Goal: Task Accomplishment & Management: Manage account settings

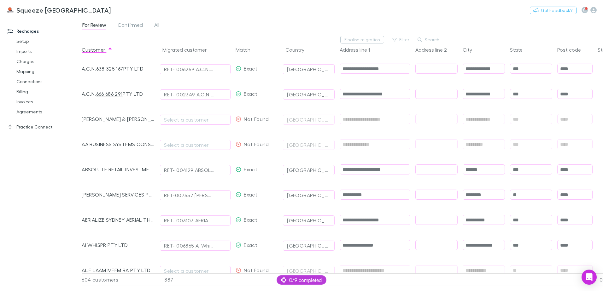
scroll to position [0, 46]
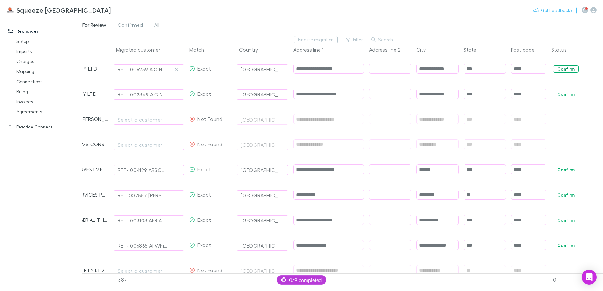
click at [563, 69] on button "Confirm" at bounding box center [566, 69] width 26 height 8
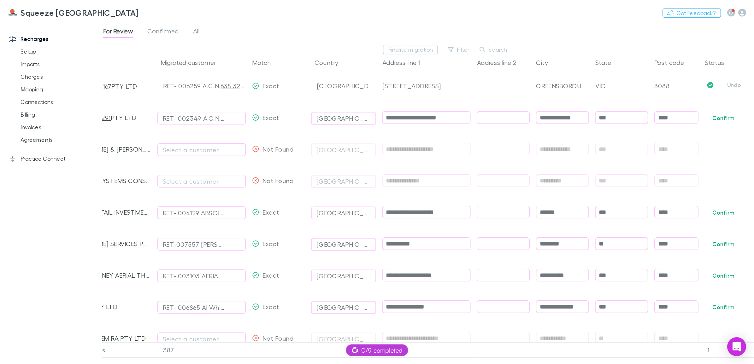
scroll to position [0, 35]
click at [223, 55] on div "Match" at bounding box center [221, 50] width 47 height 13
click at [214, 54] on button "Match" at bounding box center [211, 50] width 22 height 13
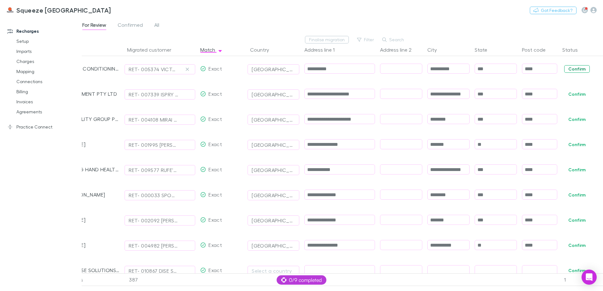
click at [580, 69] on button "Confirm" at bounding box center [577, 69] width 26 height 8
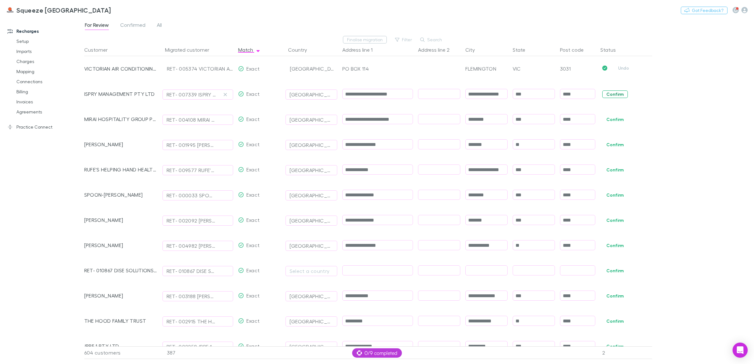
click at [603, 92] on button "Confirm" at bounding box center [615, 95] width 26 height 8
click at [603, 120] on button "Confirm" at bounding box center [615, 120] width 26 height 8
click at [603, 143] on button "Confirm" at bounding box center [615, 145] width 26 height 8
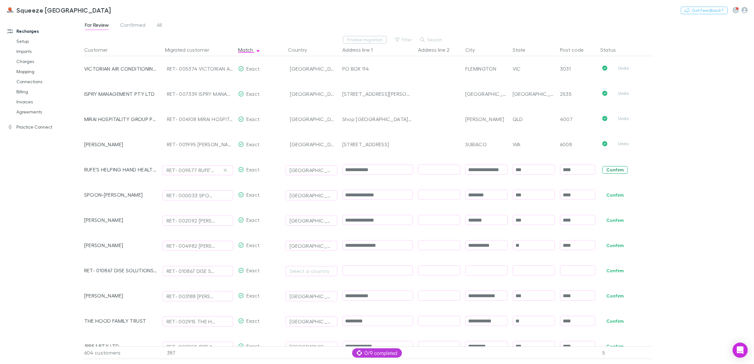
click at [603, 169] on button "Confirm" at bounding box center [615, 170] width 26 height 8
click at [603, 199] on span "Confirm" at bounding box center [625, 194] width 54 height 25
drag, startPoint x: 610, startPoint y: 222, endPoint x: 609, endPoint y: 233, distance: 11.1
click at [603, 223] on button "Confirm" at bounding box center [615, 221] width 26 height 8
click at [603, 248] on button "Confirm" at bounding box center [615, 246] width 26 height 8
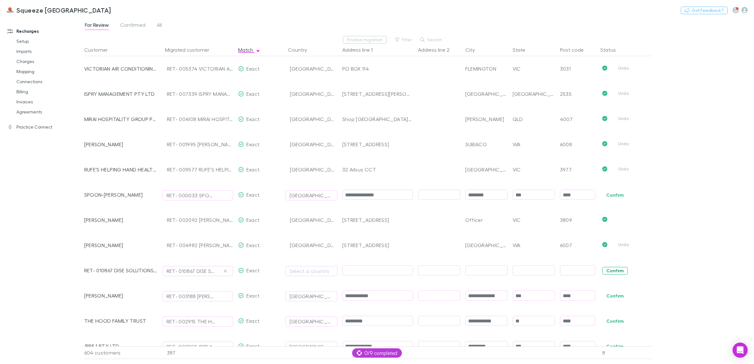
click at [603, 270] on button "Confirm" at bounding box center [615, 271] width 26 height 8
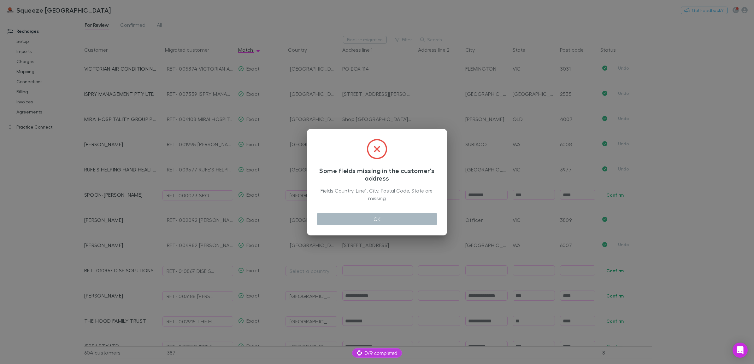
click at [424, 219] on button "OK" at bounding box center [377, 219] width 120 height 13
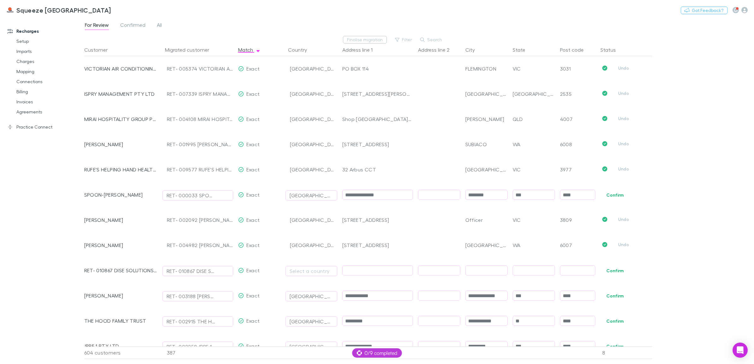
drag, startPoint x: 623, startPoint y: 195, endPoint x: 537, endPoint y: 209, distance: 87.6
click at [603, 195] on button "Confirm" at bounding box center [615, 195] width 26 height 8
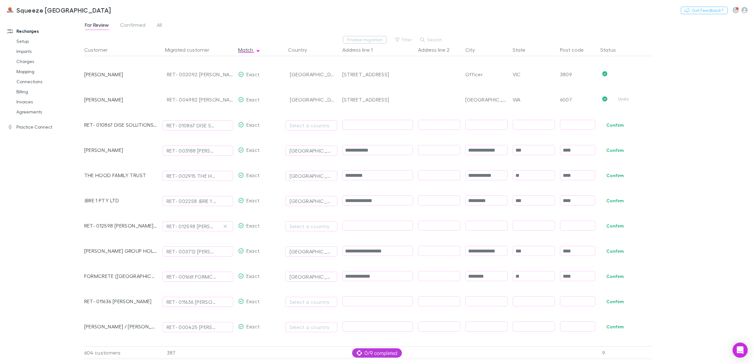
scroll to position [158, 0]
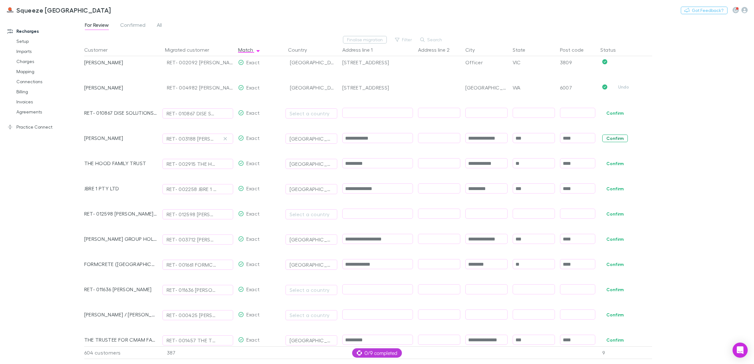
click at [603, 136] on button "Confirm" at bounding box center [615, 139] width 26 height 8
click at [603, 165] on button "Confirm" at bounding box center [615, 164] width 26 height 8
click at [603, 185] on button "Confirm" at bounding box center [615, 189] width 26 height 8
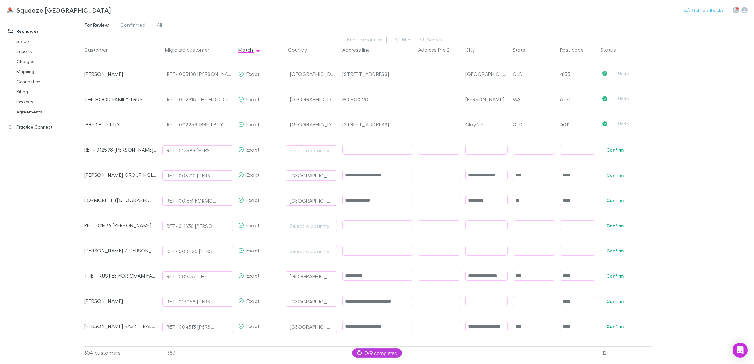
scroll to position [237, 0]
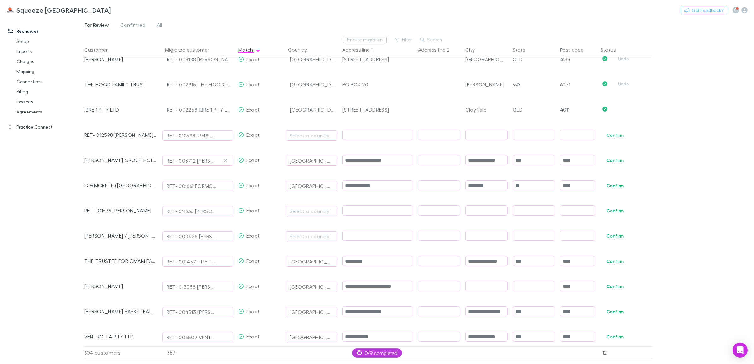
click at [603, 164] on span "Confirm" at bounding box center [625, 160] width 54 height 25
click at [603, 163] on button "Confirm" at bounding box center [615, 161] width 26 height 8
click at [603, 187] on button "Confirm" at bounding box center [615, 186] width 26 height 8
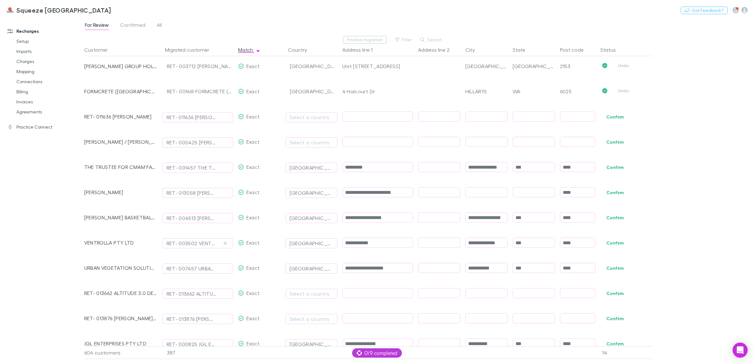
scroll to position [355, 0]
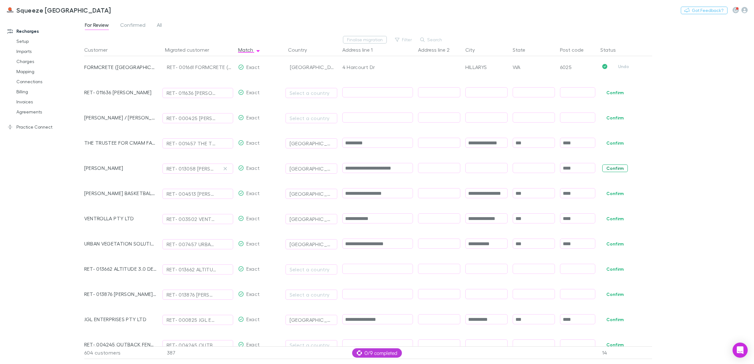
drag, startPoint x: 612, startPoint y: 146, endPoint x: 618, endPoint y: 170, distance: 25.1
click at [603, 146] on button "Confirm" at bounding box center [615, 143] width 26 height 8
click at [603, 172] on button "Confirm" at bounding box center [615, 169] width 26 height 8
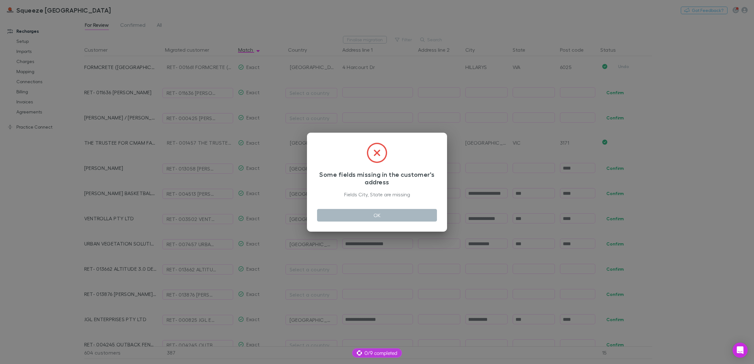
click at [396, 221] on button "OK" at bounding box center [377, 215] width 120 height 13
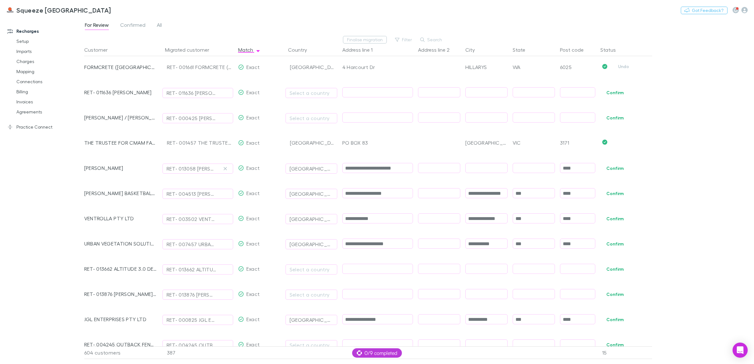
click at [494, 164] on input "text" at bounding box center [486, 168] width 42 height 10
click at [529, 167] on input "text" at bounding box center [534, 168] width 42 height 10
type input "***"
click at [495, 170] on input "text" at bounding box center [486, 168] width 42 height 10
type input "***"
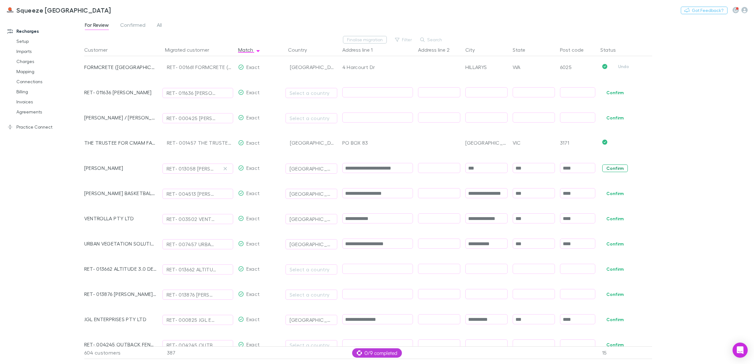
click at [603, 167] on button "Confirm" at bounding box center [615, 169] width 26 height 8
click at [603, 193] on button "Confirm" at bounding box center [615, 194] width 26 height 8
click at [603, 218] on button "Confirm" at bounding box center [615, 219] width 26 height 8
click at [603, 242] on button "Confirm" at bounding box center [615, 244] width 26 height 8
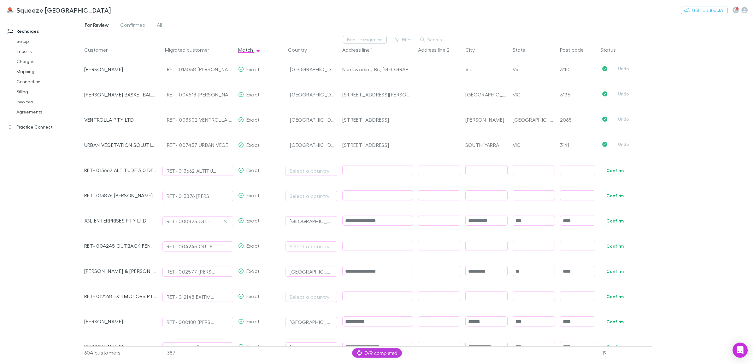
scroll to position [473, 0]
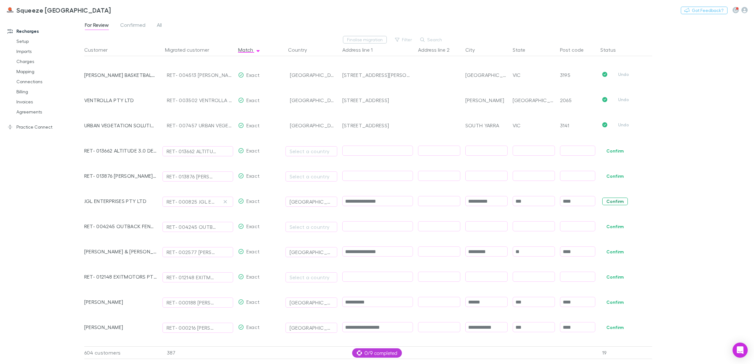
click at [603, 201] on button "Confirm" at bounding box center [615, 202] width 26 height 8
click at [603, 225] on button "Confirm" at bounding box center [615, 227] width 26 height 8
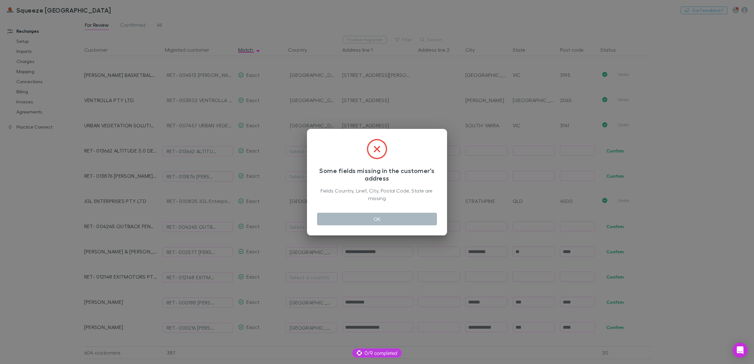
click at [356, 219] on button "OK" at bounding box center [377, 219] width 120 height 13
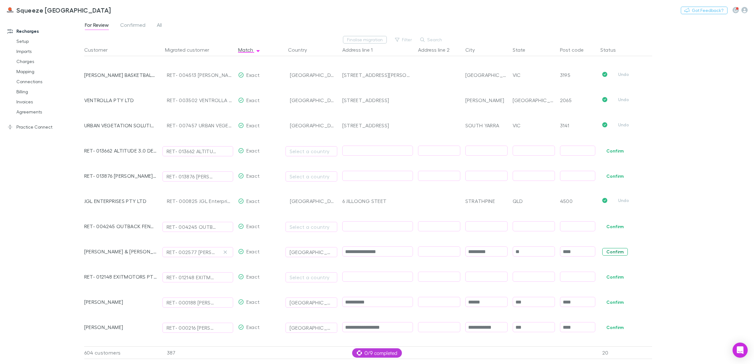
click at [603, 251] on button "Confirm" at bounding box center [615, 252] width 26 height 8
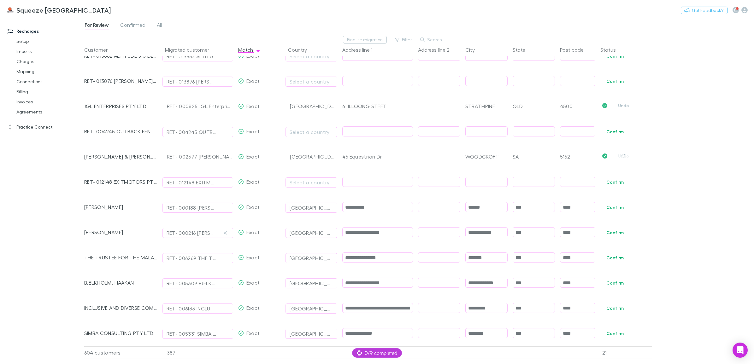
scroll to position [591, 0]
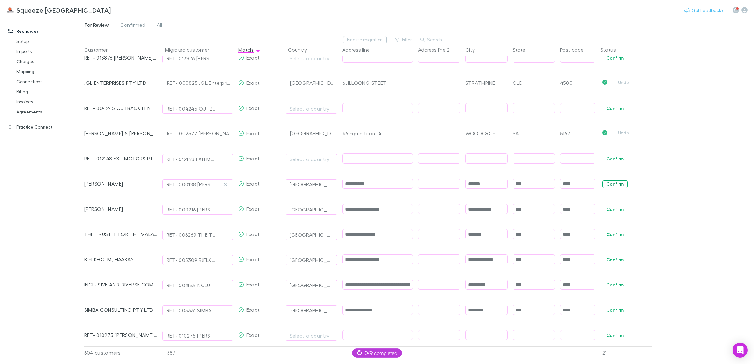
click at [603, 184] on button "Confirm" at bounding box center [615, 184] width 26 height 8
click at [603, 212] on button "Confirm" at bounding box center [615, 210] width 26 height 8
click at [603, 237] on button "Confirm" at bounding box center [615, 235] width 26 height 8
click at [603, 255] on span "Confirm" at bounding box center [625, 259] width 54 height 25
click at [603, 259] on button "Confirm" at bounding box center [615, 260] width 26 height 8
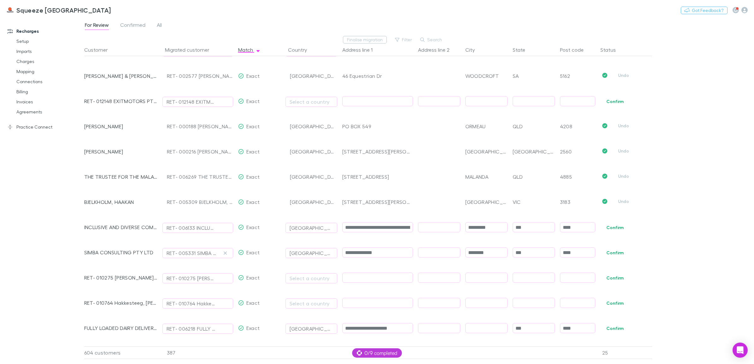
scroll to position [670, 0]
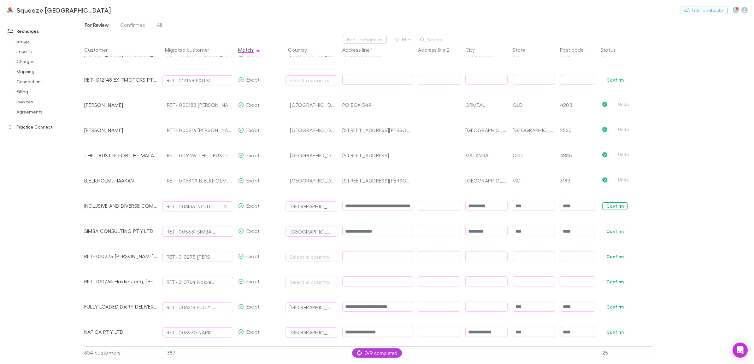
click at [603, 207] on button "Confirm" at bounding box center [615, 206] width 26 height 8
click at [603, 230] on button "Confirm" at bounding box center [615, 232] width 26 height 8
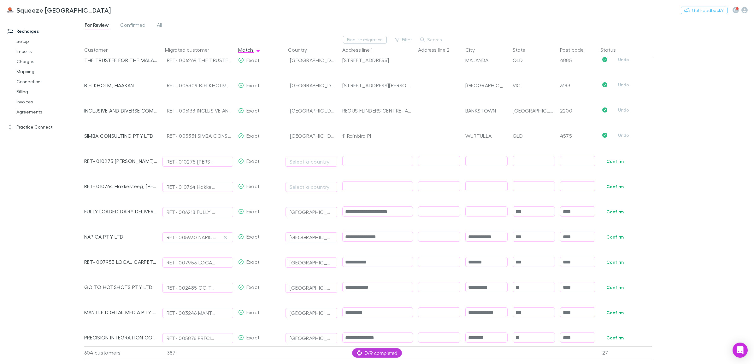
scroll to position [788, 0]
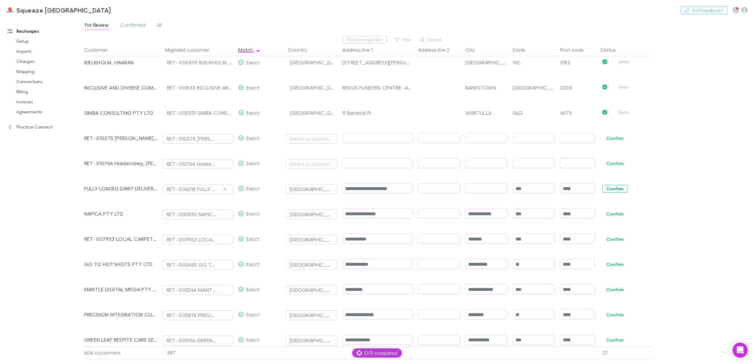
click at [603, 185] on button "Confirm" at bounding box center [615, 189] width 26 height 8
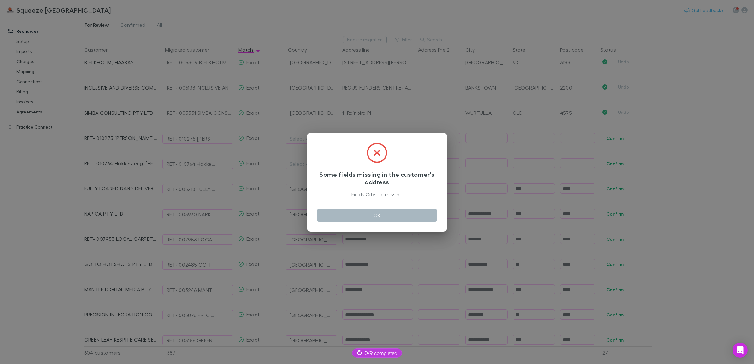
click at [409, 218] on button "OK" at bounding box center [377, 215] width 120 height 13
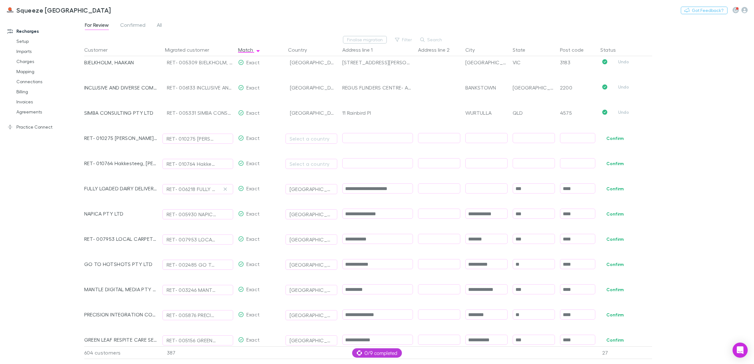
click at [487, 191] on input "text" at bounding box center [486, 189] width 42 height 10
type input "*******"
click at [603, 188] on button "Confirm" at bounding box center [615, 189] width 26 height 8
click at [603, 214] on button "Confirm" at bounding box center [615, 214] width 26 height 8
click at [603, 238] on button "Confirm" at bounding box center [615, 240] width 26 height 8
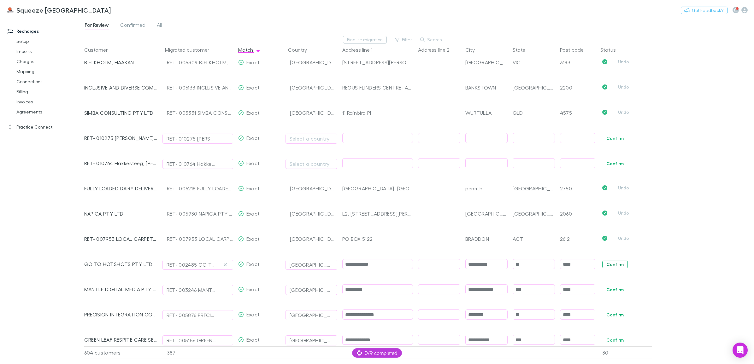
click at [603, 265] on button "Confirm" at bounding box center [615, 265] width 26 height 8
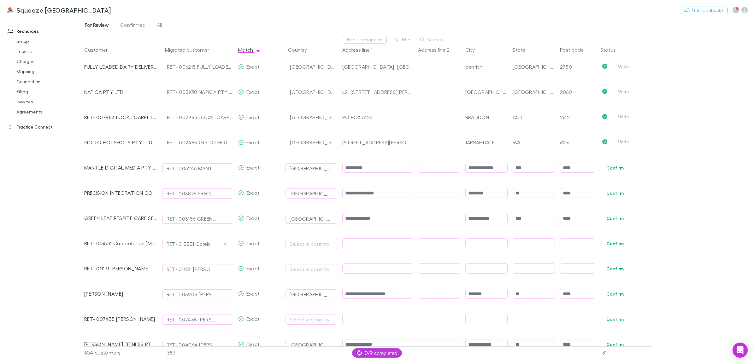
scroll to position [946, 0]
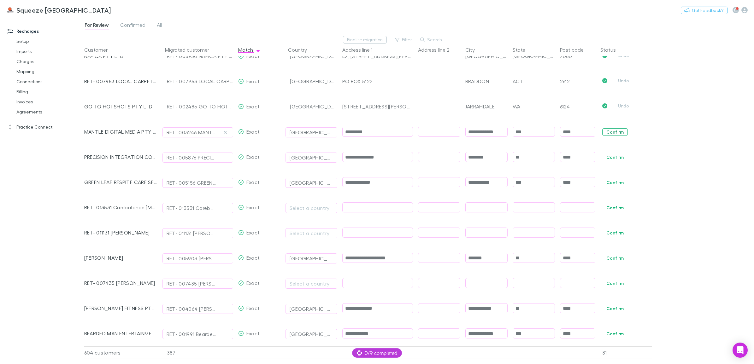
click at [603, 135] on button "Confirm" at bounding box center [615, 132] width 26 height 8
click at [603, 161] on span "Confirm" at bounding box center [625, 156] width 54 height 25
click at [603, 181] on button "Confirm" at bounding box center [615, 183] width 26 height 8
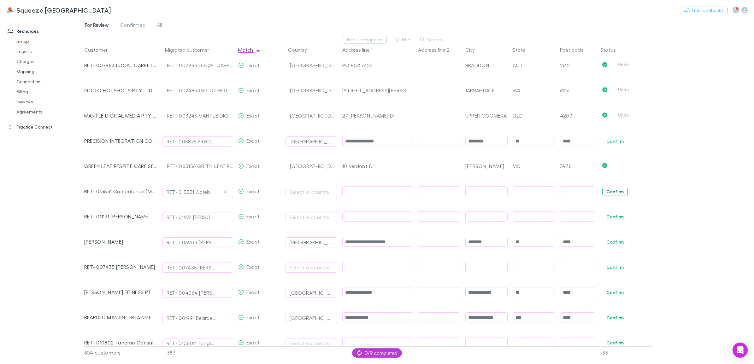
scroll to position [978, 0]
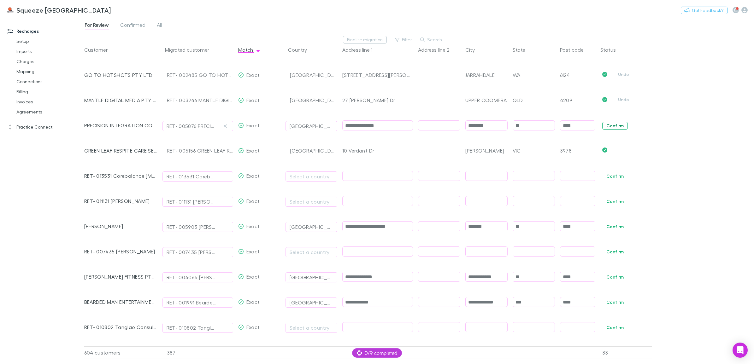
click at [603, 122] on button "Confirm" at bounding box center [615, 126] width 26 height 8
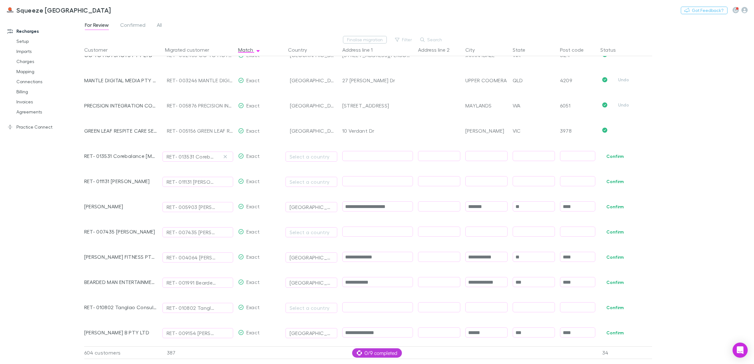
scroll to position [1017, 0]
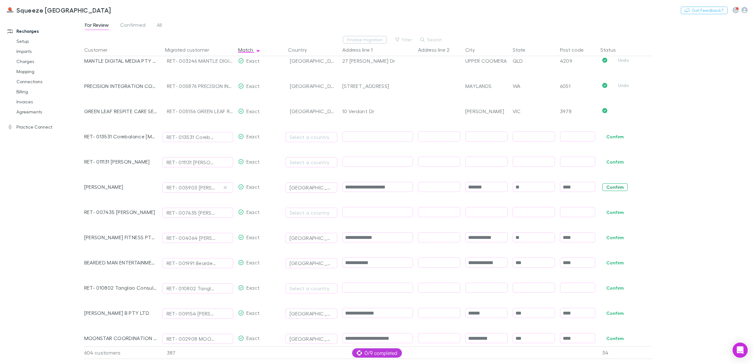
click at [603, 186] on button "Confirm" at bounding box center [615, 188] width 26 height 8
click at [603, 237] on button "Confirm" at bounding box center [615, 238] width 26 height 8
click at [603, 265] on button "Confirm" at bounding box center [615, 263] width 26 height 8
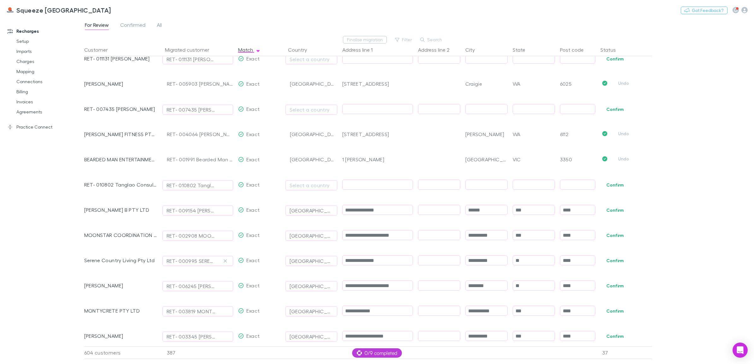
scroll to position [1135, 0]
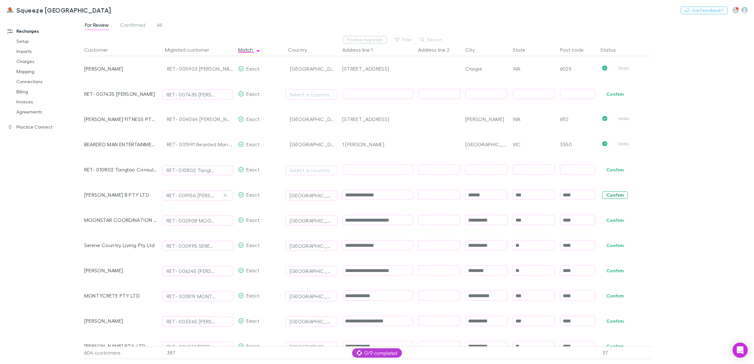
click at [603, 199] on button "Confirm" at bounding box center [615, 195] width 26 height 8
click at [603, 221] on button "Confirm" at bounding box center [615, 221] width 26 height 8
click at [603, 245] on button "Confirm" at bounding box center [615, 246] width 26 height 8
click at [603, 270] on button "Confirm" at bounding box center [615, 271] width 26 height 8
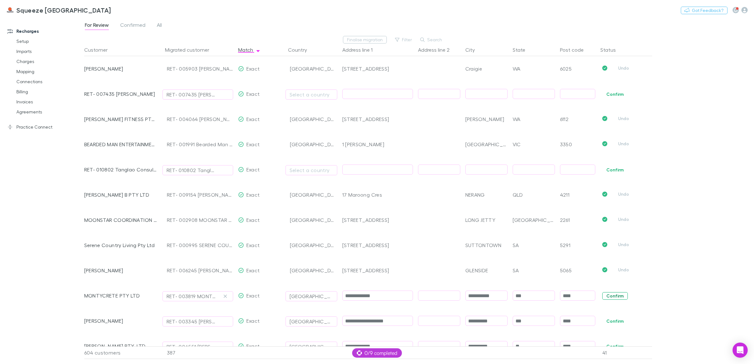
click at [603, 291] on button "Confirm" at bounding box center [615, 296] width 26 height 8
click at [603, 291] on button "Confirm" at bounding box center [615, 322] width 26 height 8
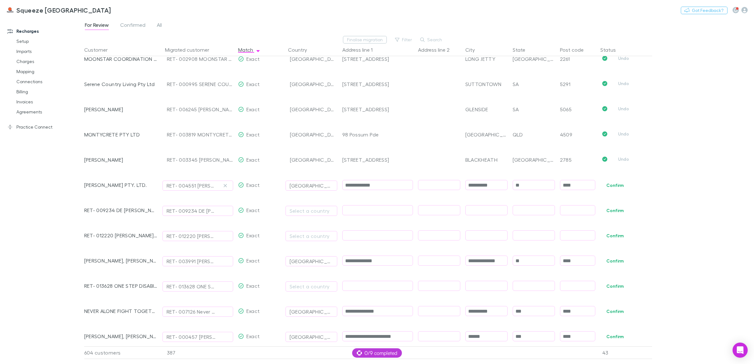
scroll to position [1332, 0]
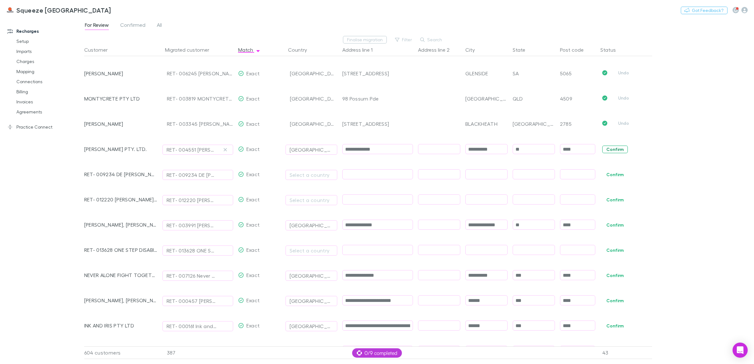
click at [603, 150] on button "Confirm" at bounding box center [615, 150] width 26 height 8
click at [603, 226] on button "Confirm" at bounding box center [615, 225] width 26 height 8
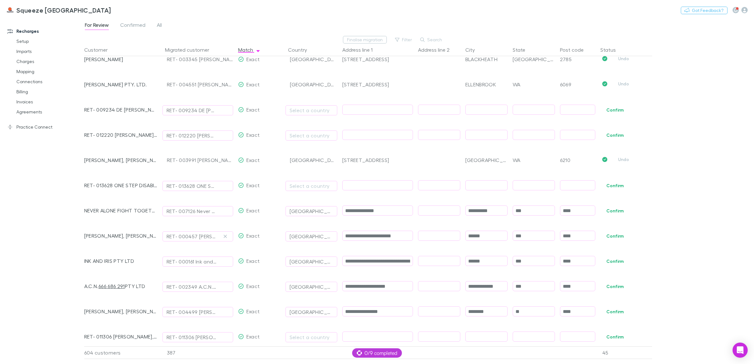
scroll to position [1411, 0]
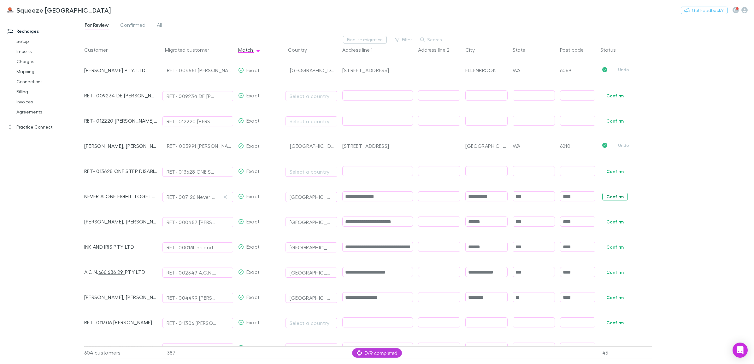
click at [603, 198] on button "Confirm" at bounding box center [615, 197] width 26 height 8
click at [603, 220] on button "Confirm" at bounding box center [615, 222] width 26 height 8
click at [603, 244] on button "Confirm" at bounding box center [615, 247] width 26 height 8
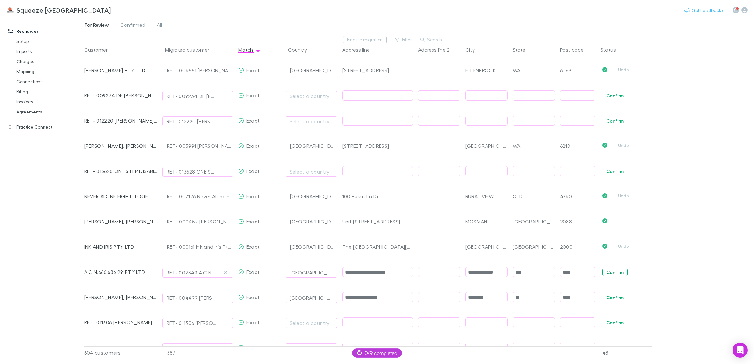
click at [603, 271] on button "Confirm" at bounding box center [615, 273] width 26 height 8
click at [603, 291] on button "Confirm" at bounding box center [615, 298] width 26 height 8
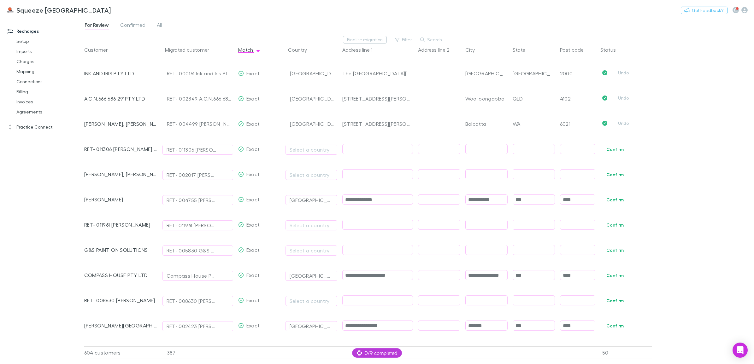
scroll to position [1608, 0]
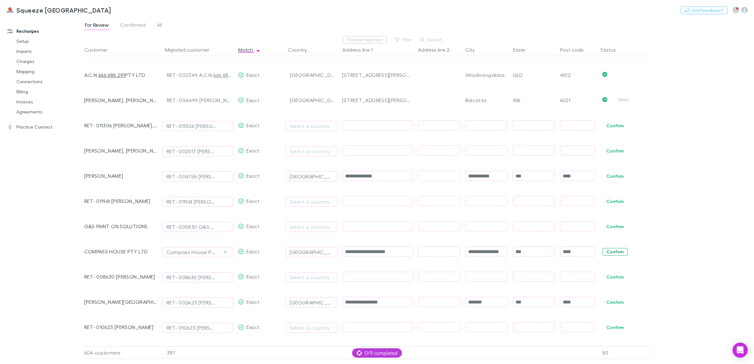
drag, startPoint x: 622, startPoint y: 174, endPoint x: 617, endPoint y: 252, distance: 78.0
click at [603, 174] on button "Confirm" at bounding box center [615, 176] width 26 height 8
drag, startPoint x: 617, startPoint y: 252, endPoint x: 616, endPoint y: 292, distance: 40.1
click at [603, 254] on button "Confirm" at bounding box center [615, 252] width 26 height 8
click at [603, 291] on button "Confirm" at bounding box center [615, 303] width 26 height 8
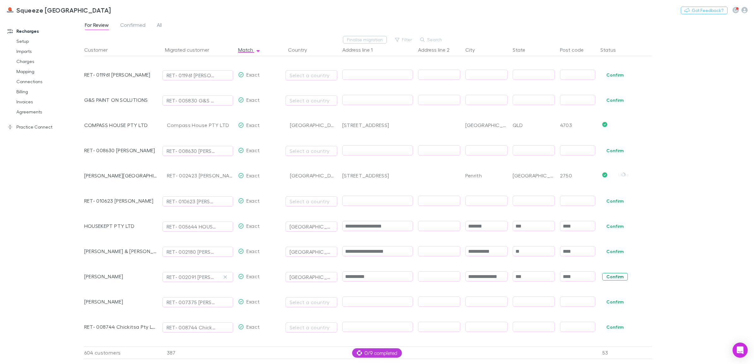
scroll to position [1766, 0]
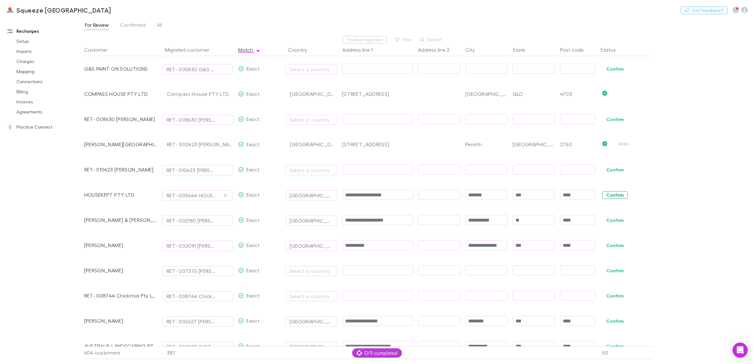
click at [603, 194] on button "Confirm" at bounding box center [615, 195] width 26 height 8
click at [603, 223] on button "Confirm" at bounding box center [615, 221] width 26 height 8
click at [603, 248] on button "Confirm" at bounding box center [615, 246] width 26 height 8
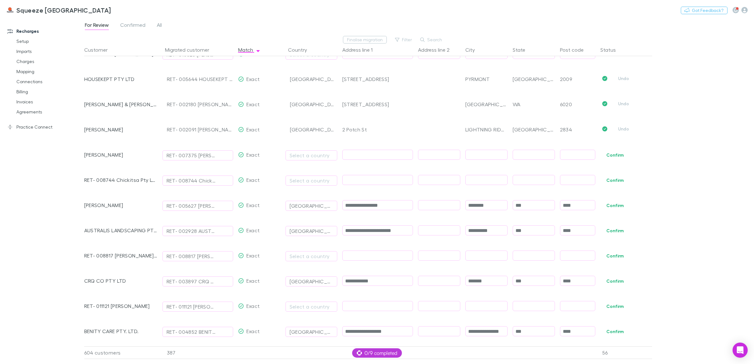
scroll to position [1884, 0]
click at [603, 203] on button "Confirm" at bounding box center [615, 203] width 26 height 8
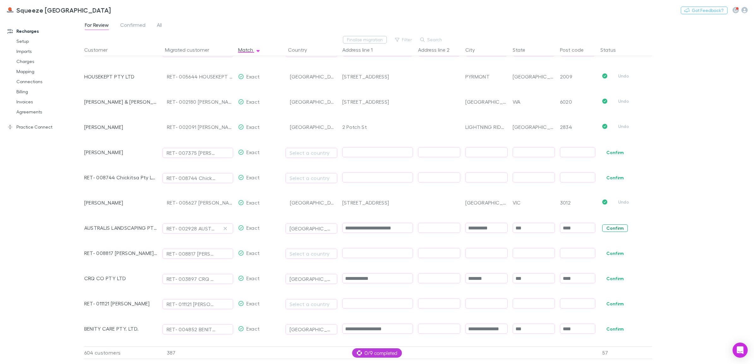
click at [603, 226] on button "Confirm" at bounding box center [615, 229] width 26 height 8
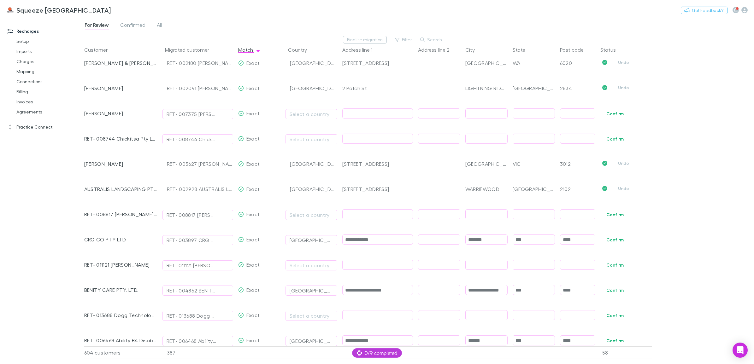
scroll to position [1924, 0]
click at [39, 130] on link "Practice Connect" at bounding box center [45, 127] width 88 height 10
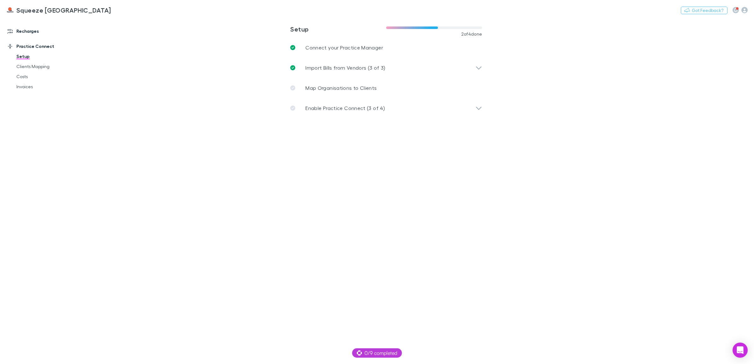
click at [29, 32] on link "Recharges" at bounding box center [45, 31] width 88 height 10
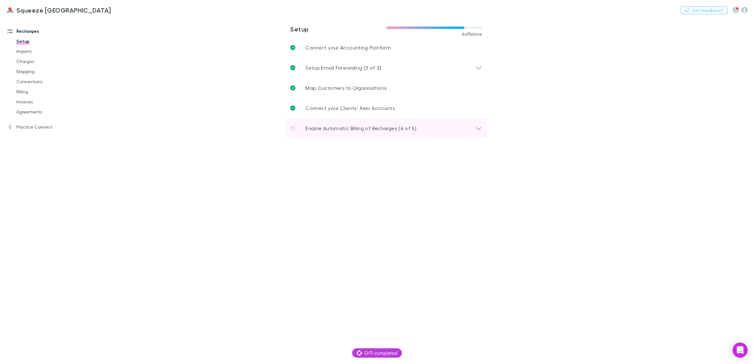
click at [335, 126] on p "Enable Automatic Billing of Recharges (4 of 5)" at bounding box center [360, 129] width 111 height 8
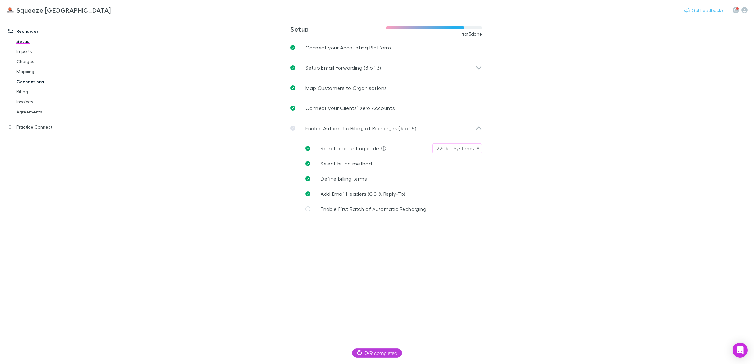
click at [31, 78] on link "Connections" at bounding box center [49, 82] width 79 height 10
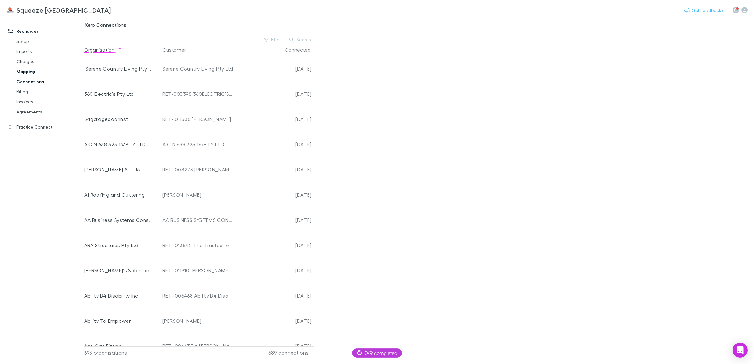
click at [29, 68] on link "Mapping" at bounding box center [49, 72] width 79 height 10
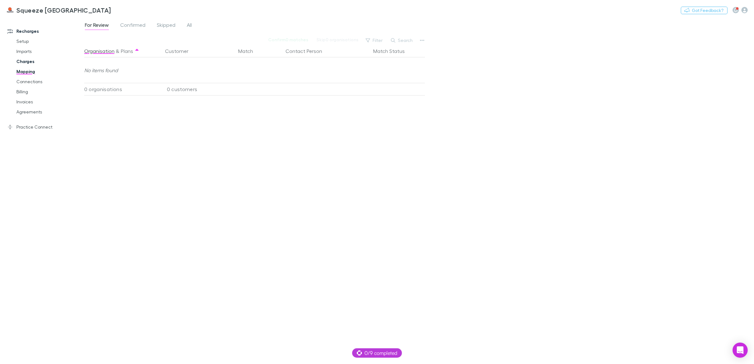
click at [27, 61] on link "Charges" at bounding box center [49, 61] width 79 height 10
click at [27, 48] on link "Imports" at bounding box center [49, 51] width 79 height 10
click at [27, 39] on link "Setup" at bounding box center [49, 41] width 79 height 10
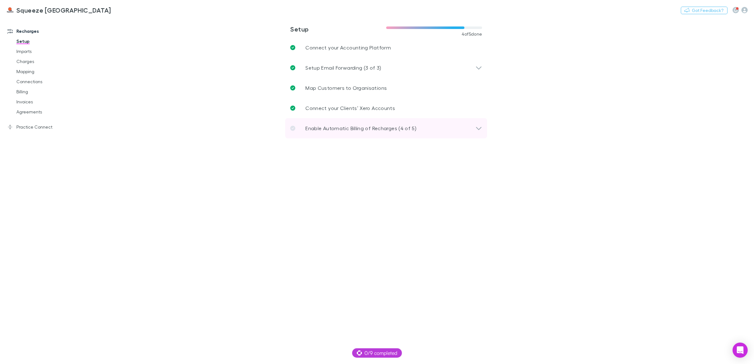
click at [484, 126] on div "Enable Automatic Billing of Recharges (4 of 5)" at bounding box center [386, 128] width 202 height 20
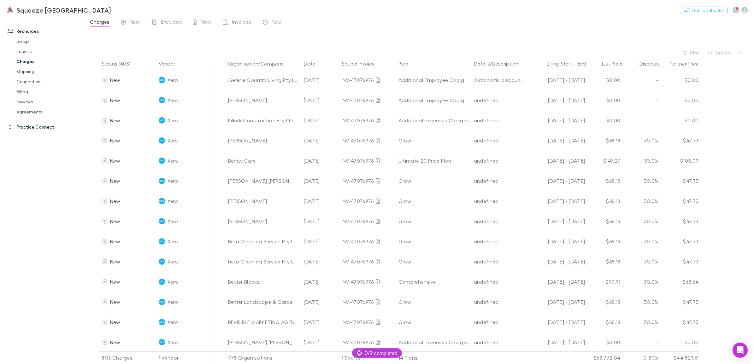
click at [25, 125] on link "Practice Connect" at bounding box center [45, 127] width 88 height 10
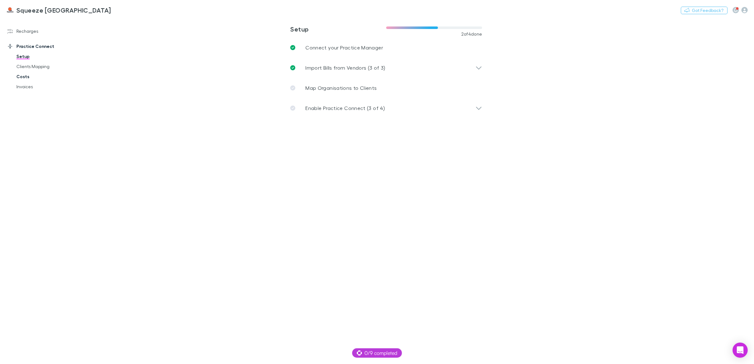
drag, startPoint x: 37, startPoint y: 68, endPoint x: 32, endPoint y: 75, distance: 8.6
click at [37, 68] on link "Clients Mapping" at bounding box center [49, 66] width 79 height 10
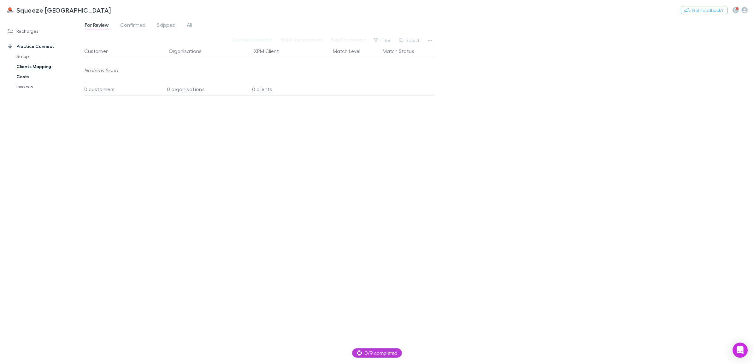
click at [25, 80] on link "Costs" at bounding box center [49, 77] width 79 height 10
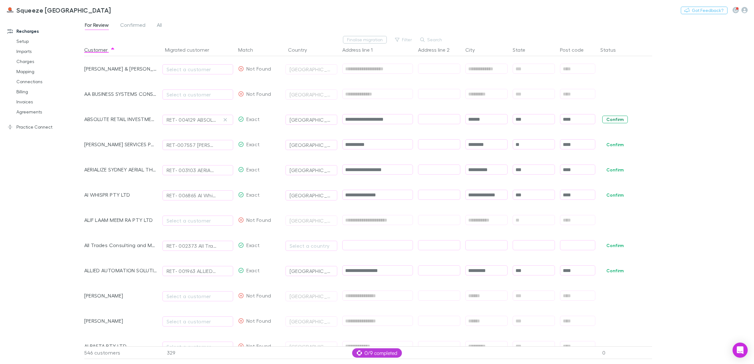
click at [615, 121] on button "Confirm" at bounding box center [615, 120] width 26 height 8
click at [617, 144] on button "Confirm" at bounding box center [615, 145] width 26 height 8
click at [614, 174] on span "Confirm" at bounding box center [625, 169] width 54 height 25
click at [609, 197] on button "Confirm" at bounding box center [615, 195] width 26 height 8
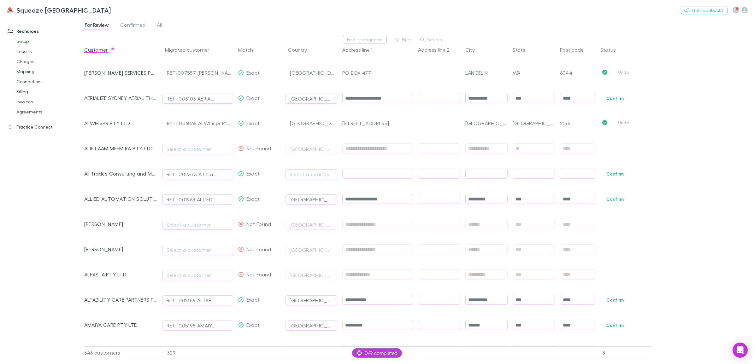
scroll to position [79, 0]
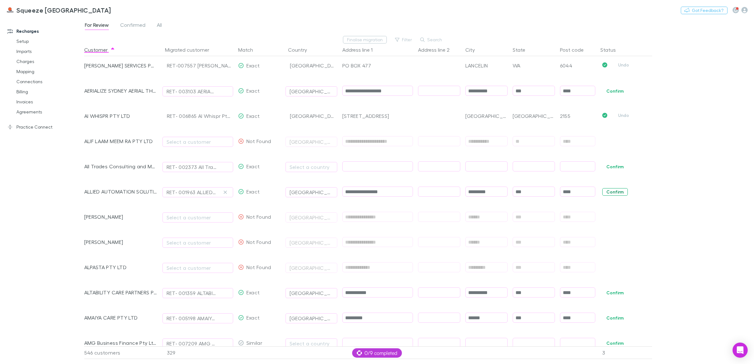
click at [610, 191] on button "Confirm" at bounding box center [615, 192] width 26 height 8
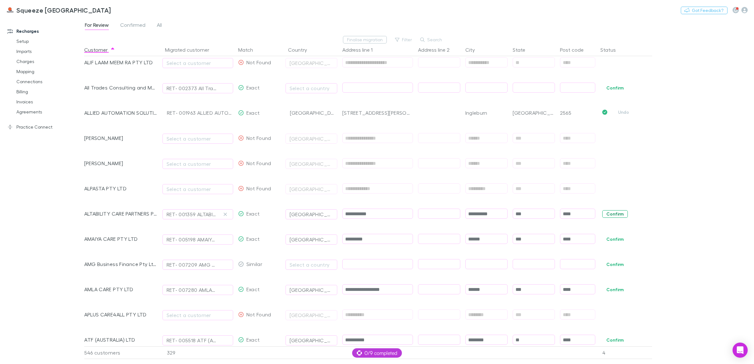
click at [625, 215] on button "Confirm" at bounding box center [615, 214] width 26 height 8
click at [617, 240] on button "Confirm" at bounding box center [615, 240] width 26 height 8
click at [251, 49] on button "Match" at bounding box center [249, 50] width 22 height 13
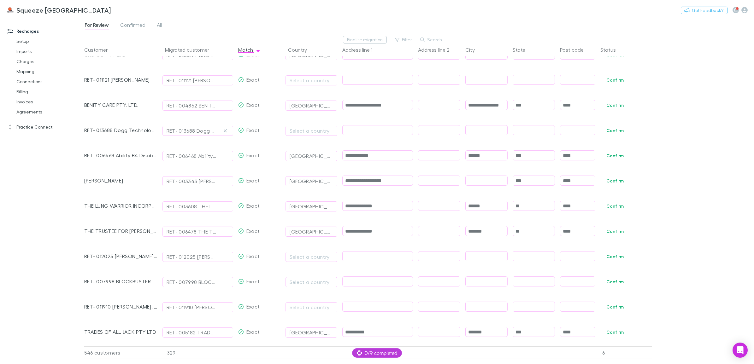
scroll to position [591, 0]
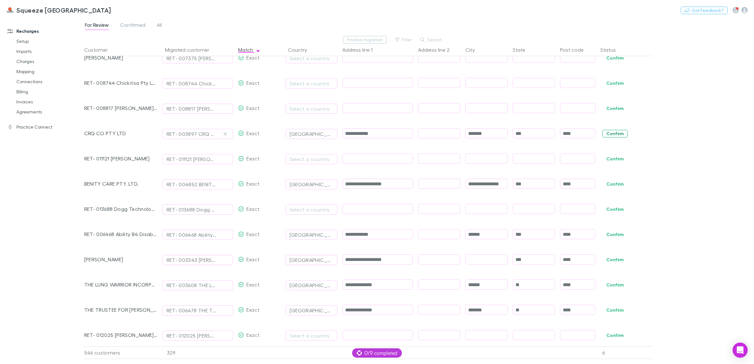
click at [620, 130] on button "Confirm" at bounding box center [615, 134] width 26 height 8
click at [612, 182] on button "Confirm" at bounding box center [615, 184] width 26 height 8
click at [307, 47] on button "Country" at bounding box center [301, 50] width 26 height 13
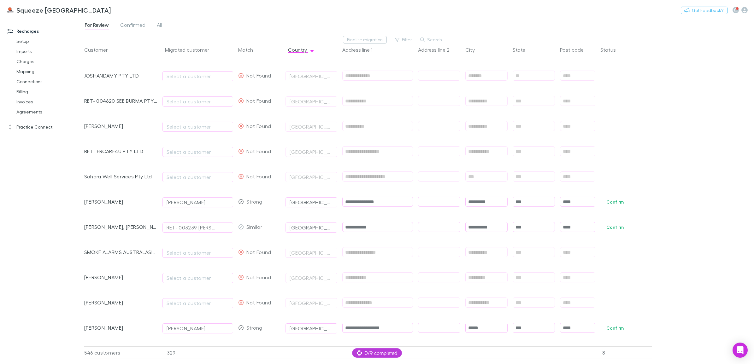
scroll to position [0, 0]
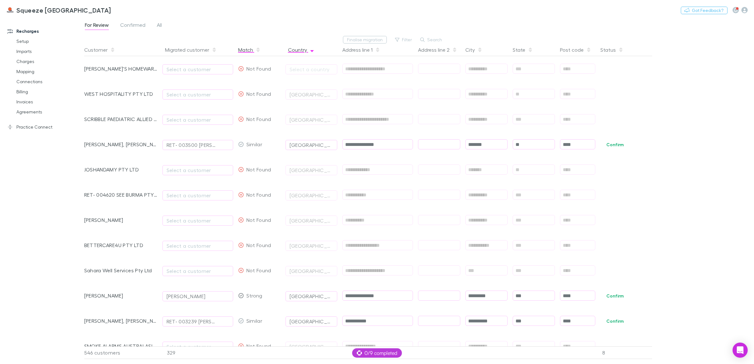
click at [243, 51] on button "Match" at bounding box center [249, 50] width 22 height 13
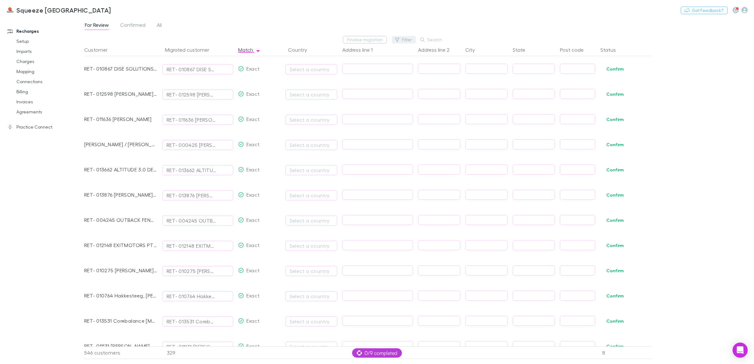
click at [402, 37] on button "Filter" at bounding box center [404, 40] width 24 height 8
click at [324, 88] on li "Exact" at bounding box center [361, 91] width 110 height 10
click at [469, 26] on div at bounding box center [377, 182] width 754 height 364
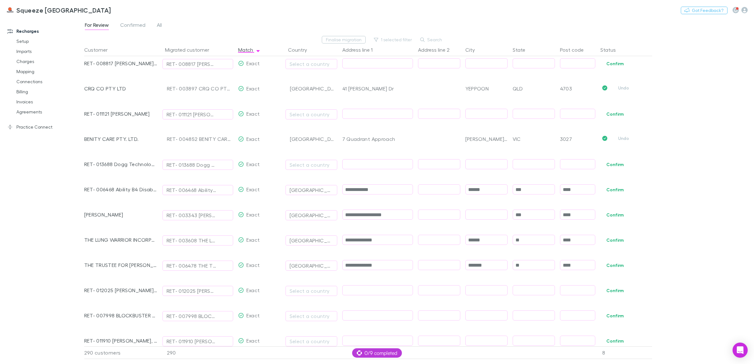
scroll to position [591, 0]
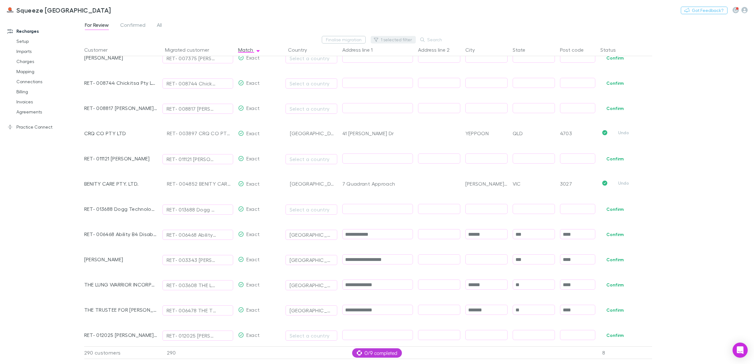
click at [401, 37] on button "1 selected filter" at bounding box center [393, 40] width 45 height 8
type input "*"
type input "****"
click at [408, 53] on icon "Clear" at bounding box center [409, 52] width 4 height 4
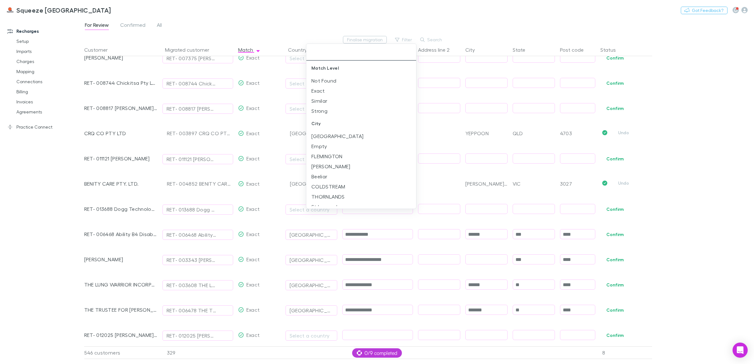
click at [508, 37] on div at bounding box center [377, 182] width 754 height 364
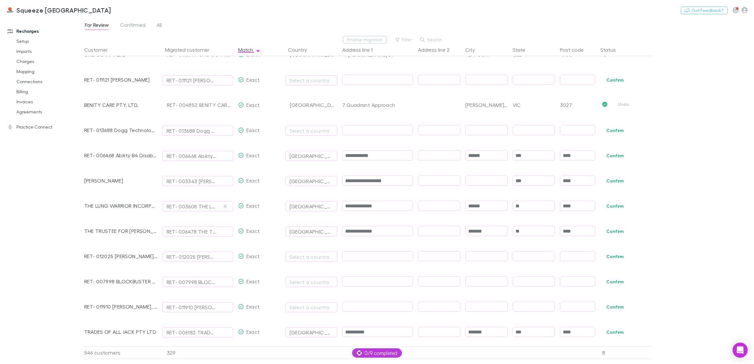
scroll to position [631, 0]
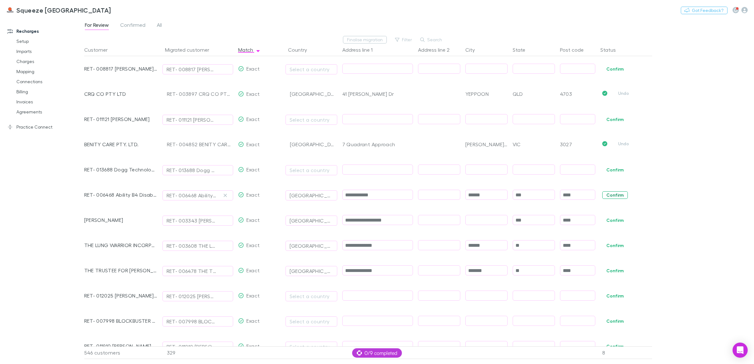
click at [619, 196] on button "Confirm" at bounding box center [615, 195] width 26 height 8
click at [614, 219] on button "Confirm" at bounding box center [615, 221] width 26 height 8
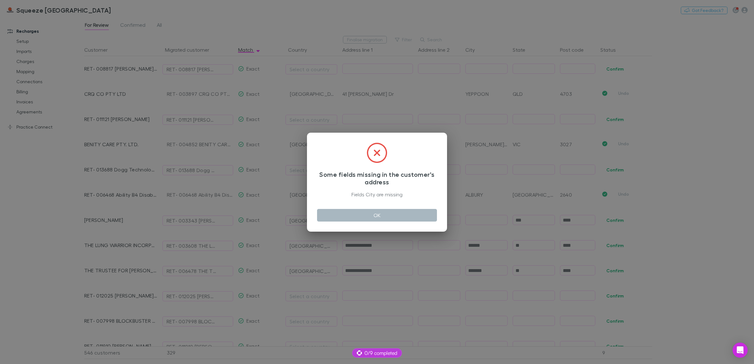
click at [346, 211] on button "OK" at bounding box center [377, 215] width 120 height 13
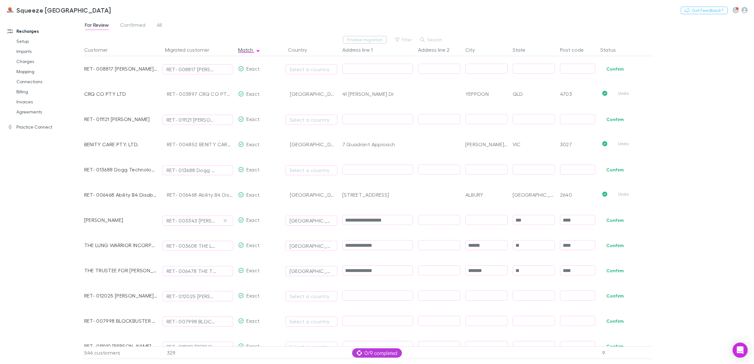
click at [477, 222] on input "text" at bounding box center [486, 220] width 42 height 10
type input "********"
click at [615, 221] on button "Confirm" at bounding box center [615, 221] width 26 height 8
click at [613, 244] on button "Confirm" at bounding box center [615, 246] width 26 height 8
click at [610, 273] on button "Confirm" at bounding box center [615, 271] width 26 height 8
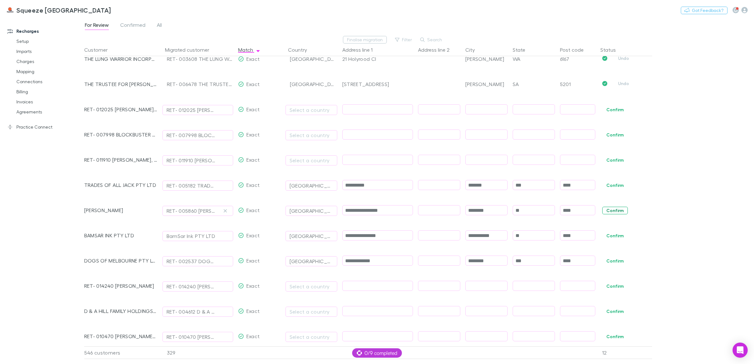
scroll to position [828, 0]
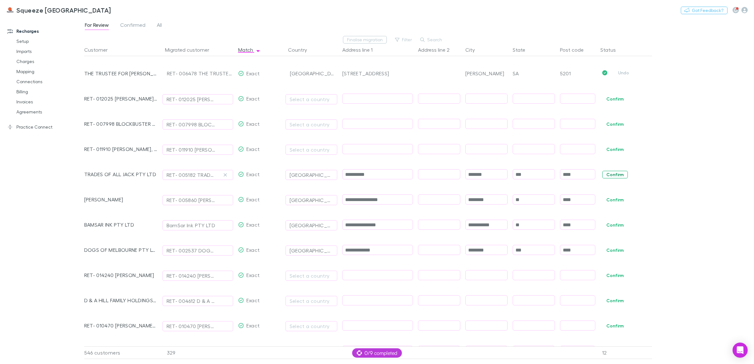
click at [613, 173] on button "Confirm" at bounding box center [615, 175] width 26 height 8
click at [613, 199] on button "Confirm" at bounding box center [615, 200] width 26 height 8
click at [612, 222] on button "Confirm" at bounding box center [615, 225] width 26 height 8
click at [613, 253] on button "Confirm" at bounding box center [615, 251] width 26 height 8
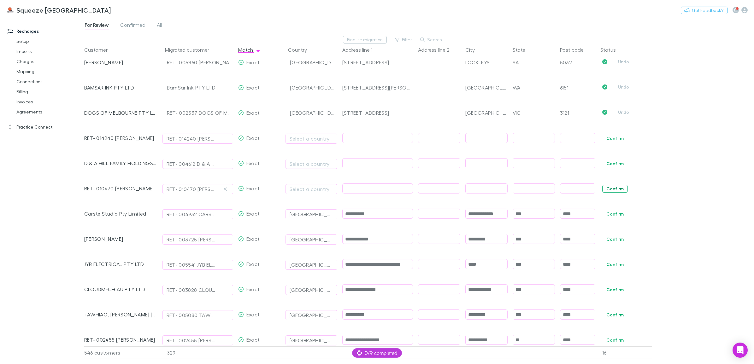
scroll to position [978, 0]
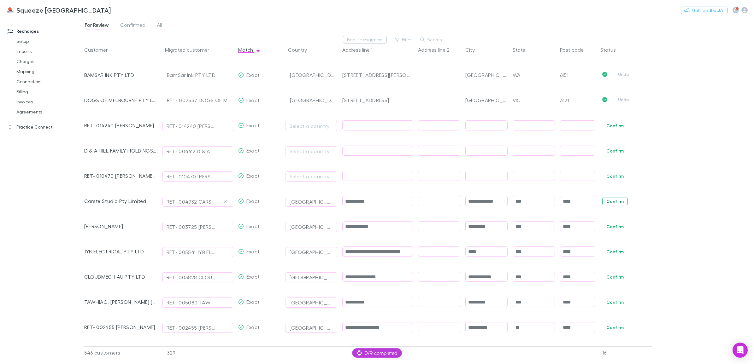
click at [611, 201] on button "Confirm" at bounding box center [615, 202] width 26 height 8
click at [614, 231] on span "Confirm" at bounding box center [625, 226] width 54 height 25
click at [614, 228] on button "Confirm" at bounding box center [615, 227] width 26 height 8
drag, startPoint x: 614, startPoint y: 252, endPoint x: 614, endPoint y: 261, distance: 8.8
click at [614, 253] on button "Confirm" at bounding box center [615, 252] width 26 height 8
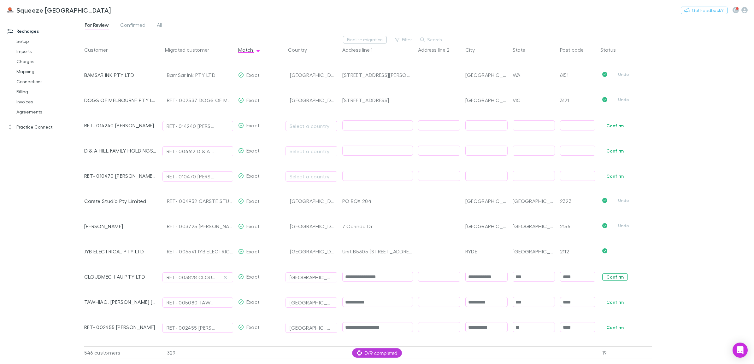
click at [614, 278] on button "Confirm" at bounding box center [615, 277] width 26 height 8
click at [614, 300] on button "Confirm" at bounding box center [615, 303] width 26 height 8
click at [614, 327] on button "Confirm" at bounding box center [615, 328] width 26 height 8
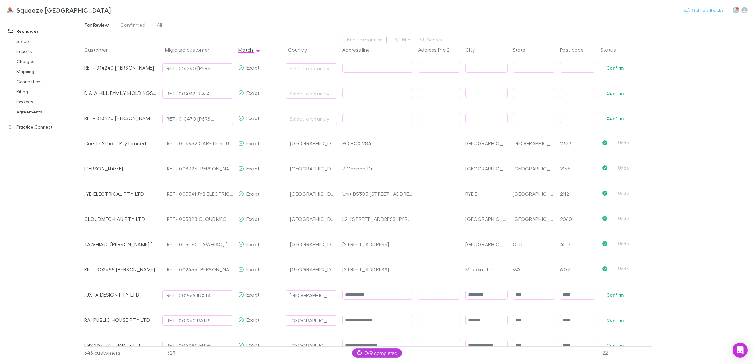
scroll to position [1096, 0]
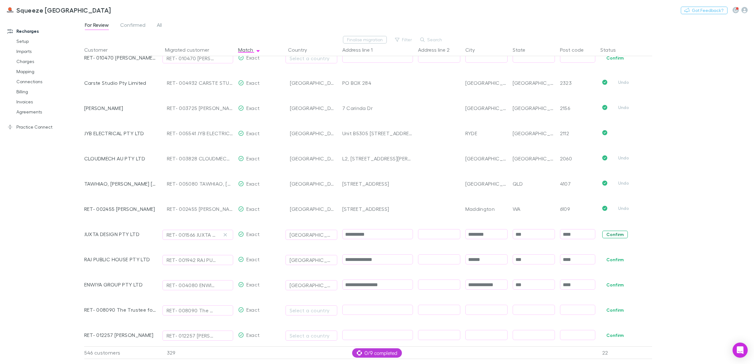
click at [612, 236] on button "Confirm" at bounding box center [615, 235] width 26 height 8
click at [613, 256] on button "Confirm" at bounding box center [615, 260] width 26 height 8
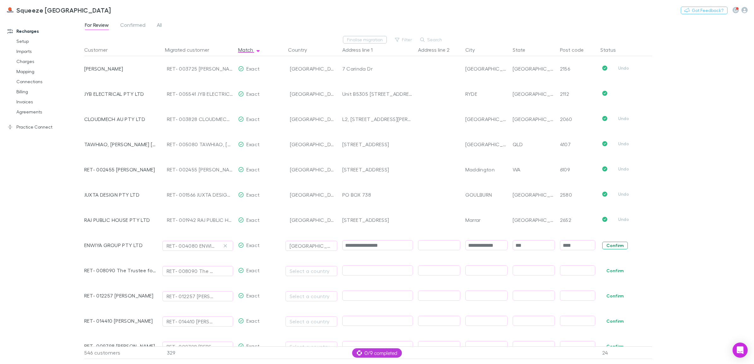
click at [613, 245] on button "Confirm" at bounding box center [615, 246] width 26 height 8
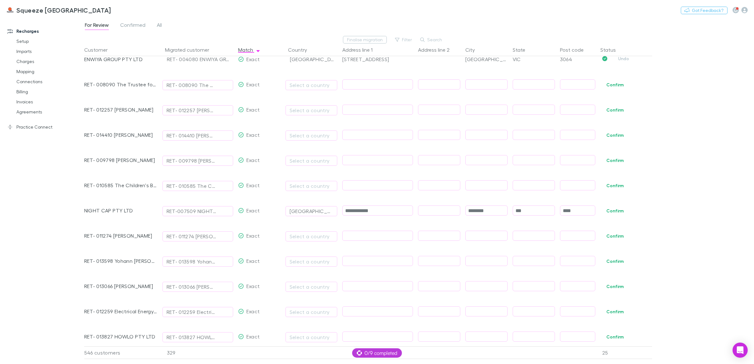
scroll to position [1332, 0]
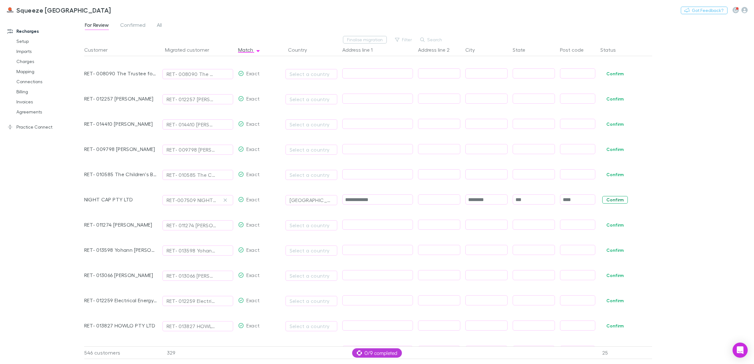
click at [613, 202] on button "Confirm" at bounding box center [615, 200] width 26 height 8
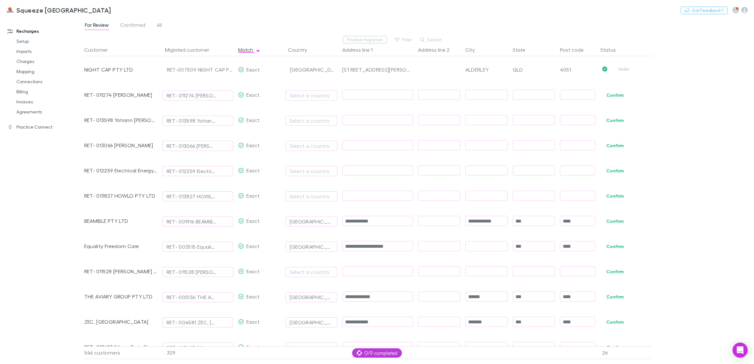
scroll to position [1490, 0]
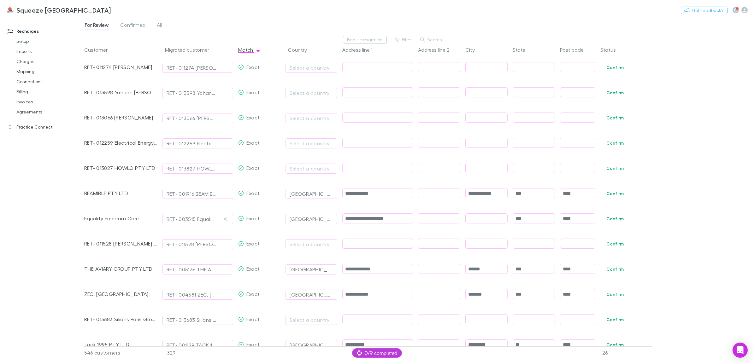
drag, startPoint x: 620, startPoint y: 192, endPoint x: 493, endPoint y: 224, distance: 130.9
click at [620, 192] on button "Confirm" at bounding box center [615, 194] width 26 height 8
click at [490, 221] on input "text" at bounding box center [486, 219] width 42 height 10
type input "*********"
click at [622, 221] on button "Confirm" at bounding box center [615, 219] width 26 height 8
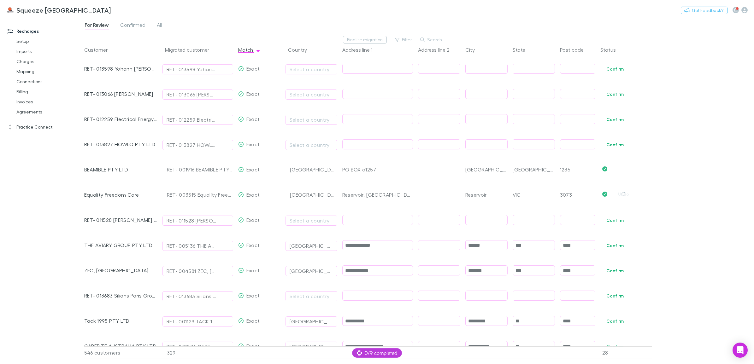
scroll to position [1529, 0]
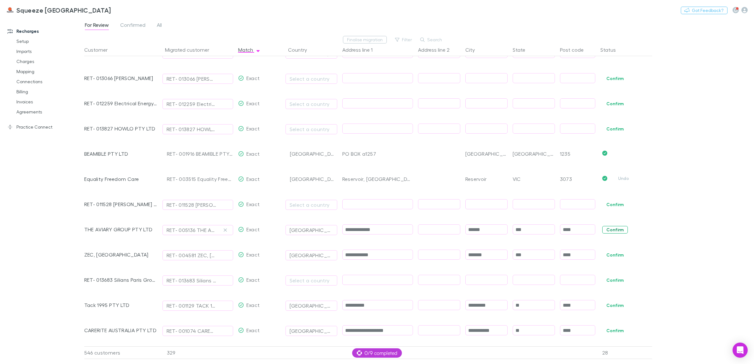
click at [606, 231] on button "Confirm" at bounding box center [615, 230] width 26 height 8
drag, startPoint x: 606, startPoint y: 253, endPoint x: 606, endPoint y: 234, distance: 18.9
click at [605, 254] on button "Confirm" at bounding box center [615, 255] width 26 height 8
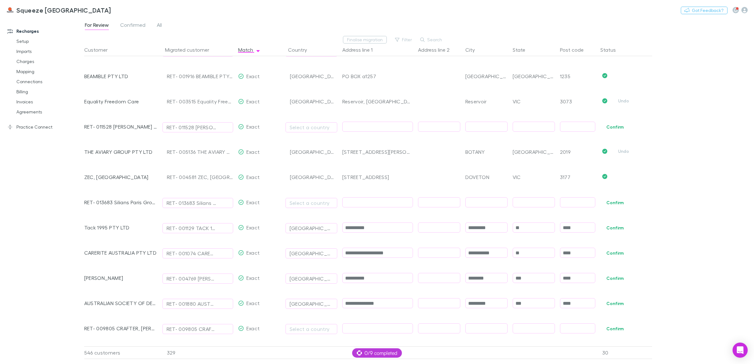
scroll to position [1648, 0]
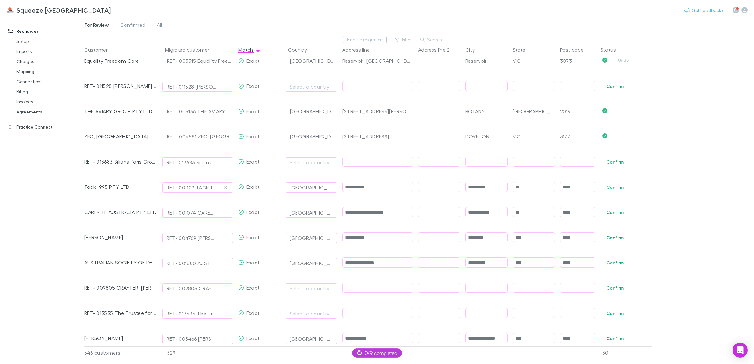
click at [614, 191] on span "Confirm" at bounding box center [625, 186] width 54 height 25
click at [616, 189] on button "Confirm" at bounding box center [615, 188] width 26 height 8
click at [614, 212] on button "Confirm" at bounding box center [615, 213] width 26 height 8
click at [618, 238] on button "Confirm" at bounding box center [615, 238] width 26 height 8
click at [620, 264] on button "Confirm" at bounding box center [615, 263] width 26 height 8
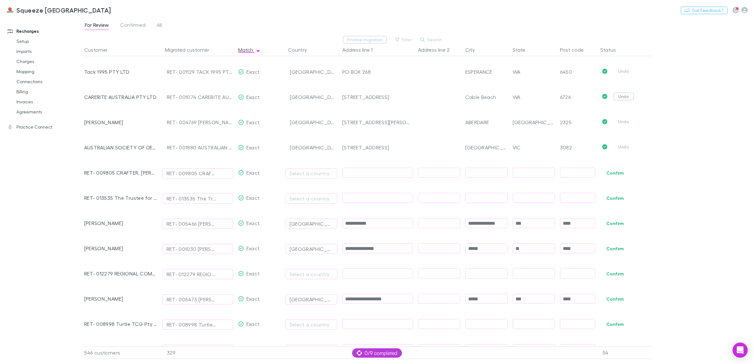
scroll to position [1766, 0]
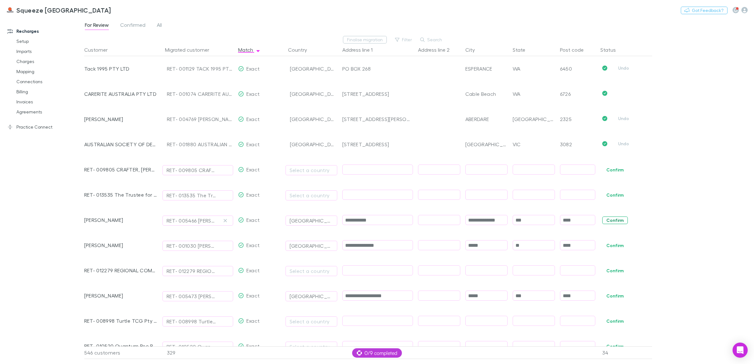
click at [616, 217] on button "Confirm" at bounding box center [615, 221] width 26 height 8
click at [614, 245] on button "Confirm" at bounding box center [615, 246] width 26 height 8
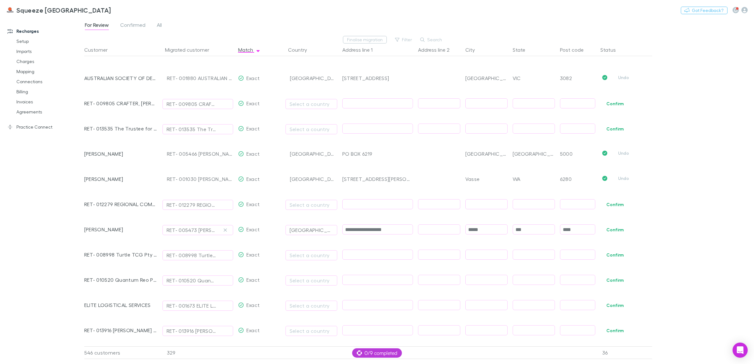
scroll to position [1845, 0]
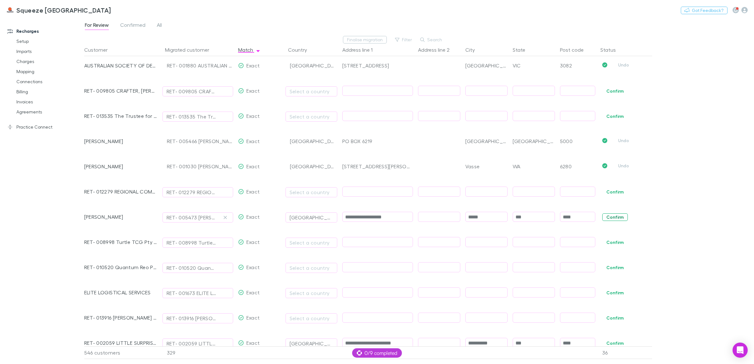
click at [617, 218] on button "Confirm" at bounding box center [615, 217] width 26 height 8
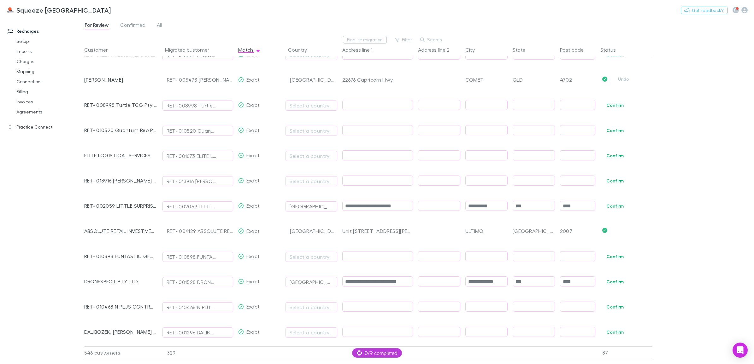
scroll to position [2042, 0]
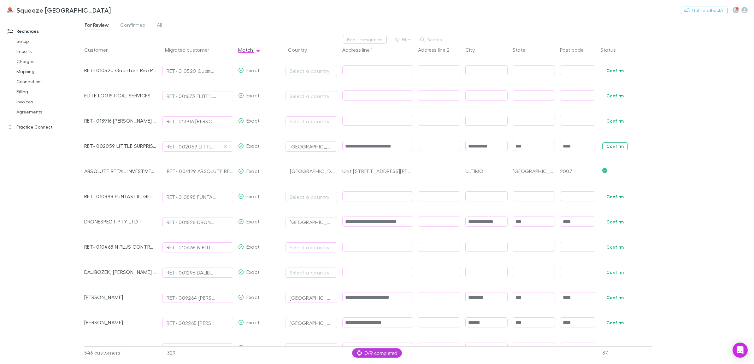
click at [612, 145] on button "Confirm" at bounding box center [615, 147] width 26 height 8
click at [610, 225] on button "Confirm" at bounding box center [615, 222] width 26 height 8
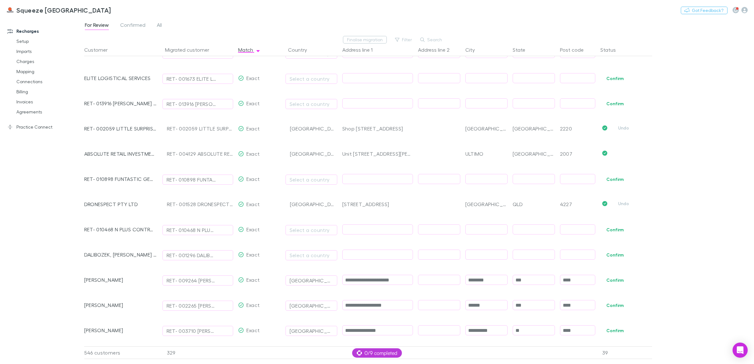
scroll to position [2160, 0]
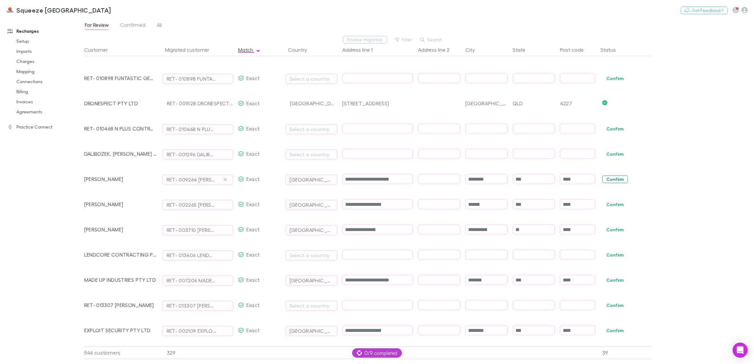
click at [608, 178] on button "Confirm" at bounding box center [615, 180] width 26 height 8
click at [620, 207] on button "Confirm" at bounding box center [615, 205] width 26 height 8
click at [615, 228] on button "Confirm" at bounding box center [615, 230] width 26 height 8
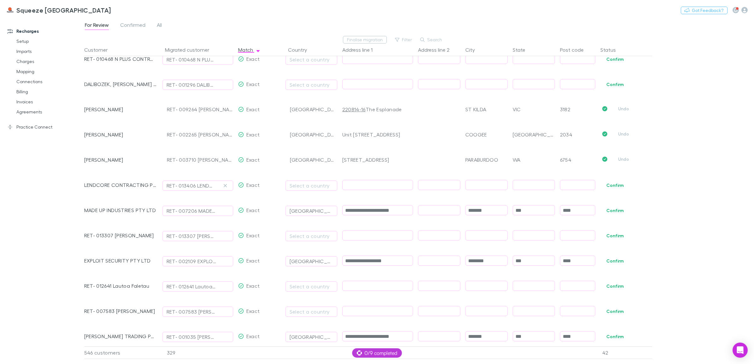
scroll to position [2239, 0]
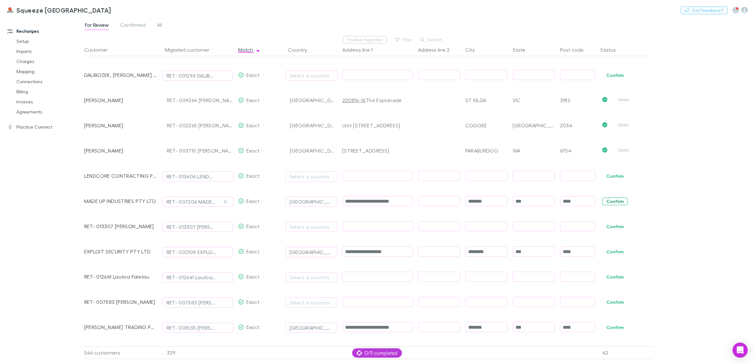
click at [620, 202] on button "Confirm" at bounding box center [615, 202] width 26 height 8
click at [617, 250] on button "Confirm" at bounding box center [615, 252] width 26 height 8
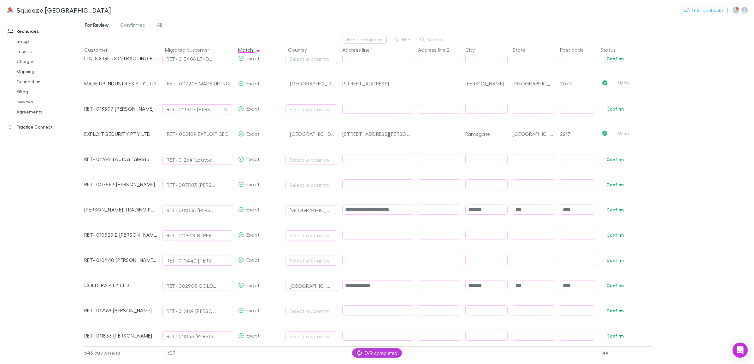
scroll to position [2357, 0]
click at [616, 208] on button "Confirm" at bounding box center [615, 210] width 26 height 8
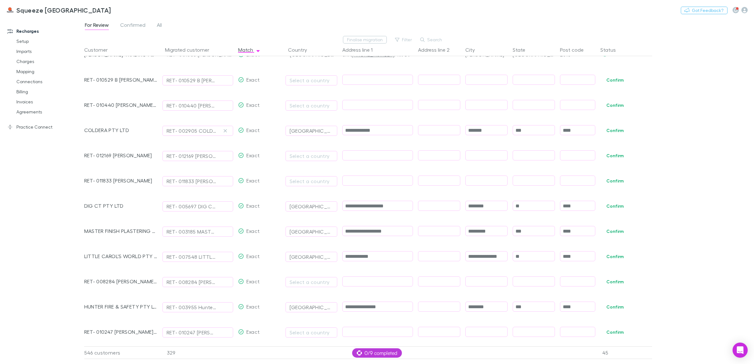
scroll to position [2515, 0]
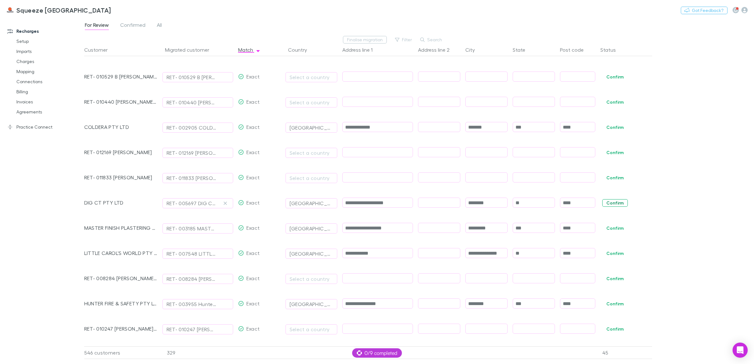
drag, startPoint x: 613, startPoint y: 128, endPoint x: 603, endPoint y: 201, distance: 73.3
click at [613, 128] on button "Confirm" at bounding box center [615, 128] width 26 height 8
click at [611, 205] on button "Confirm" at bounding box center [615, 203] width 26 height 8
click at [611, 232] on span "Confirm" at bounding box center [625, 227] width 54 height 25
click at [611, 227] on button "Confirm" at bounding box center [615, 229] width 26 height 8
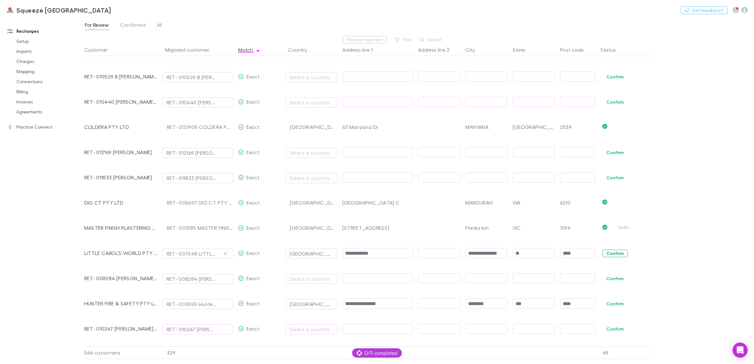
click at [613, 256] on button "Confirm" at bounding box center [615, 254] width 26 height 8
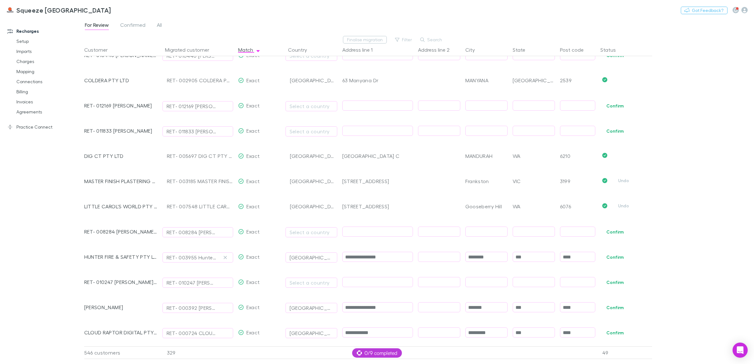
scroll to position [2594, 0]
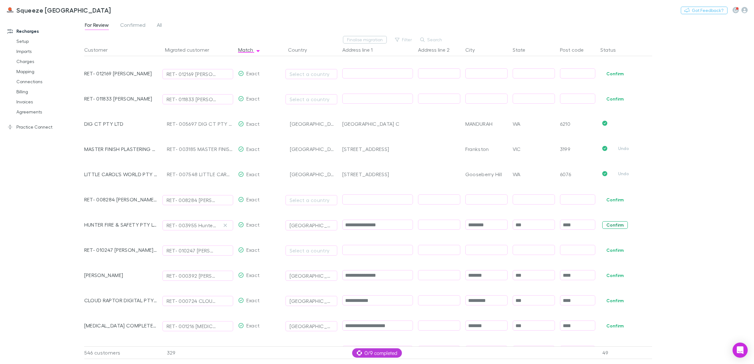
click at [620, 224] on button "Confirm" at bounding box center [615, 225] width 26 height 8
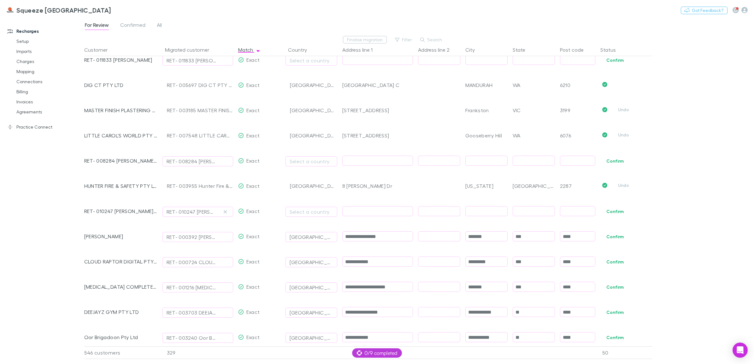
scroll to position [2633, 0]
click at [612, 235] on button "Confirm" at bounding box center [615, 236] width 26 height 8
click at [611, 259] on button "Confirm" at bounding box center [615, 262] width 26 height 8
click at [614, 289] on button "Confirm" at bounding box center [615, 287] width 26 height 8
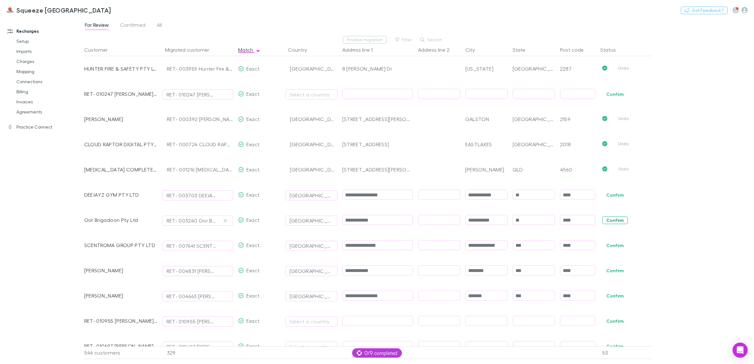
scroll to position [2751, 0]
click at [622, 194] on button "Confirm" at bounding box center [615, 194] width 26 height 8
click at [613, 221] on button "Confirm" at bounding box center [615, 219] width 26 height 8
click at [613, 245] on button "Confirm" at bounding box center [615, 244] width 26 height 8
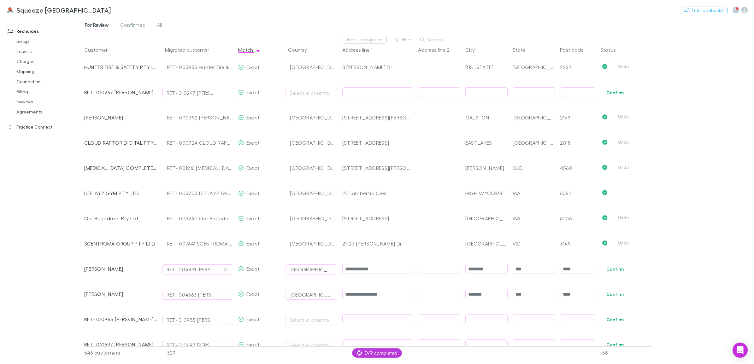
click at [617, 275] on span "Confirm" at bounding box center [625, 268] width 54 height 25
click at [620, 271] on button "Confirm" at bounding box center [615, 270] width 26 height 8
click at [616, 295] on button "Confirm" at bounding box center [615, 295] width 26 height 8
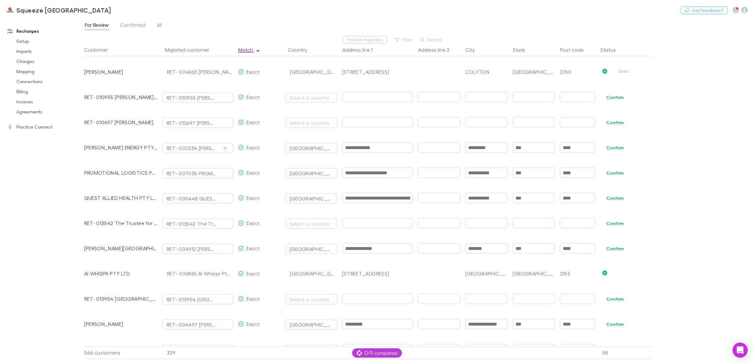
scroll to position [2988, 0]
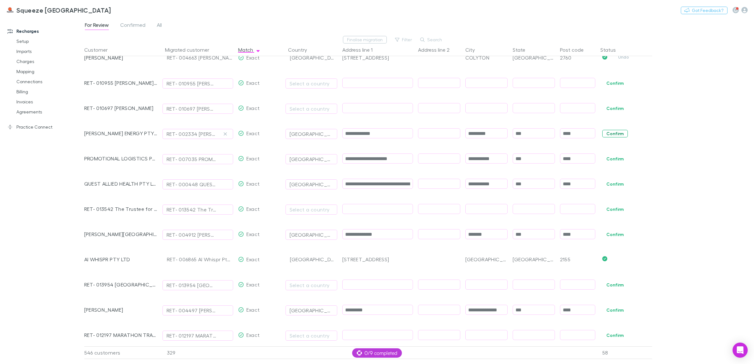
click at [605, 134] on button "Confirm" at bounding box center [615, 134] width 26 height 8
click at [609, 161] on button "Confirm" at bounding box center [615, 159] width 26 height 8
click at [610, 184] on button "Confirm" at bounding box center [615, 184] width 26 height 8
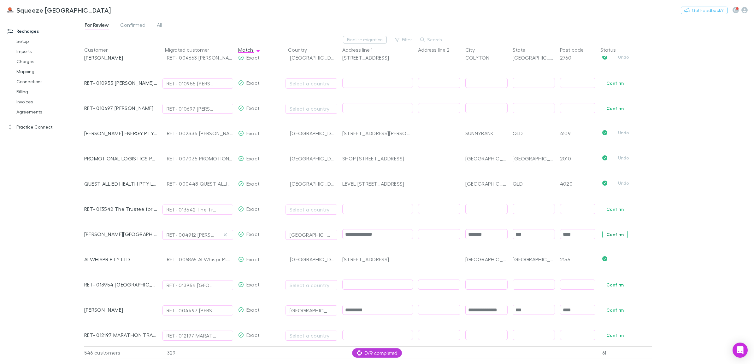
click at [617, 236] on button "Confirm" at bounding box center [615, 235] width 26 height 8
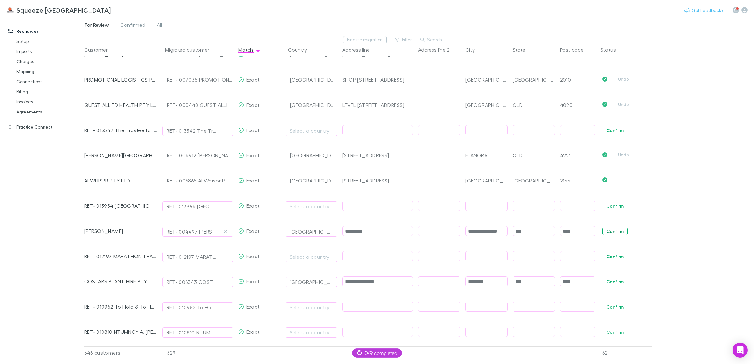
click at [607, 229] on button "Confirm" at bounding box center [615, 232] width 26 height 8
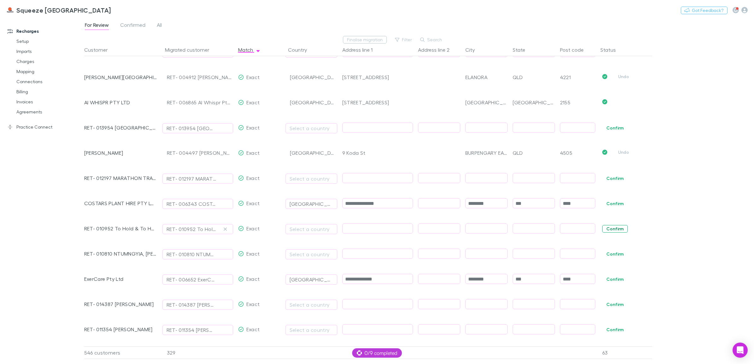
scroll to position [3146, 0]
click at [615, 205] on button "Confirm" at bounding box center [615, 203] width 26 height 8
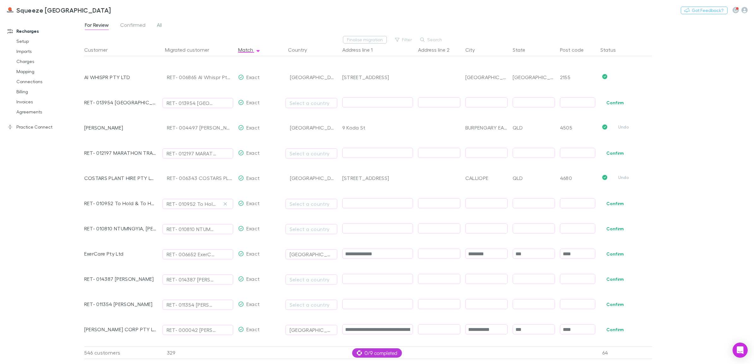
scroll to position [3225, 0]
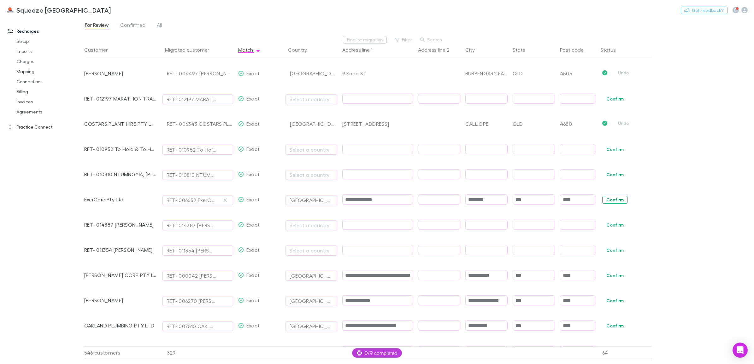
click at [615, 202] on button "Confirm" at bounding box center [615, 200] width 26 height 8
click at [611, 274] on button "Confirm" at bounding box center [615, 276] width 26 height 8
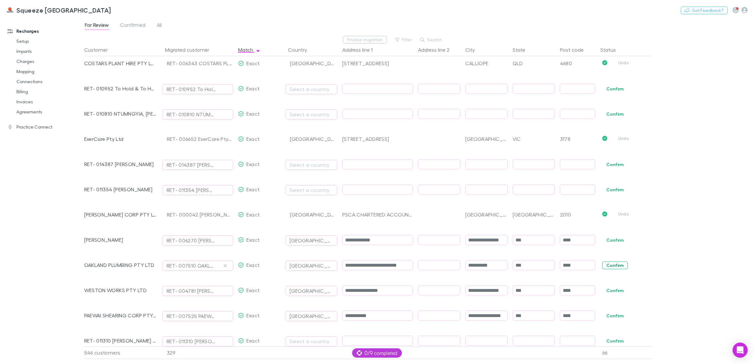
scroll to position [3303, 0]
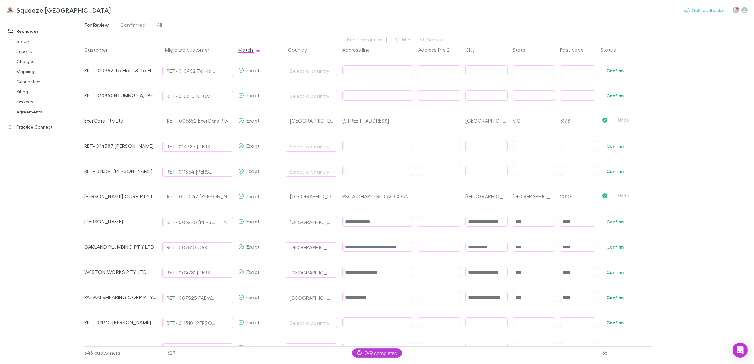
click at [612, 215] on span "Confirm" at bounding box center [625, 221] width 54 height 25
click at [609, 222] on button "Confirm" at bounding box center [615, 222] width 26 height 8
click at [611, 245] on button "Confirm" at bounding box center [615, 247] width 26 height 8
drag, startPoint x: 615, startPoint y: 271, endPoint x: 617, endPoint y: 300, distance: 29.1
click at [615, 272] on button "Confirm" at bounding box center [615, 273] width 26 height 8
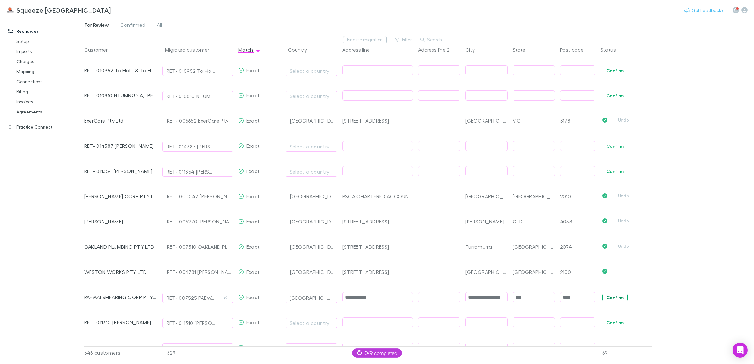
click at [617, 301] on button "Confirm" at bounding box center [615, 298] width 26 height 8
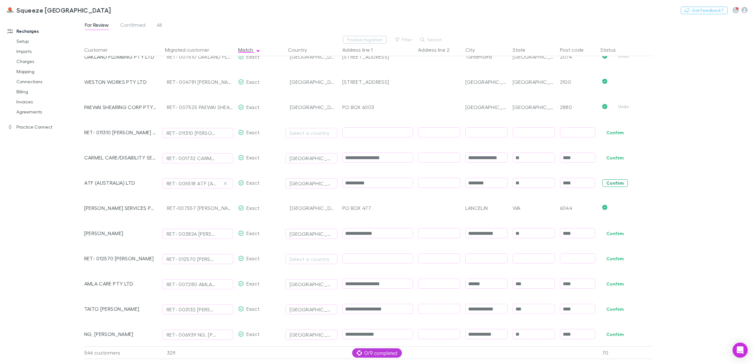
scroll to position [3500, 0]
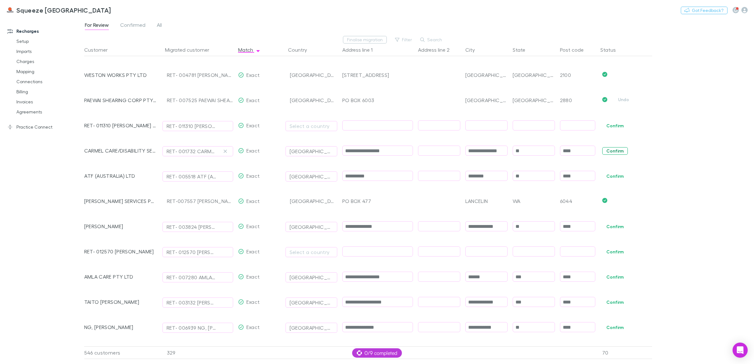
click at [618, 152] on button "Confirm" at bounding box center [615, 151] width 26 height 8
click at [616, 180] on span "Confirm" at bounding box center [625, 175] width 54 height 25
click at [613, 225] on button "Confirm" at bounding box center [615, 227] width 26 height 8
drag, startPoint x: 617, startPoint y: 278, endPoint x: 619, endPoint y: 252, distance: 26.2
click at [617, 279] on button "Confirm" at bounding box center [615, 277] width 26 height 8
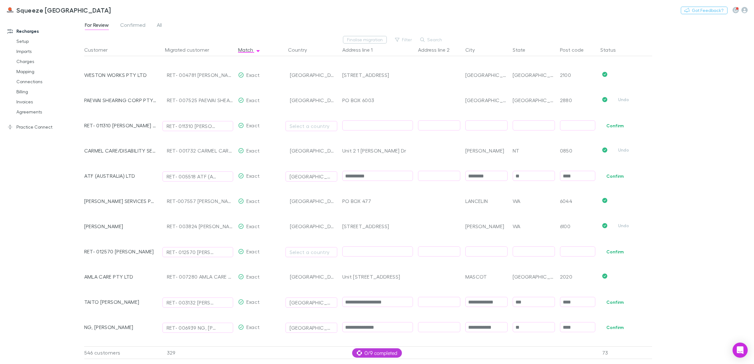
scroll to position [3619, 0]
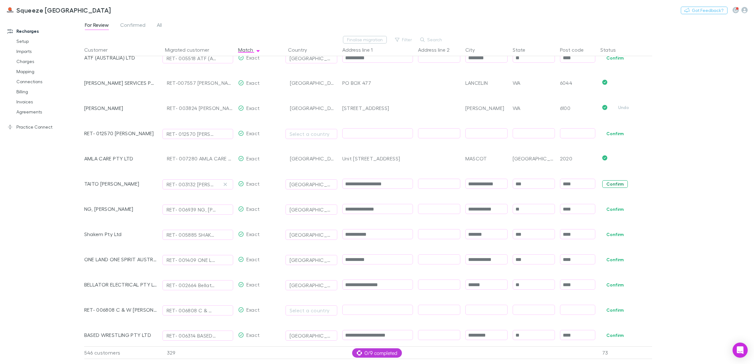
click at [617, 186] on button "Confirm" at bounding box center [615, 184] width 26 height 8
click at [612, 213] on span "Confirm" at bounding box center [625, 208] width 54 height 25
click at [612, 212] on button "Confirm" at bounding box center [615, 210] width 26 height 8
click at [611, 235] on button "Confirm" at bounding box center [615, 235] width 26 height 8
click at [613, 258] on button "Confirm" at bounding box center [615, 260] width 26 height 8
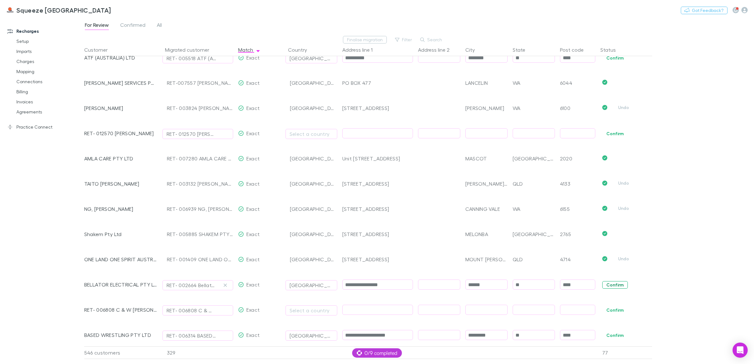
click at [618, 285] on button "Confirm" at bounding box center [615, 285] width 26 height 8
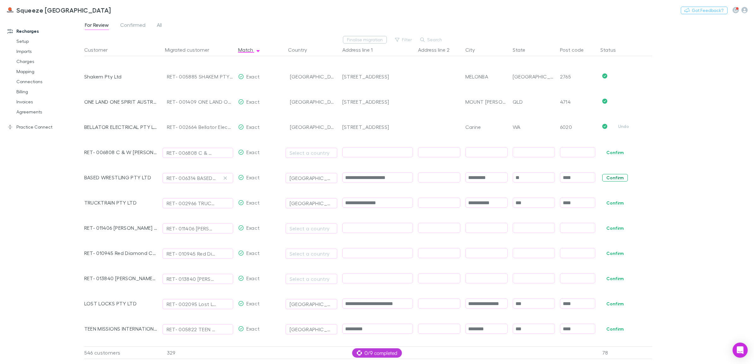
click at [613, 178] on button "Confirm" at bounding box center [615, 178] width 26 height 8
click at [612, 204] on button "Confirm" at bounding box center [615, 203] width 26 height 8
click at [614, 301] on button "Confirm" at bounding box center [615, 304] width 26 height 8
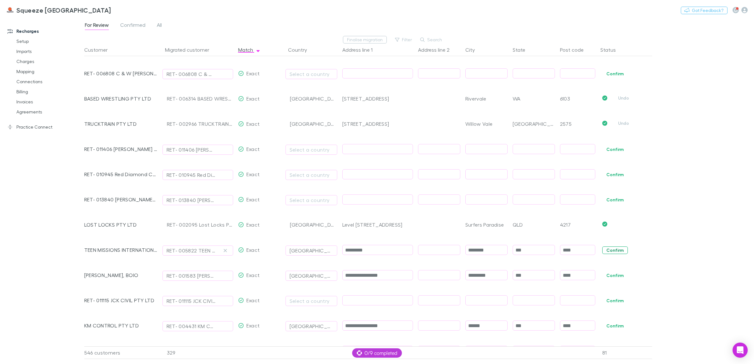
click at [609, 252] on button "Confirm" at bounding box center [615, 251] width 26 height 8
click at [613, 274] on button "Confirm" at bounding box center [615, 276] width 26 height 8
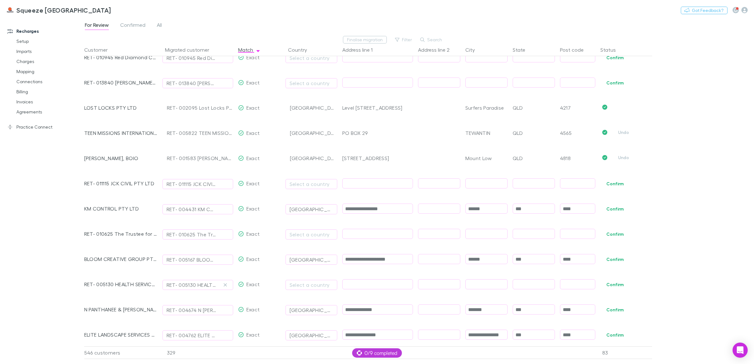
scroll to position [4013, 0]
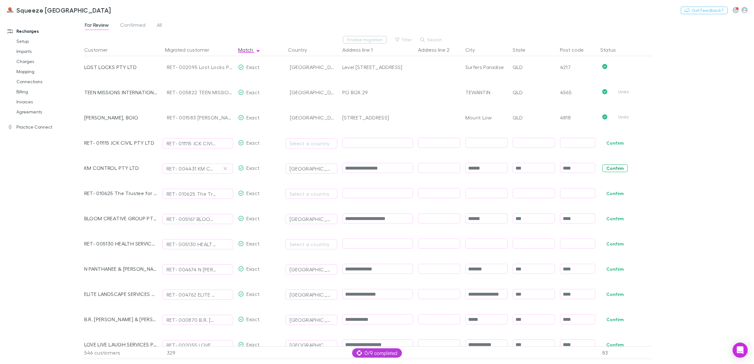
click at [615, 171] on button "Confirm" at bounding box center [615, 169] width 26 height 8
click at [614, 222] on button "Confirm" at bounding box center [615, 219] width 26 height 8
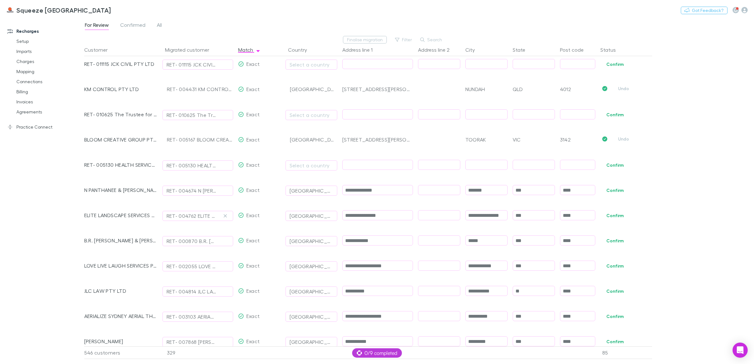
scroll to position [4131, 0]
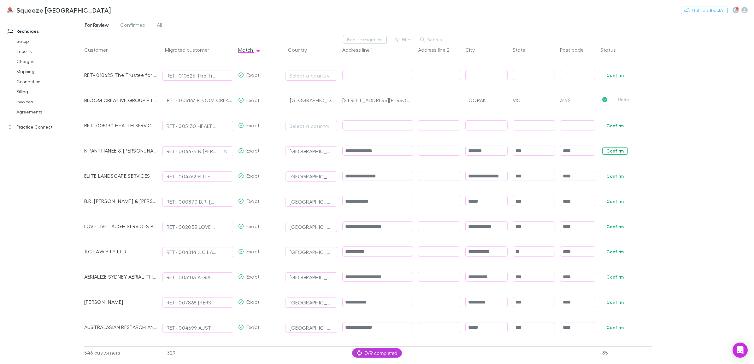
click at [613, 152] on button "Confirm" at bounding box center [615, 151] width 26 height 8
click at [611, 177] on button "Confirm" at bounding box center [615, 176] width 26 height 8
click at [611, 204] on button "Confirm" at bounding box center [615, 202] width 26 height 8
click at [611, 229] on button "Confirm" at bounding box center [615, 227] width 26 height 8
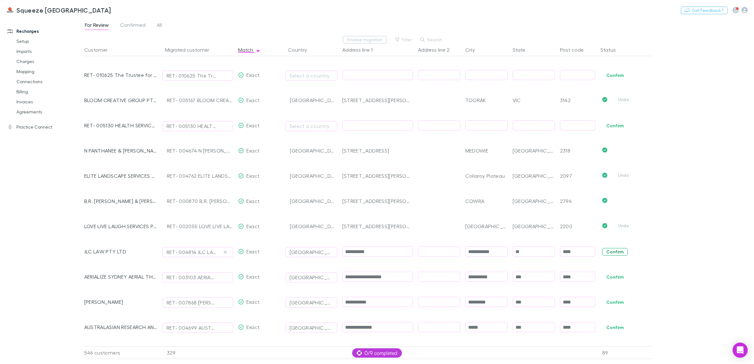
click at [609, 249] on button "Confirm" at bounding box center [615, 252] width 26 height 8
click at [610, 279] on button "Confirm" at bounding box center [615, 277] width 26 height 8
click at [617, 303] on button "Confirm" at bounding box center [615, 303] width 26 height 8
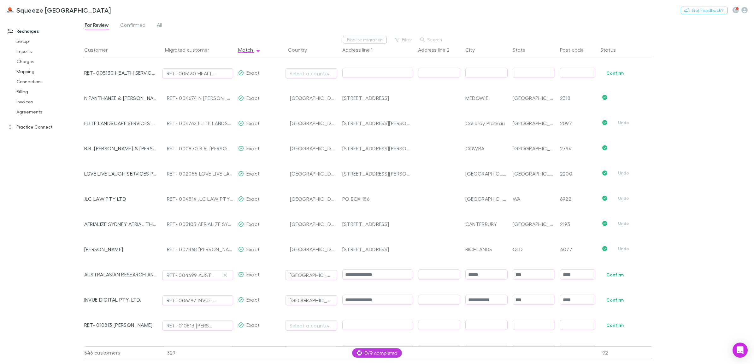
scroll to position [4210, 0]
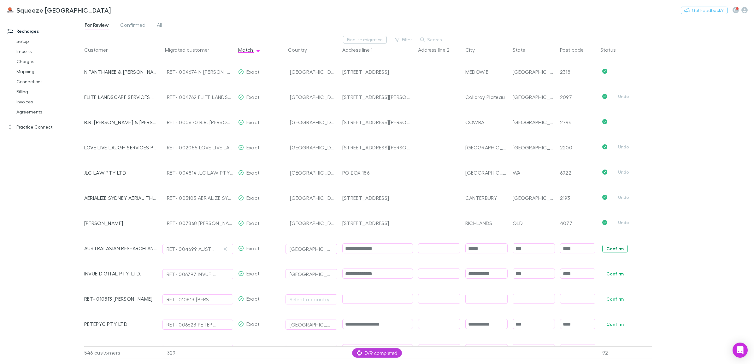
click at [610, 251] on button "Confirm" at bounding box center [615, 249] width 26 height 8
click at [612, 275] on button "Confirm" at bounding box center [615, 274] width 26 height 8
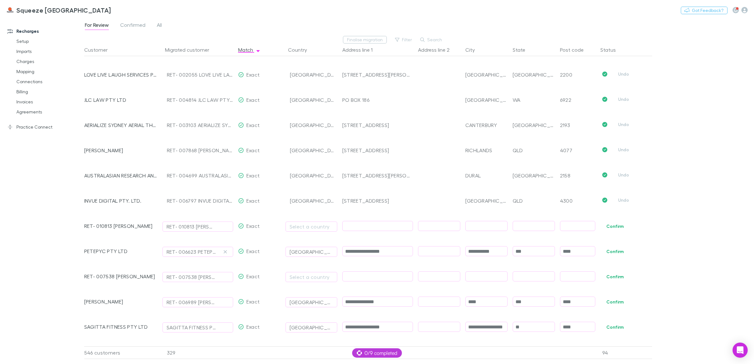
scroll to position [4289, 0]
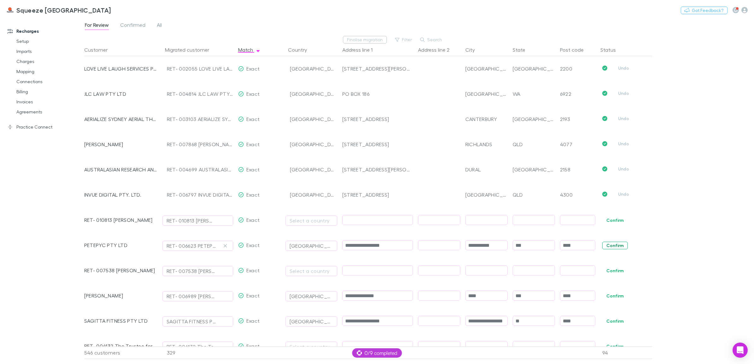
click at [609, 247] on button "Confirm" at bounding box center [615, 246] width 26 height 8
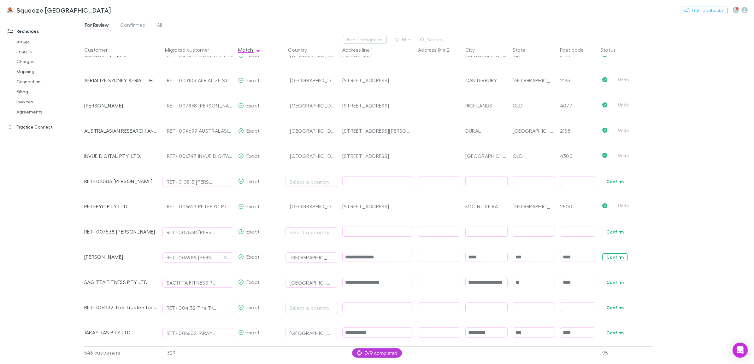
scroll to position [4328, 0]
click at [614, 253] on button "Confirm" at bounding box center [615, 257] width 26 height 8
drag, startPoint x: 613, startPoint y: 284, endPoint x: 612, endPoint y: 264, distance: 19.9
click at [613, 284] on button "Confirm" at bounding box center [615, 282] width 26 height 8
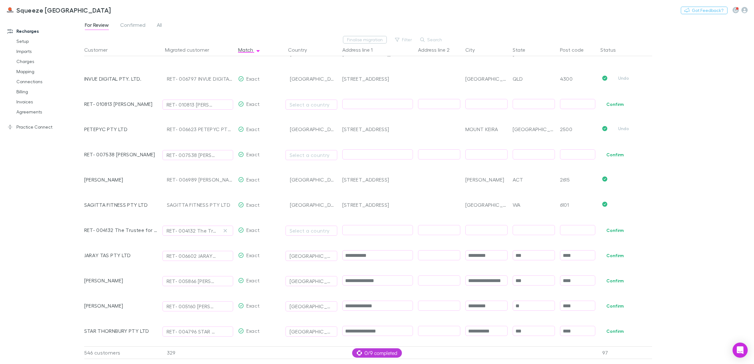
scroll to position [4407, 0]
click at [612, 255] on button "Confirm" at bounding box center [615, 254] width 26 height 8
drag, startPoint x: 615, startPoint y: 279, endPoint x: 615, endPoint y: 305, distance: 25.9
click at [615, 280] on button "Confirm" at bounding box center [615, 279] width 26 height 8
click at [615, 305] on button "Confirm" at bounding box center [615, 304] width 26 height 8
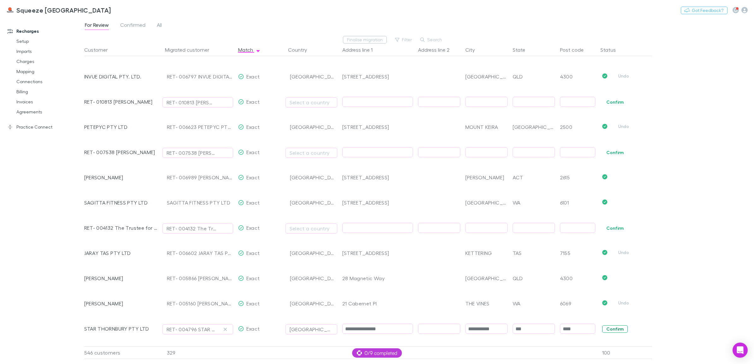
click at [616, 329] on button "Confirm" at bounding box center [615, 329] width 26 height 8
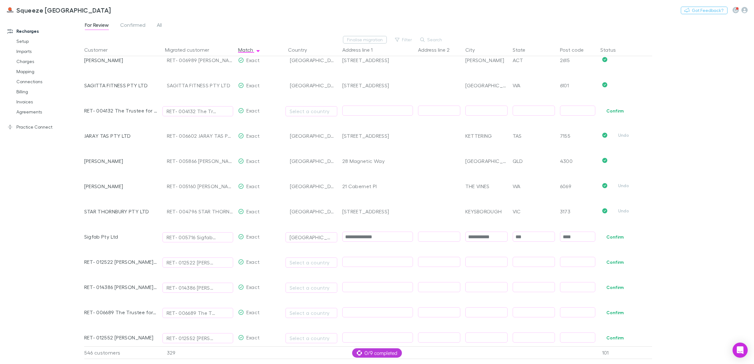
scroll to position [4525, 0]
click at [620, 234] on button "Confirm" at bounding box center [615, 236] width 26 height 8
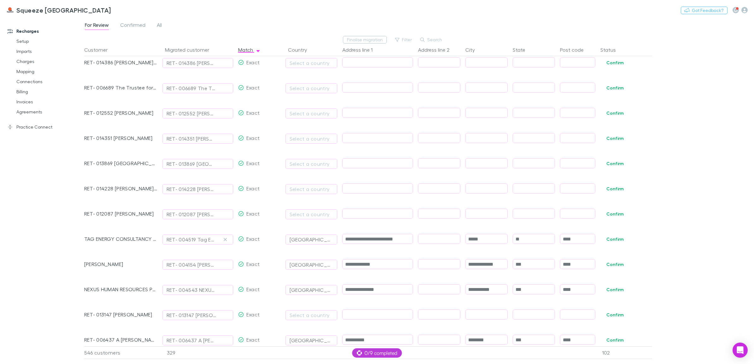
scroll to position [4762, 0]
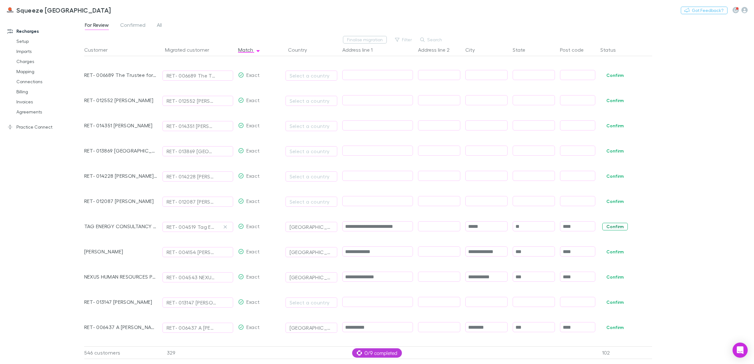
click at [610, 224] on button "Confirm" at bounding box center [615, 227] width 26 height 8
click at [611, 251] on button "Confirm" at bounding box center [615, 252] width 26 height 8
click at [612, 278] on button "Confirm" at bounding box center [615, 277] width 26 height 8
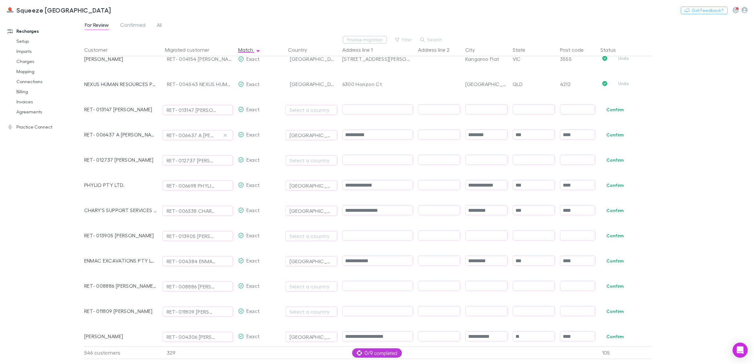
scroll to position [4959, 0]
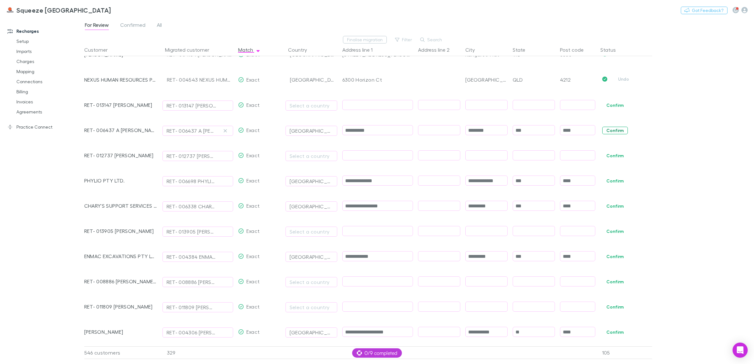
click at [606, 127] on button "Confirm" at bounding box center [615, 131] width 26 height 8
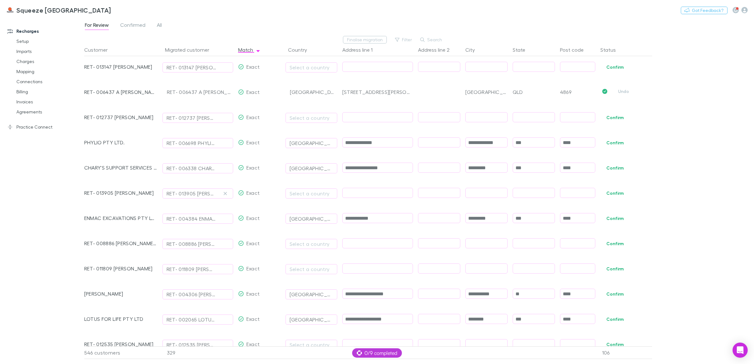
scroll to position [4998, 0]
click at [611, 144] on button "Confirm" at bounding box center [615, 142] width 26 height 8
click at [610, 169] on button "Confirm" at bounding box center [615, 167] width 26 height 8
click at [608, 219] on button "Confirm" at bounding box center [615, 217] width 26 height 8
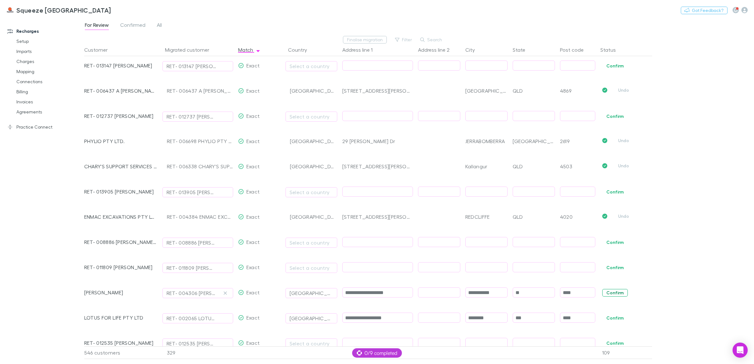
click at [615, 290] on button "Confirm" at bounding box center [615, 293] width 26 height 8
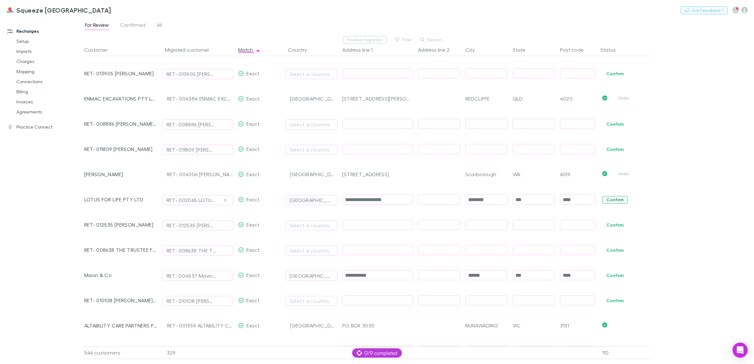
click at [616, 202] on button "Confirm" at bounding box center [615, 200] width 26 height 8
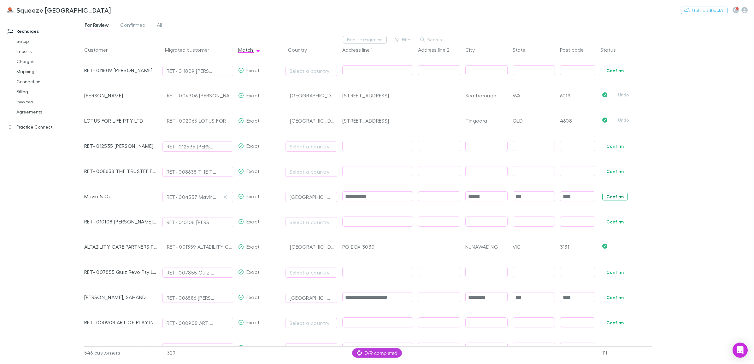
click at [620, 194] on button "Confirm" at bounding box center [615, 197] width 26 height 8
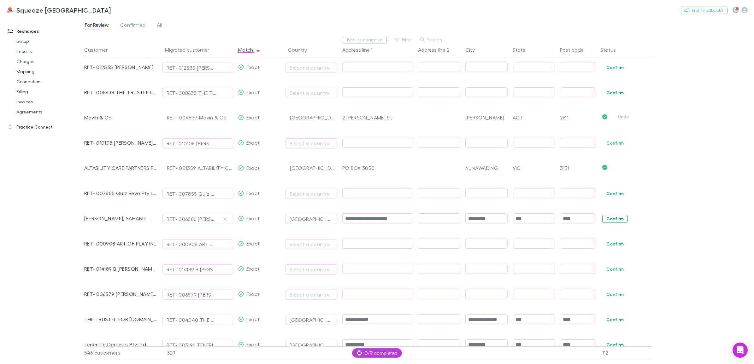
click at [610, 218] on button "Confirm" at bounding box center [615, 219] width 26 height 8
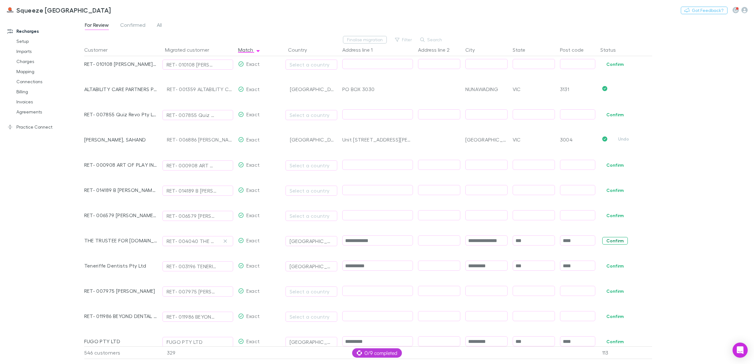
click at [616, 242] on button "Confirm" at bounding box center [615, 241] width 26 height 8
click at [617, 266] on button "Confirm" at bounding box center [615, 266] width 26 height 8
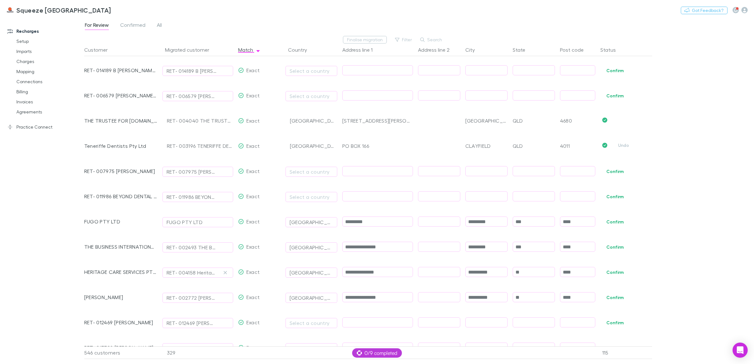
scroll to position [5511, 0]
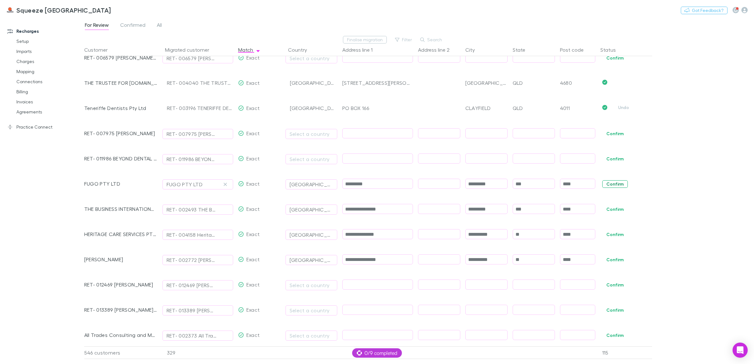
click at [614, 185] on button "Confirm" at bounding box center [615, 184] width 26 height 8
click at [613, 211] on button "Confirm" at bounding box center [615, 210] width 26 height 8
click at [613, 235] on button "Confirm" at bounding box center [615, 235] width 26 height 8
click at [614, 264] on span "Confirm" at bounding box center [625, 259] width 54 height 25
click at [615, 261] on button "Confirm" at bounding box center [615, 260] width 26 height 8
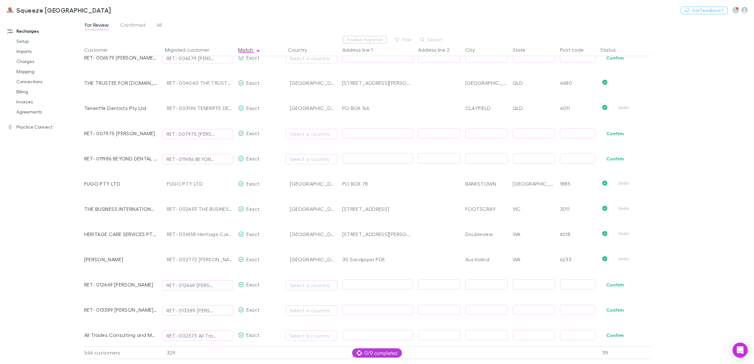
scroll to position [5669, 0]
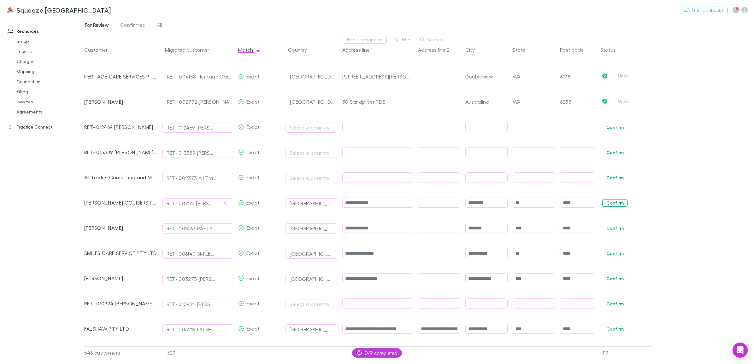
click at [613, 204] on button "Confirm" at bounding box center [615, 203] width 26 height 8
click at [611, 232] on span "Confirm" at bounding box center [625, 227] width 54 height 25
click at [613, 229] on button "Confirm" at bounding box center [615, 229] width 26 height 8
click at [612, 251] on button "Confirm" at bounding box center [615, 254] width 26 height 8
click at [612, 280] on button "Confirm" at bounding box center [615, 279] width 26 height 8
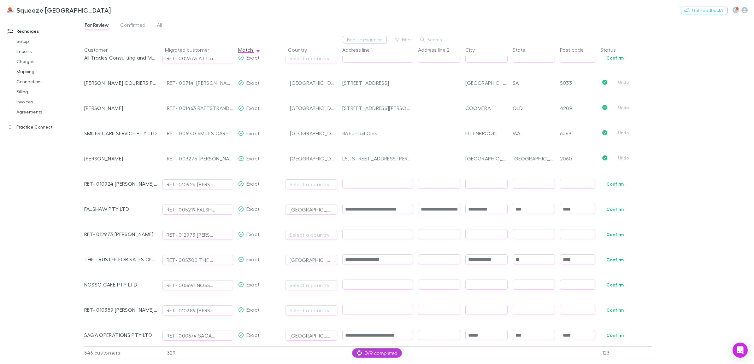
scroll to position [5826, 0]
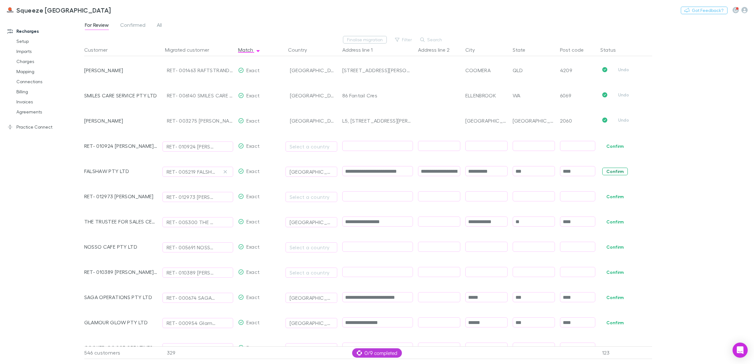
click at [617, 169] on button "Confirm" at bounding box center [615, 172] width 26 height 8
click at [609, 223] on button "Confirm" at bounding box center [615, 222] width 26 height 8
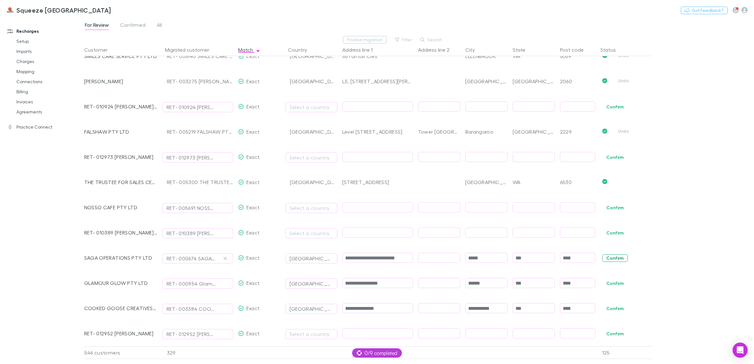
click at [611, 255] on button "Confirm" at bounding box center [615, 258] width 26 height 8
click at [617, 283] on button "Confirm" at bounding box center [615, 284] width 26 height 8
click at [614, 307] on button "Confirm" at bounding box center [615, 309] width 26 height 8
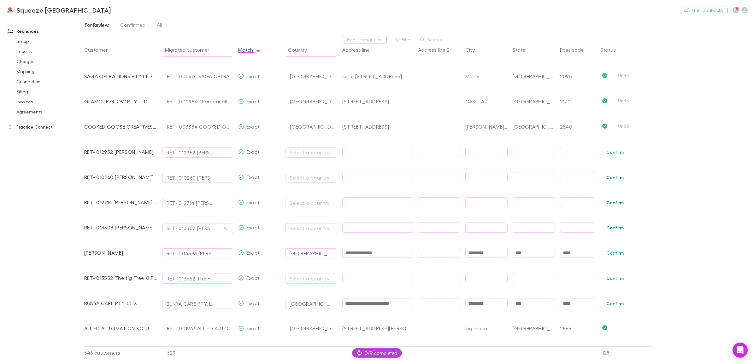
scroll to position [6063, 0]
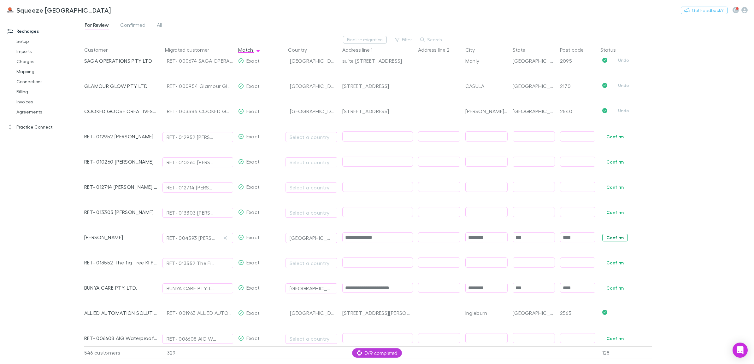
click at [615, 239] on button "Confirm" at bounding box center [615, 238] width 26 height 8
click at [613, 290] on button "Confirm" at bounding box center [615, 288] width 26 height 8
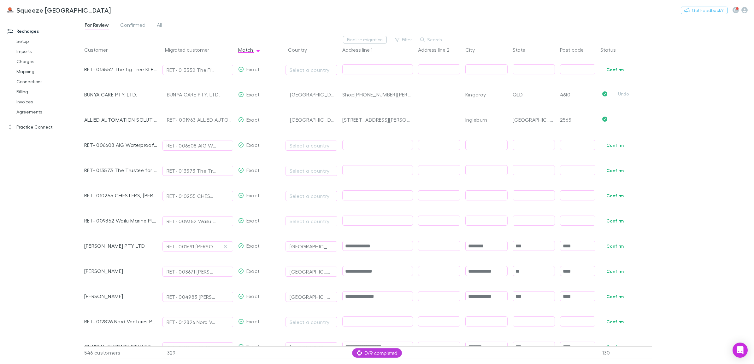
scroll to position [6260, 0]
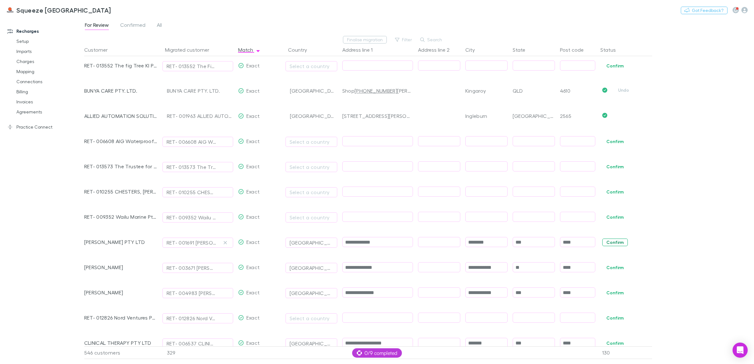
click at [614, 245] on button "Confirm" at bounding box center [615, 243] width 26 height 8
click at [614, 269] on button "Confirm" at bounding box center [615, 268] width 26 height 8
click at [614, 294] on button "Confirm" at bounding box center [615, 293] width 26 height 8
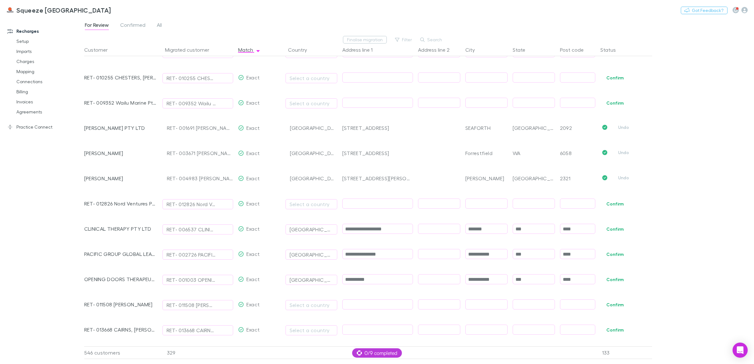
scroll to position [6378, 0]
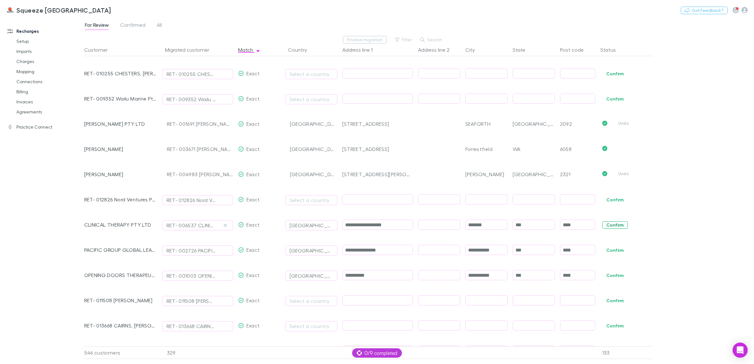
click at [617, 227] on button "Confirm" at bounding box center [615, 225] width 26 height 8
click at [615, 251] on button "Confirm" at bounding box center [615, 251] width 26 height 8
click at [612, 278] on button "Confirm" at bounding box center [615, 276] width 26 height 8
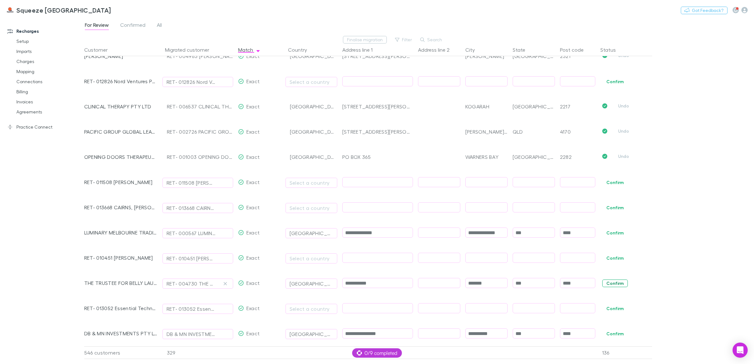
drag, startPoint x: 612, startPoint y: 237, endPoint x: 608, endPoint y: 284, distance: 47.8
click at [612, 237] on button "Confirm" at bounding box center [615, 233] width 26 height 8
click at [608, 284] on button "Confirm" at bounding box center [615, 284] width 26 height 8
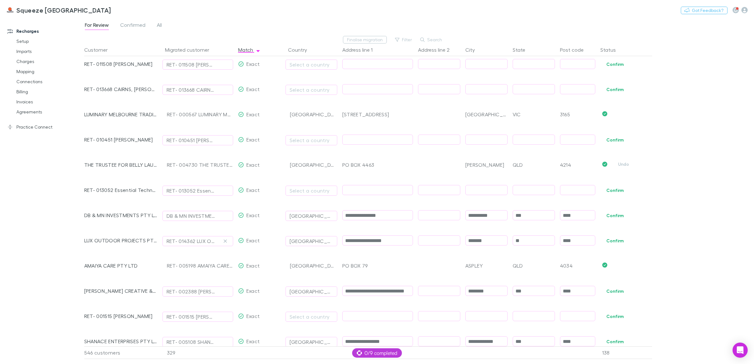
scroll to position [6654, 0]
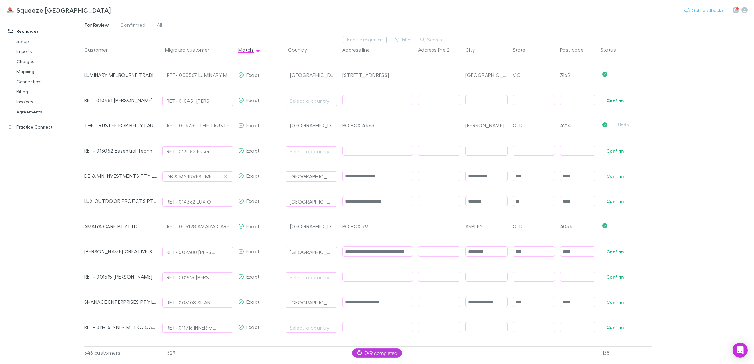
click at [610, 181] on span "Confirm" at bounding box center [625, 175] width 54 height 25
click at [612, 177] on button "Confirm" at bounding box center [615, 176] width 26 height 8
click at [608, 202] on button "Confirm" at bounding box center [615, 202] width 26 height 8
click at [616, 254] on button "Confirm" at bounding box center [615, 252] width 26 height 8
click at [620, 301] on button "Confirm" at bounding box center [615, 303] width 26 height 8
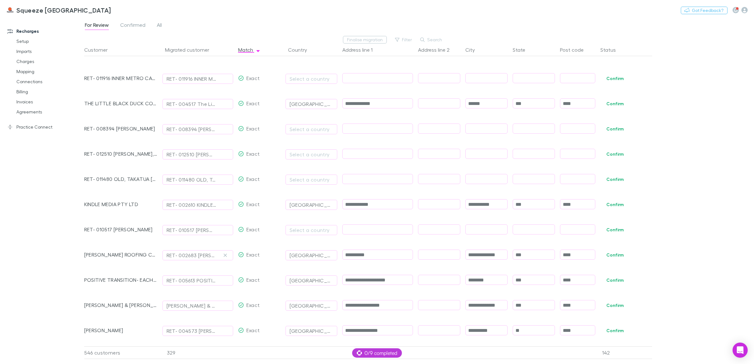
scroll to position [6930, 0]
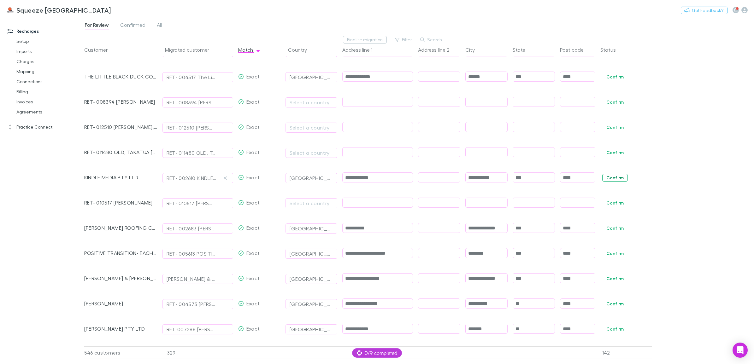
click at [607, 179] on button "Confirm" at bounding box center [615, 178] width 26 height 8
click at [614, 73] on button "Confirm" at bounding box center [615, 77] width 26 height 8
click at [614, 230] on button "Confirm" at bounding box center [615, 229] width 26 height 8
click at [612, 254] on button "Confirm" at bounding box center [615, 254] width 26 height 8
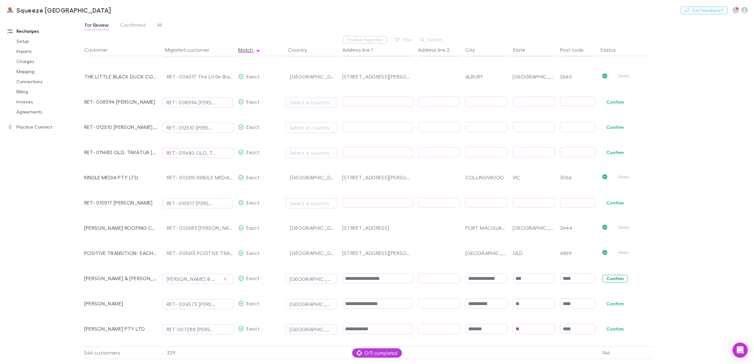
click at [610, 278] on button "Confirm" at bounding box center [615, 279] width 26 height 8
click at [612, 302] on button "Confirm" at bounding box center [615, 304] width 26 height 8
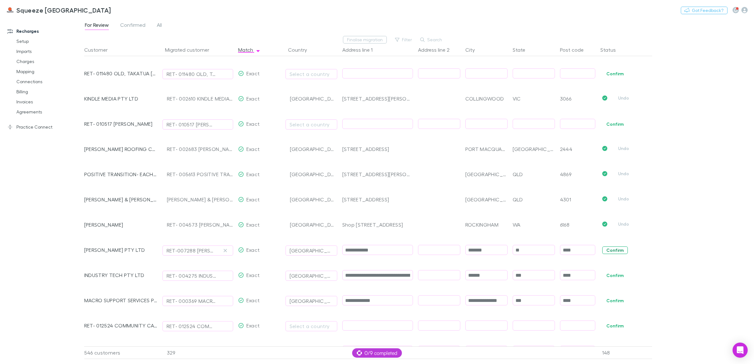
click at [618, 250] on button "Confirm" at bounding box center [615, 251] width 26 height 8
click at [617, 278] on button "Confirm" at bounding box center [615, 276] width 26 height 8
click at [615, 303] on button "Confirm" at bounding box center [615, 301] width 26 height 8
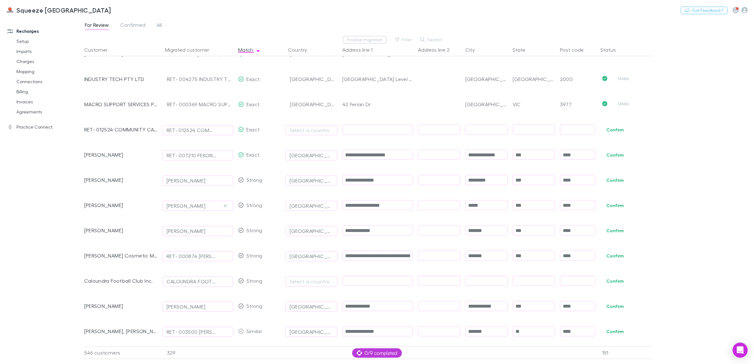
scroll to position [7206, 0]
click at [612, 151] on button "Confirm" at bounding box center [615, 154] width 26 height 8
click at [614, 182] on button "Confirm" at bounding box center [615, 180] width 26 height 8
click at [616, 207] on button "Confirm" at bounding box center [615, 205] width 26 height 8
click at [611, 230] on button "Confirm" at bounding box center [615, 230] width 26 height 8
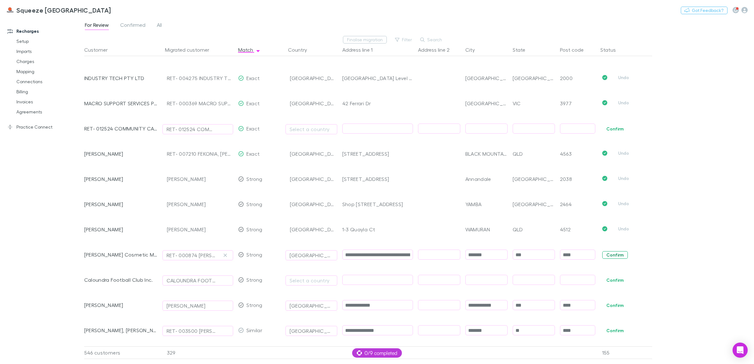
click at [614, 254] on button "Confirm" at bounding box center [615, 255] width 26 height 8
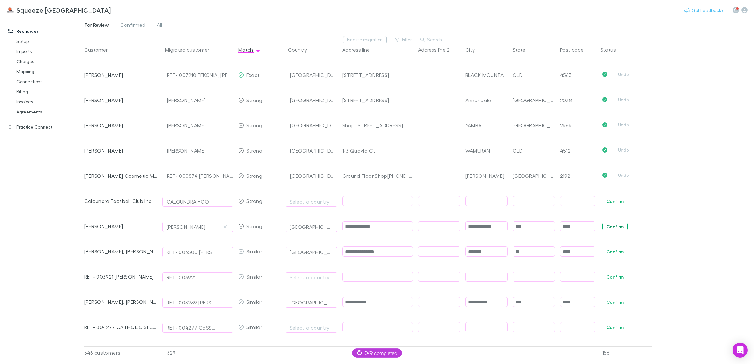
click at [613, 228] on button "Confirm" at bounding box center [615, 227] width 26 height 8
click at [615, 253] on button "Confirm" at bounding box center [615, 252] width 26 height 8
click at [614, 302] on button "Confirm" at bounding box center [615, 303] width 26 height 8
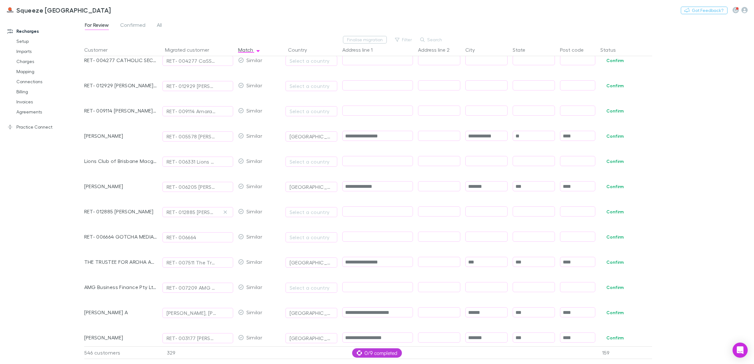
scroll to position [7561, 0]
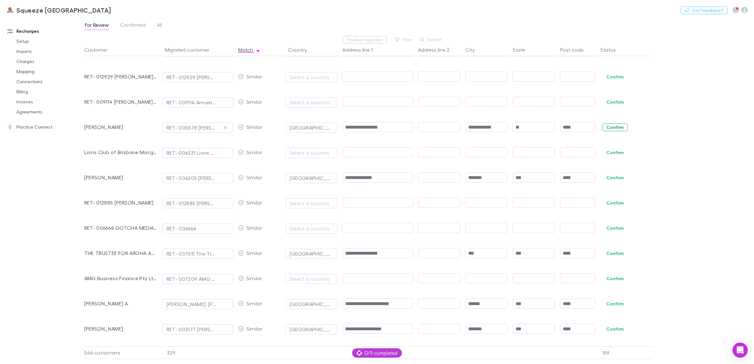
click at [611, 129] on button "Confirm" at bounding box center [615, 128] width 26 height 8
click at [613, 180] on button "Confirm" at bounding box center [615, 178] width 26 height 8
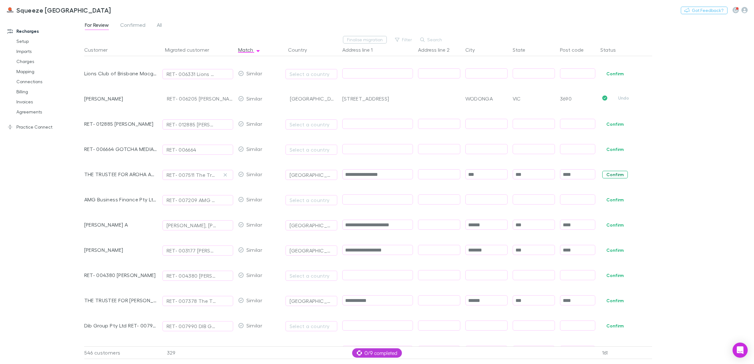
click at [608, 174] on button "Confirm" at bounding box center [615, 175] width 26 height 8
click at [616, 225] on button "Confirm" at bounding box center [615, 225] width 26 height 8
click at [611, 253] on button "Confirm" at bounding box center [615, 251] width 26 height 8
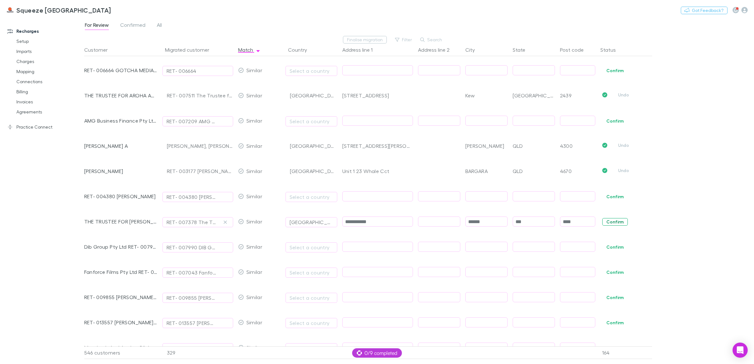
click at [612, 219] on button "Confirm" at bounding box center [615, 222] width 26 height 8
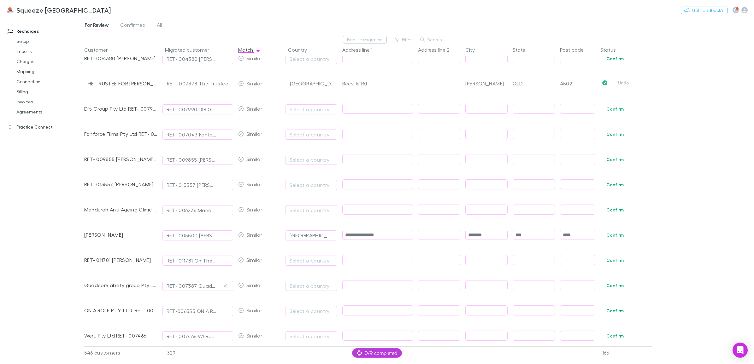
scroll to position [7876, 0]
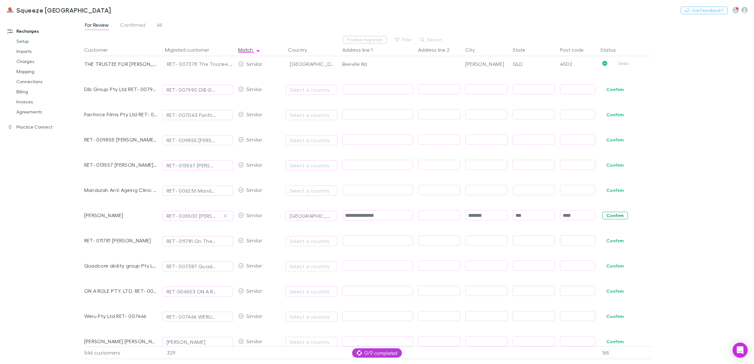
click at [615, 215] on button "Confirm" at bounding box center [615, 216] width 26 height 8
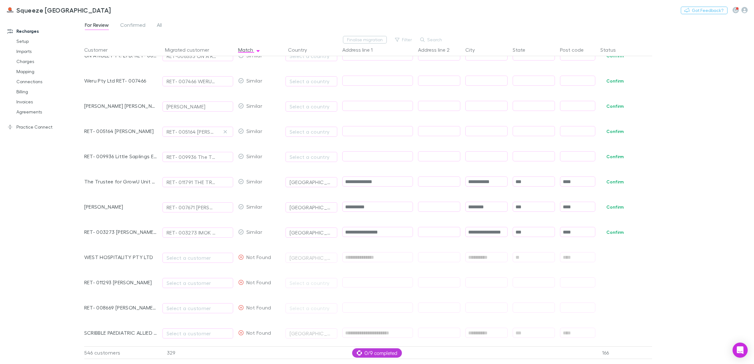
scroll to position [8113, 0]
click at [616, 186] on span "Confirm" at bounding box center [625, 180] width 54 height 25
click at [616, 182] on button "Confirm" at bounding box center [615, 181] width 26 height 8
click at [613, 207] on button "Confirm" at bounding box center [615, 206] width 26 height 8
click at [615, 229] on button "Confirm" at bounding box center [615, 232] width 26 height 8
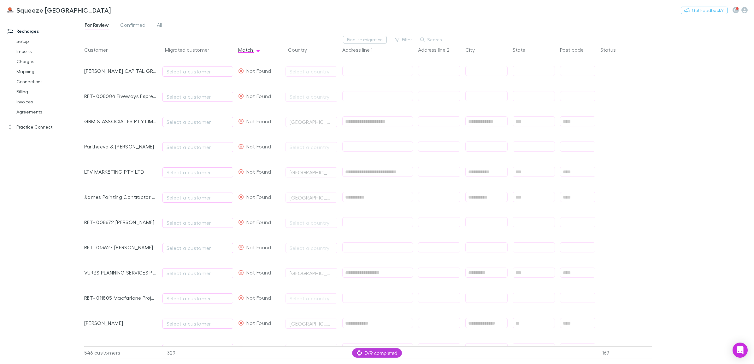
scroll to position [10517, 0]
click at [149, 28] on div "For Review Confirmed All" at bounding box center [125, 26] width 83 height 10
click at [139, 27] on span "Confirmed" at bounding box center [132, 26] width 25 height 8
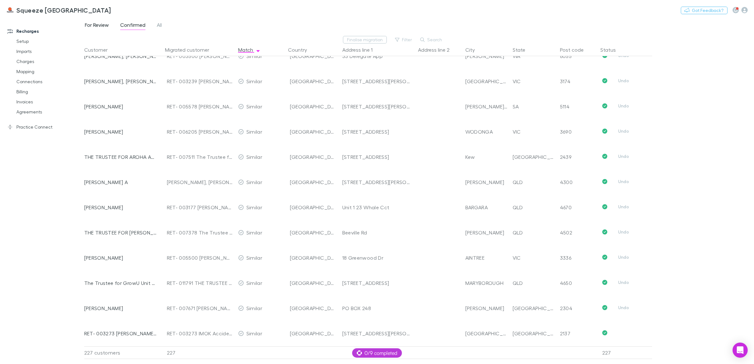
scroll to position [5443, 0]
click at [107, 26] on span "For Review" at bounding box center [97, 26] width 24 height 8
click at [96, 24] on span "For Review" at bounding box center [97, 26] width 24 height 8
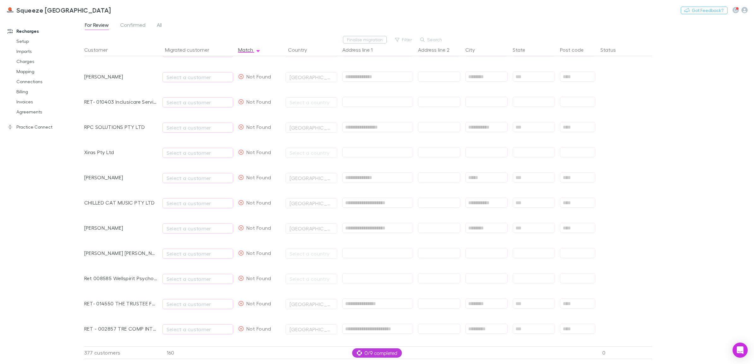
scroll to position [4812, 0]
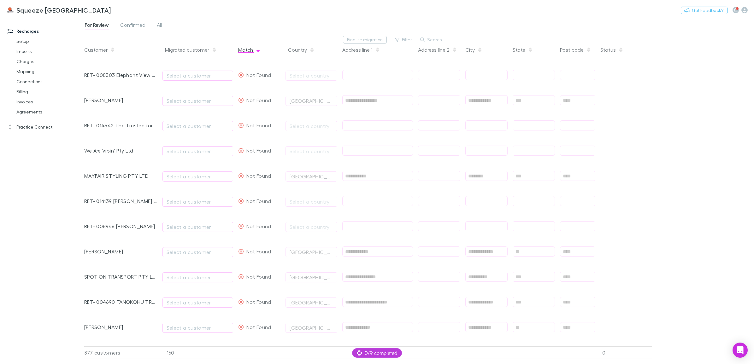
click at [250, 54] on button "Match" at bounding box center [249, 50] width 22 height 13
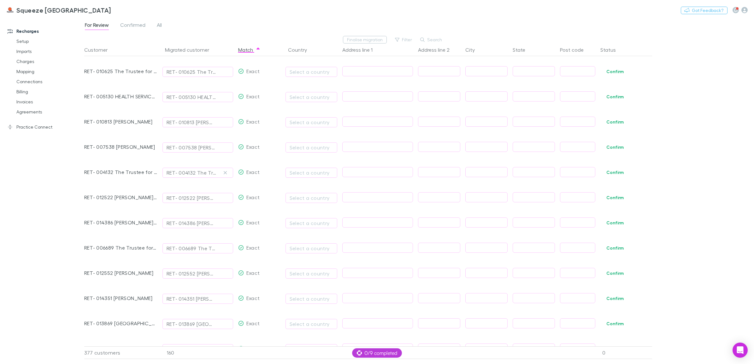
scroll to position [2644, 0]
click at [242, 51] on button "Match" at bounding box center [249, 50] width 22 height 13
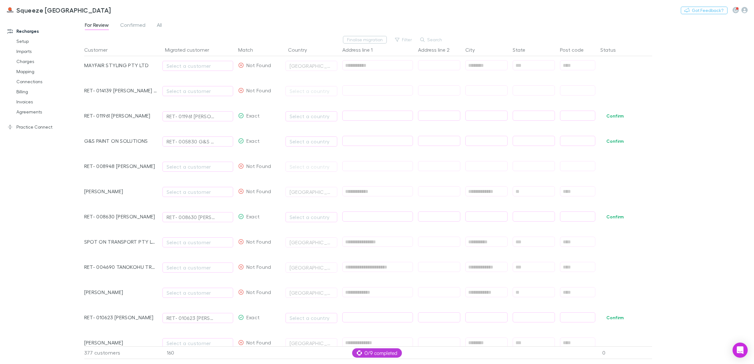
scroll to position [1462, 0]
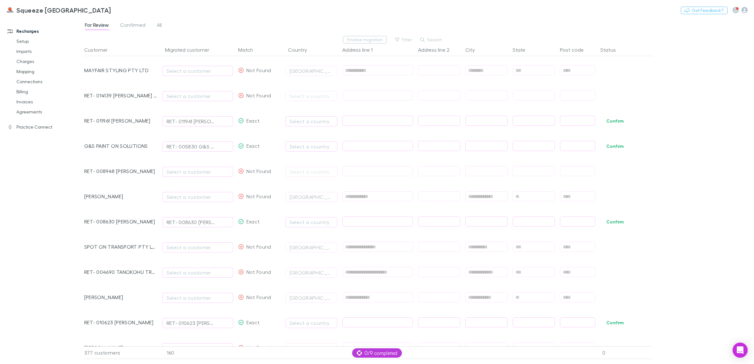
click at [241, 41] on div "Finalise migration Filter Search" at bounding box center [265, 40] width 363 height 8
click at [241, 54] on button "Match" at bounding box center [249, 50] width 22 height 13
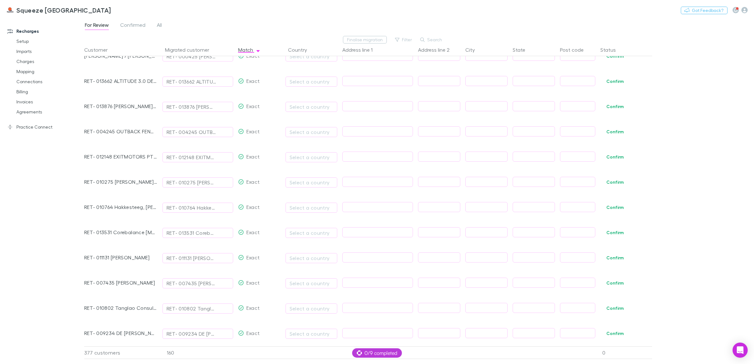
scroll to position [0, 0]
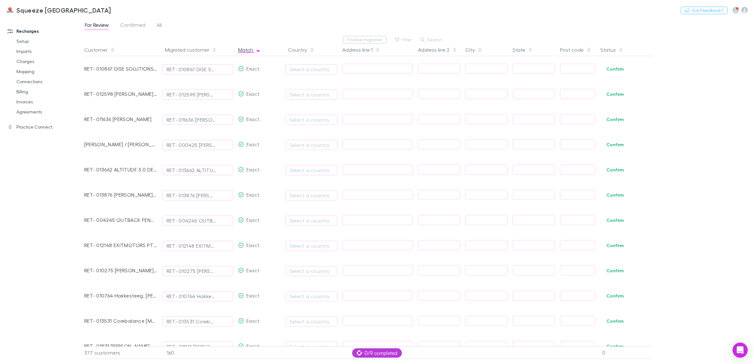
click at [251, 48] on button "Match" at bounding box center [249, 50] width 22 height 13
click at [188, 65] on button "RET- 003921" at bounding box center [197, 69] width 71 height 10
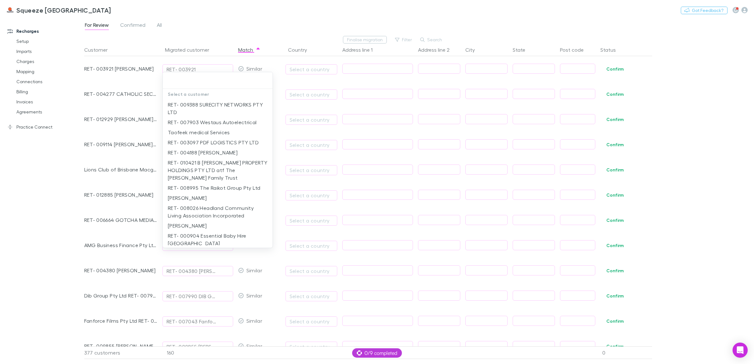
click at [211, 66] on div at bounding box center [377, 182] width 754 height 364
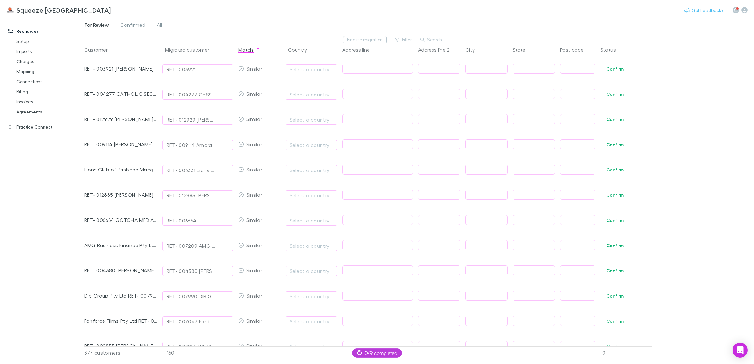
click at [210, 71] on div "RET- 003921" at bounding box center [198, 70] width 62 height 8
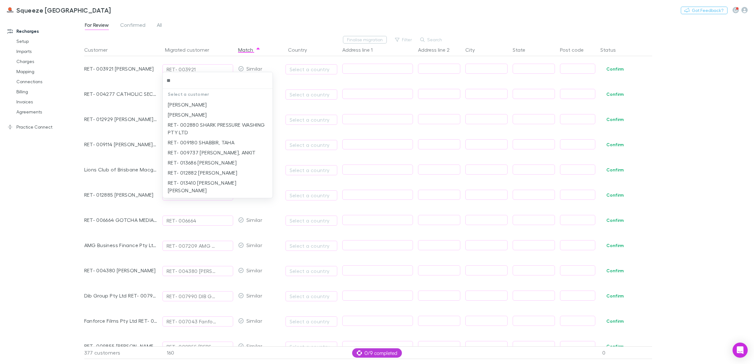
type input "*"
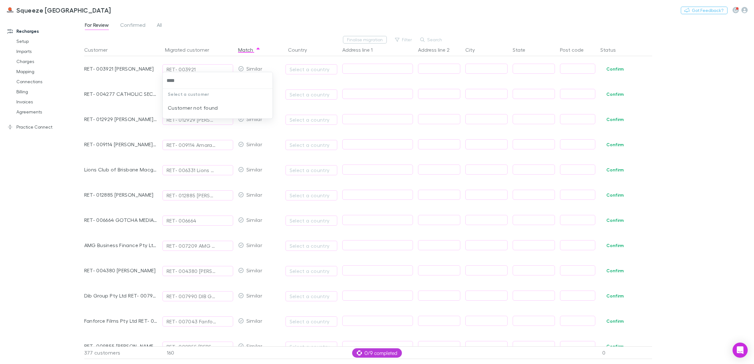
type input "****"
click at [248, 24] on div at bounding box center [377, 182] width 754 height 364
click at [303, 68] on div "Select a country" at bounding box center [311, 70] width 44 height 8
type input "****"
click at [321, 105] on li "[GEOGRAPHIC_DATA]" at bounding box center [341, 105] width 110 height 10
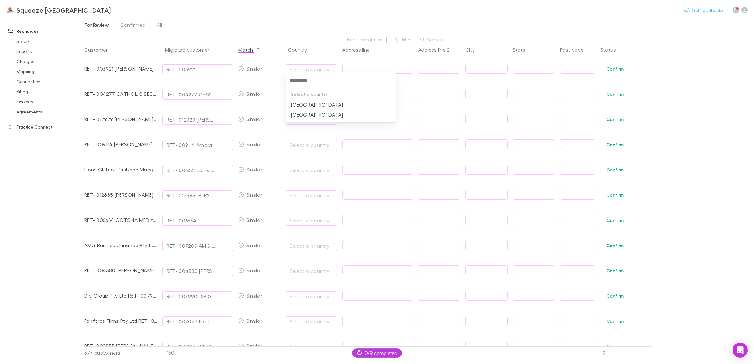
click at [399, 65] on div at bounding box center [377, 182] width 754 height 364
click at [615, 67] on button "Confirm" at bounding box center [615, 69] width 26 height 8
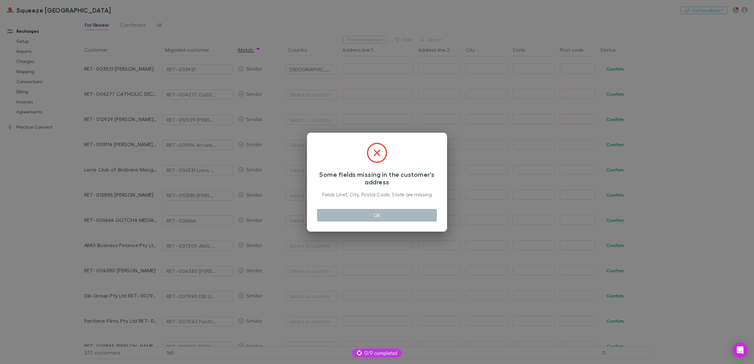
click at [395, 219] on button "OK" at bounding box center [377, 215] width 120 height 13
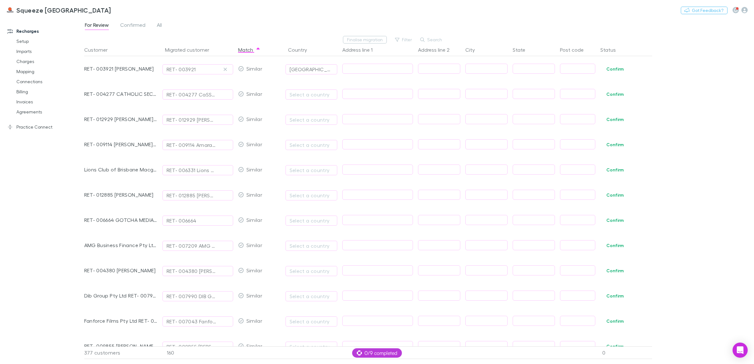
click at [381, 69] on input "text" at bounding box center [377, 69] width 70 height 10
type input "**********"
type input "*********"
type input "***"
type input "****"
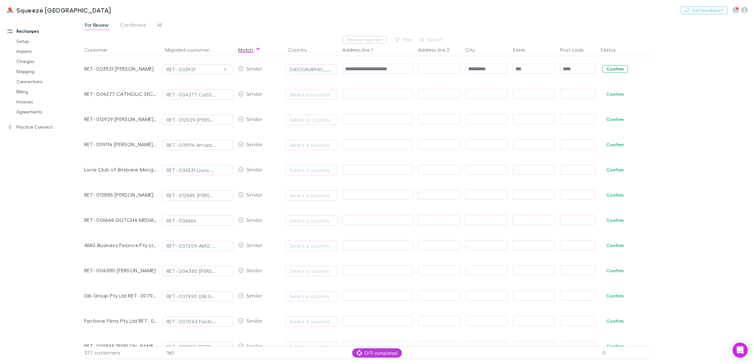
click at [609, 67] on button "Confirm" at bounding box center [615, 69] width 26 height 8
click at [323, 98] on div "Select a country" at bounding box center [311, 95] width 44 height 8
type input "****"
click at [303, 130] on li "[GEOGRAPHIC_DATA]" at bounding box center [341, 130] width 110 height 10
drag, startPoint x: 311, startPoint y: 65, endPoint x: 301, endPoint y: 70, distance: 11.3
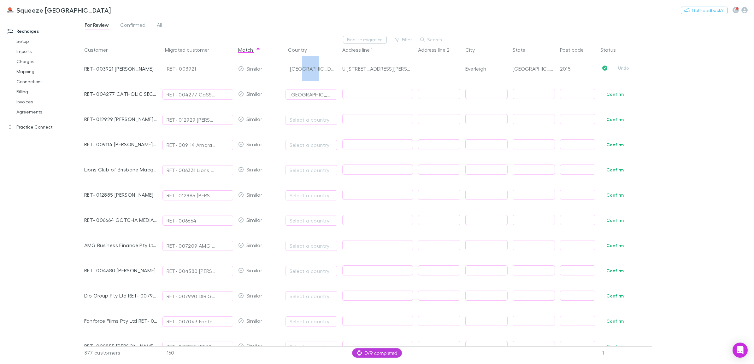
click at [301, 70] on div "[GEOGRAPHIC_DATA]" at bounding box center [313, 68] width 47 height 25
drag, startPoint x: 301, startPoint y: 70, endPoint x: 307, endPoint y: 93, distance: 24.1
click at [307, 93] on div "[GEOGRAPHIC_DATA]" at bounding box center [311, 95] width 44 height 8
type input "***"
click at [274, 108] on div at bounding box center [377, 182] width 754 height 364
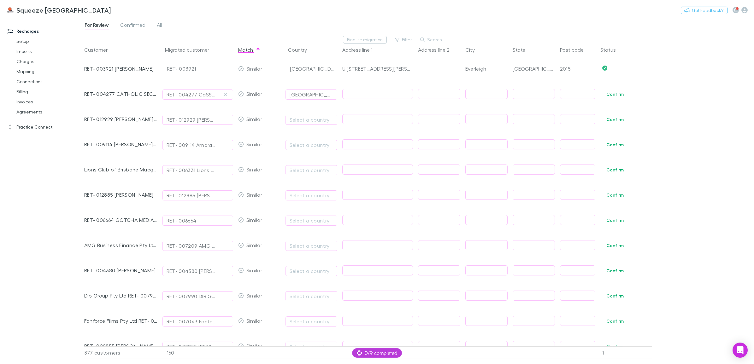
click at [545, 89] on input "text" at bounding box center [534, 94] width 42 height 10
type input "***"
click at [382, 90] on input "text" at bounding box center [377, 94] width 70 height 10
type input "********"
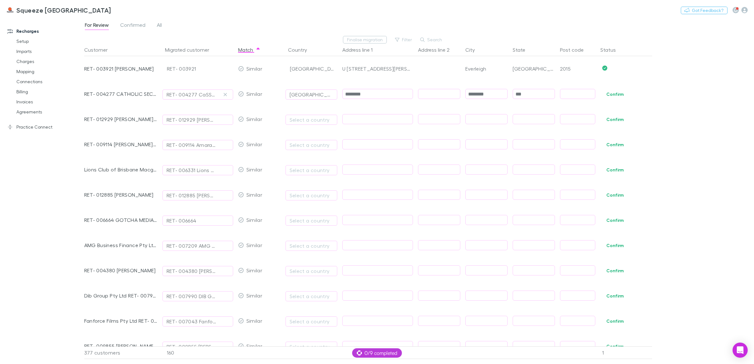
click at [577, 83] on div at bounding box center [576, 93] width 38 height 25
click at [575, 88] on div at bounding box center [576, 93] width 38 height 25
click at [575, 93] on input "text" at bounding box center [577, 94] width 35 height 10
type input "****"
click at [615, 95] on button "Confirm" at bounding box center [615, 95] width 26 height 8
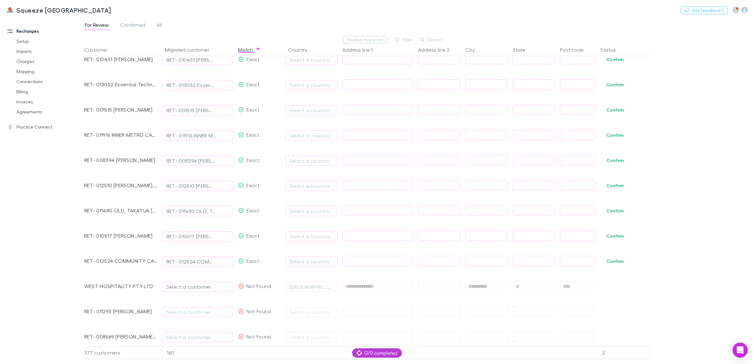
scroll to position [3824, 0]
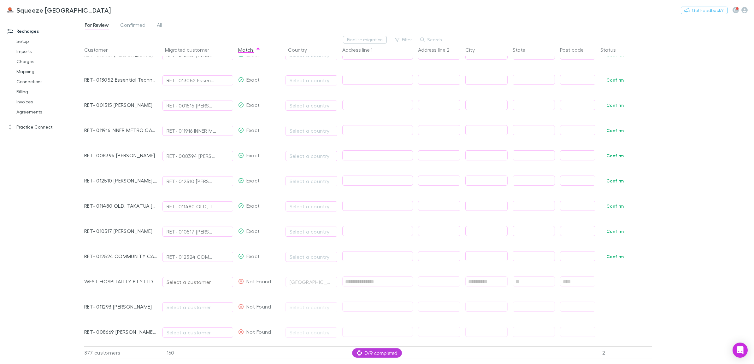
click at [187, 281] on div "Select a customer" at bounding box center [198, 282] width 62 height 8
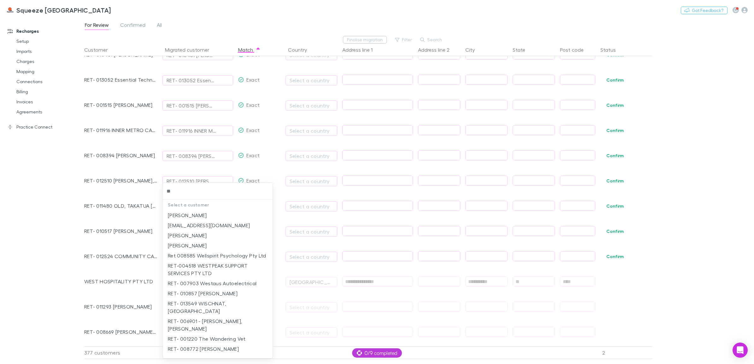
type input "*"
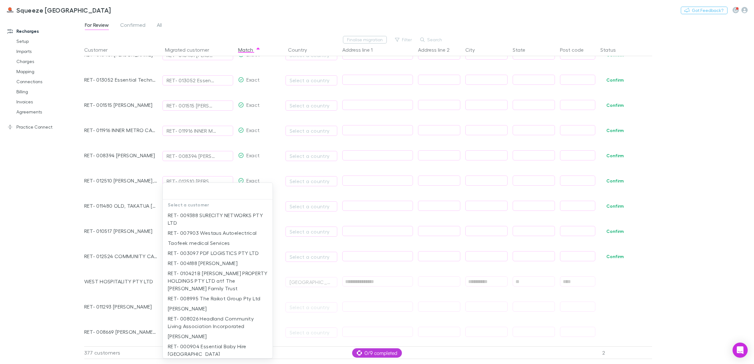
click at [61, 255] on div at bounding box center [377, 182] width 754 height 364
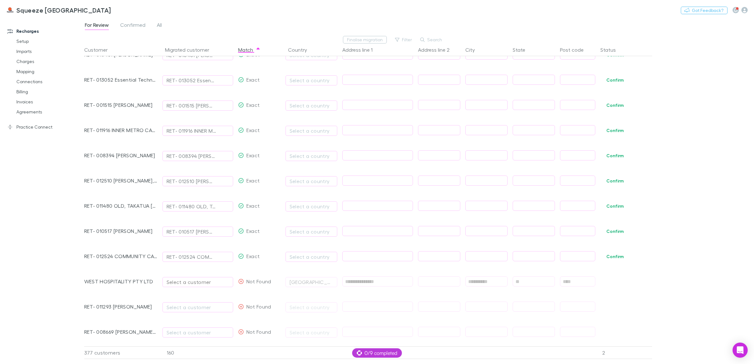
click at [196, 282] on div "Select a customer" at bounding box center [198, 282] width 62 height 8
type input "*"
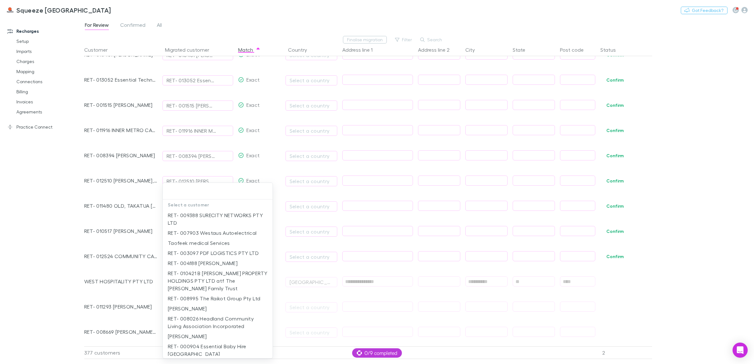
click at [97, 267] on div at bounding box center [377, 182] width 754 height 364
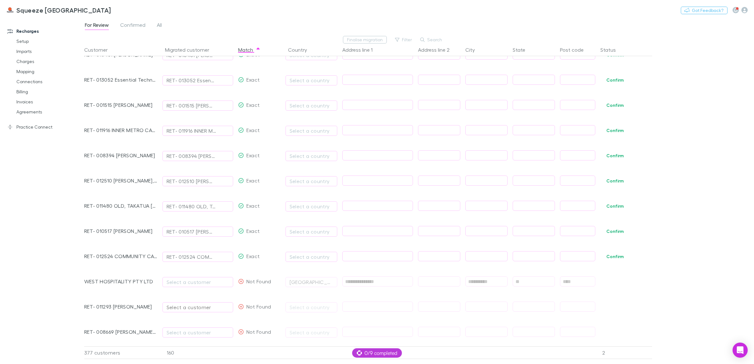
click at [190, 307] on div "Select a customer" at bounding box center [198, 308] width 62 height 8
type input "****"
click at [242, 210] on p "Select a customer" at bounding box center [218, 205] width 110 height 11
click at [225, 217] on li "RET- 011293 [PERSON_NAME]" at bounding box center [218, 215] width 110 height 10
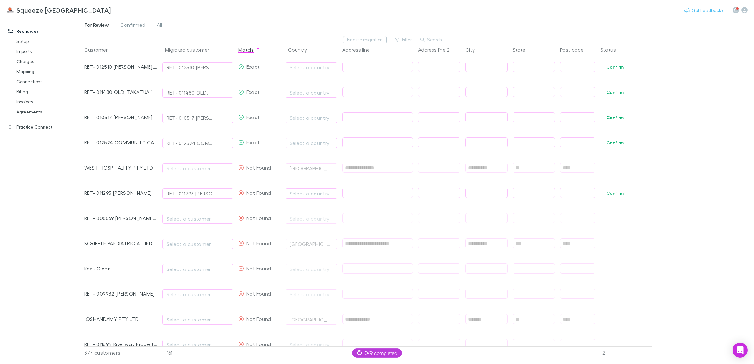
scroll to position [3942, 0]
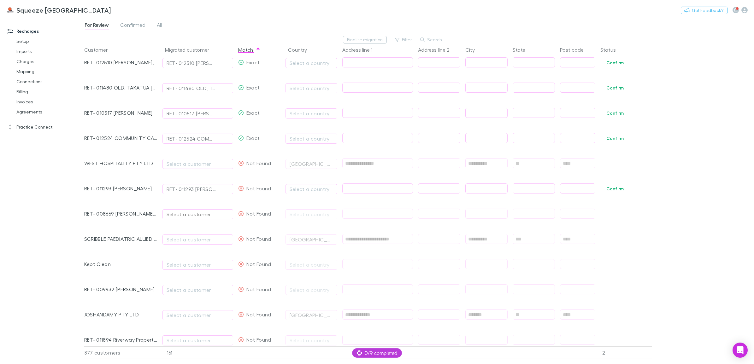
click at [186, 215] on div "Select a customer" at bounding box center [198, 215] width 62 height 8
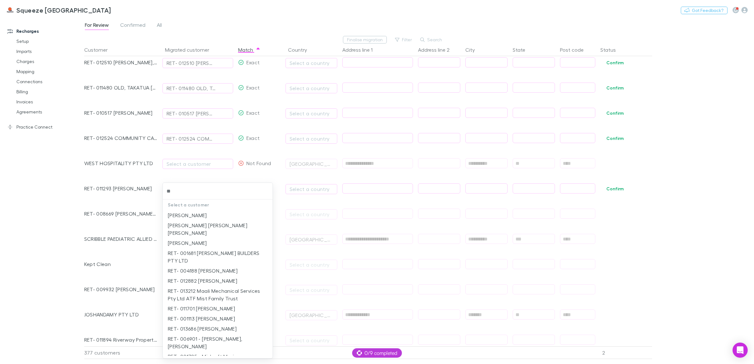
type input "*"
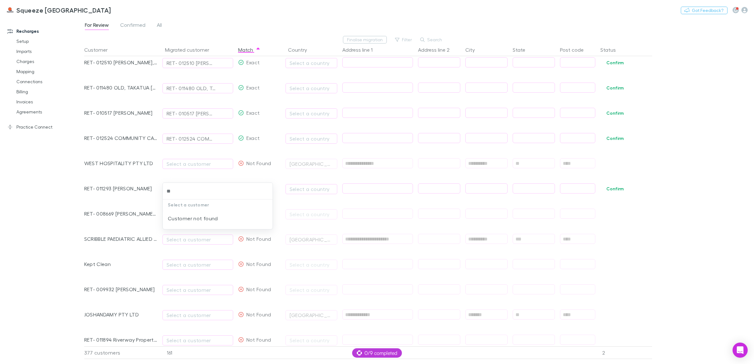
type input "*"
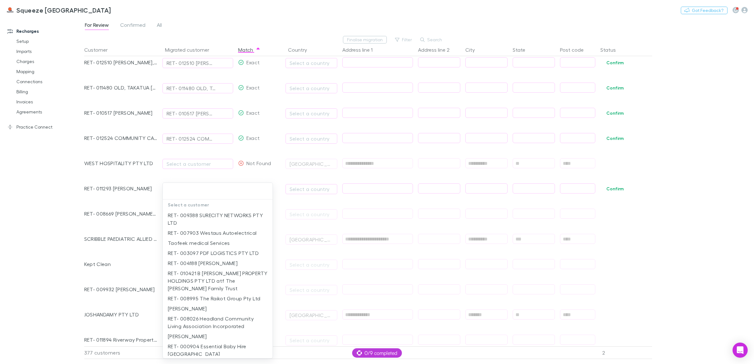
click at [43, 253] on div at bounding box center [377, 182] width 754 height 364
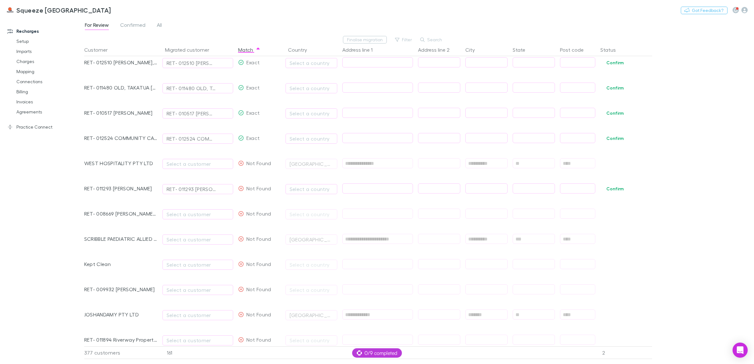
click at [196, 234] on span "Select a customer" at bounding box center [197, 238] width 71 height 25
click at [189, 244] on button "Select a customer" at bounding box center [197, 240] width 71 height 10
type input "******"
click at [196, 219] on li "RET- 003302 Scribble Children's Therapy PTY LTD" at bounding box center [218, 219] width 110 height 18
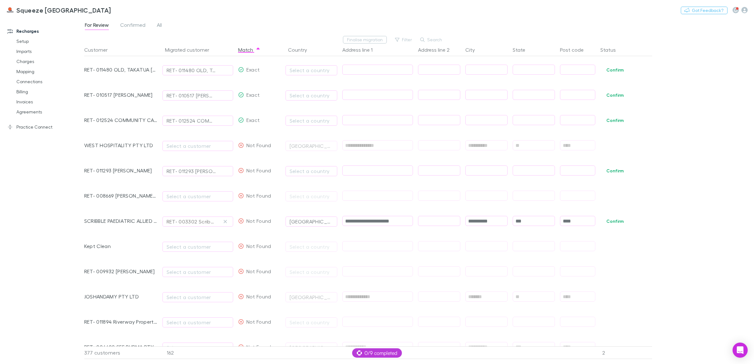
scroll to position [3981, 0]
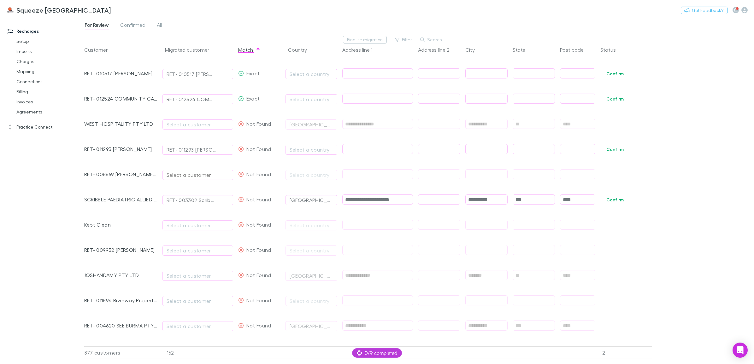
click at [188, 178] on div "Select a customer" at bounding box center [198, 175] width 62 height 8
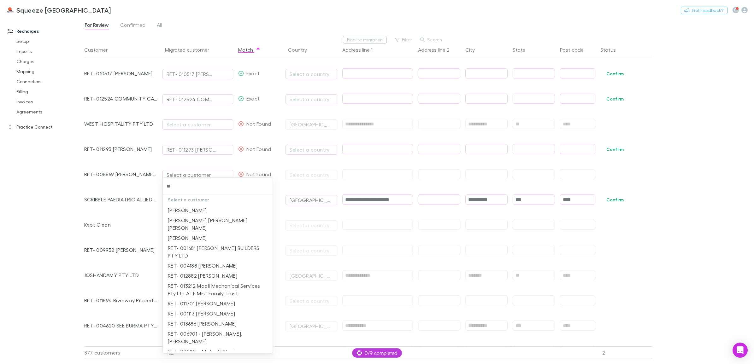
type input "*"
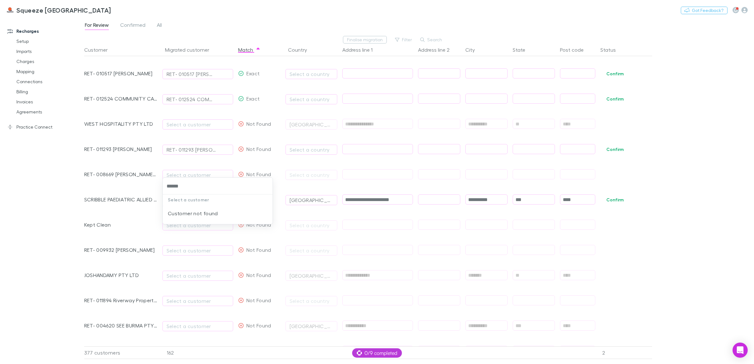
type input "******"
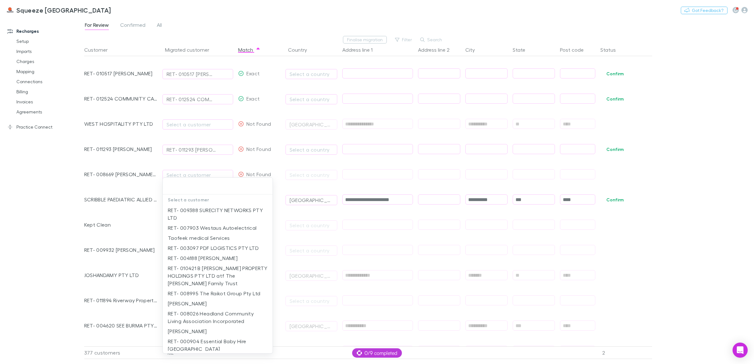
click at [194, 188] on input "text" at bounding box center [217, 186] width 105 height 12
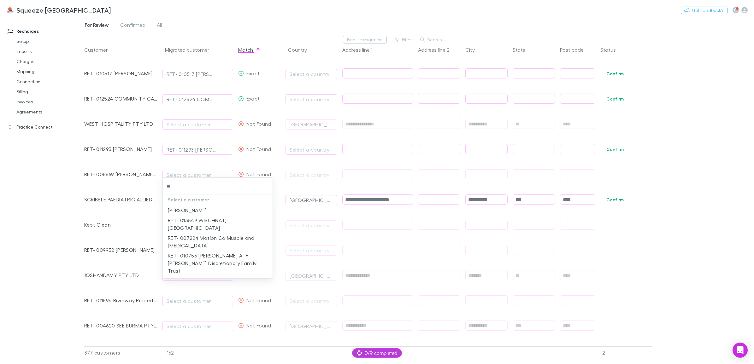
type input "*"
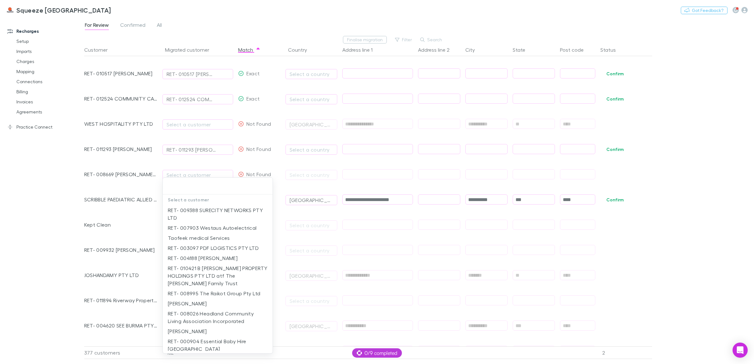
click at [54, 208] on div at bounding box center [377, 182] width 754 height 364
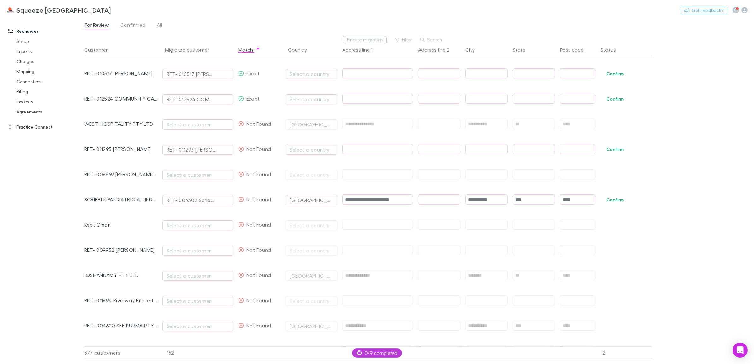
click at [183, 219] on span "Select a customer" at bounding box center [197, 224] width 71 height 25
click at [182, 223] on div "Select a customer" at bounding box center [198, 226] width 62 height 8
click at [185, 218] on li "RET- 005000 Kept Clean" at bounding box center [218, 215] width 110 height 10
type input "**********"
click at [186, 253] on div "Select a customer" at bounding box center [198, 251] width 62 height 8
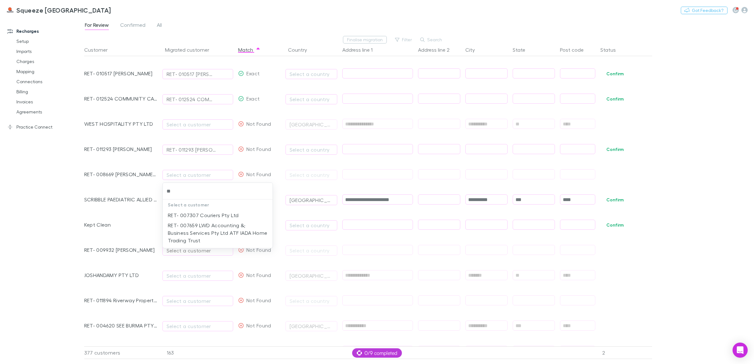
type input "*"
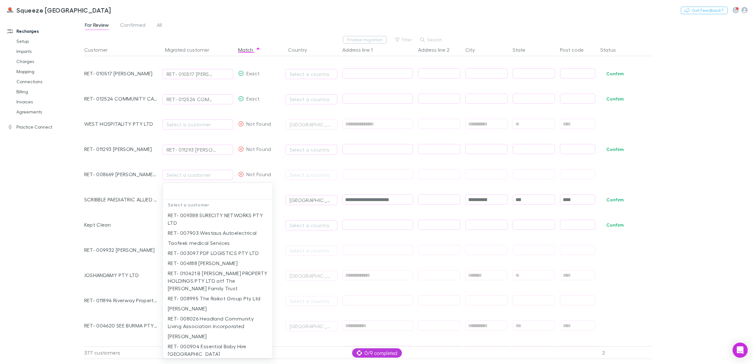
click at [50, 288] on div at bounding box center [377, 182] width 754 height 364
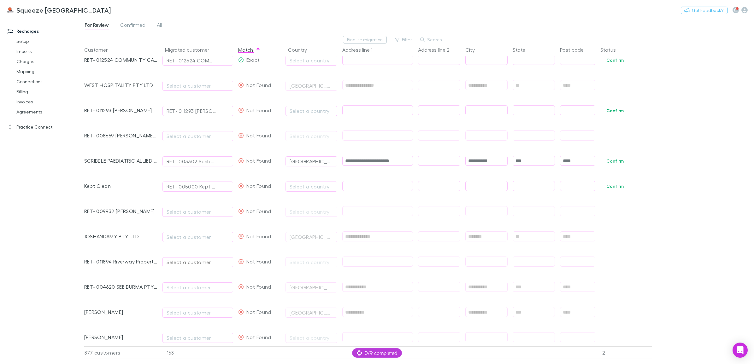
scroll to position [4021, 0]
click at [176, 232] on button "Select a customer" at bounding box center [197, 236] width 71 height 10
type input "****"
click at [37, 237] on div at bounding box center [377, 182] width 754 height 364
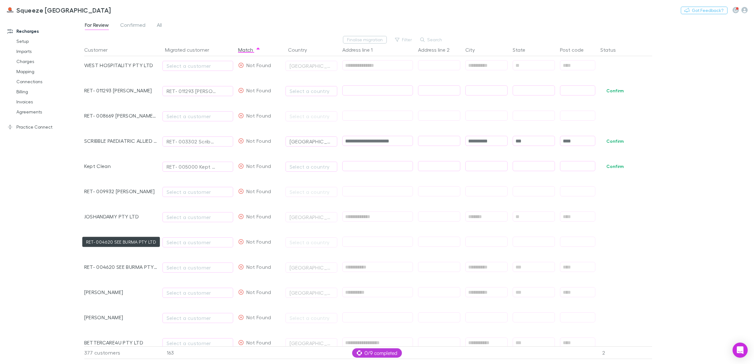
scroll to position [4100, 0]
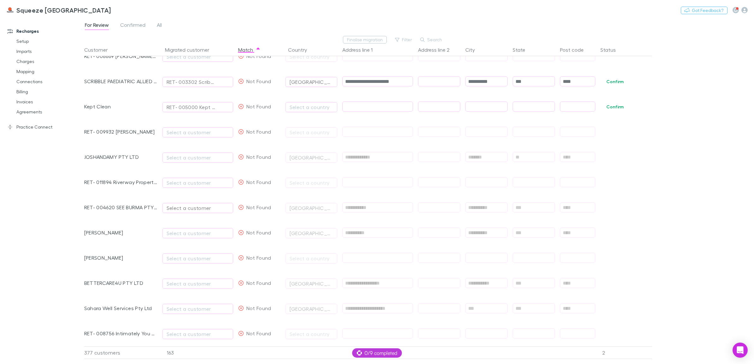
click at [184, 204] on button "Select a customer" at bounding box center [197, 208] width 71 height 10
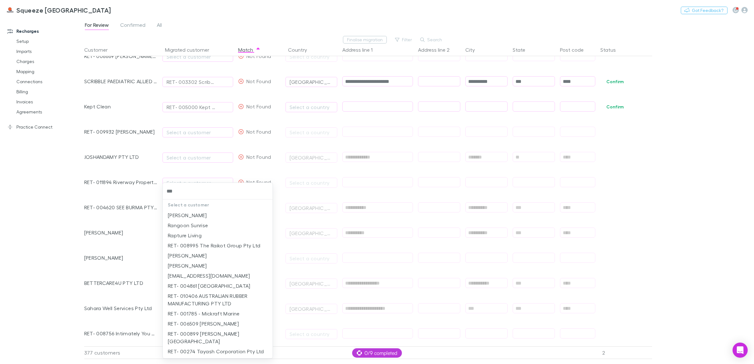
type input "****"
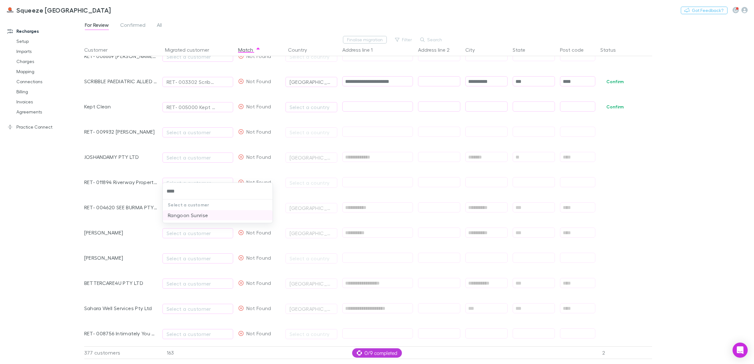
click at [180, 212] on li "Rangoon Sunrise" at bounding box center [218, 215] width 110 height 10
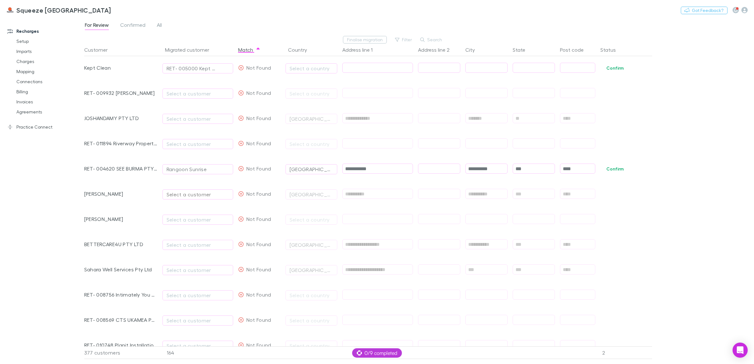
scroll to position [4139, 0]
click at [175, 142] on div "Select a customer" at bounding box center [198, 144] width 62 height 8
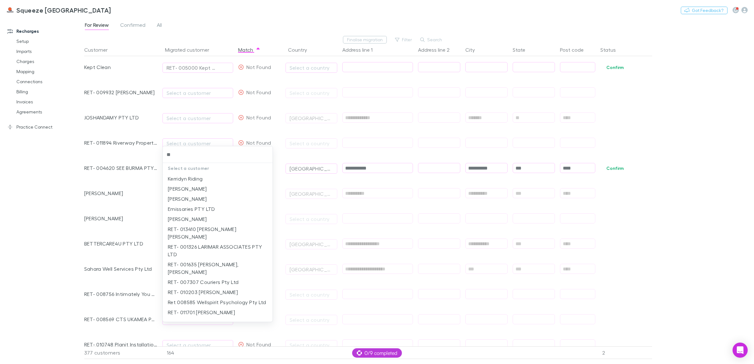
type input "*"
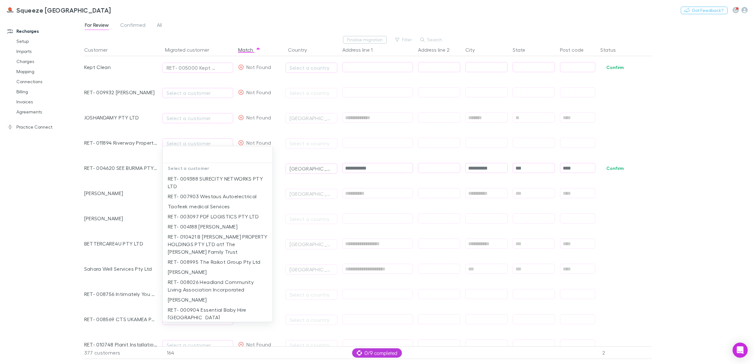
click at [200, 89] on div at bounding box center [377, 182] width 754 height 364
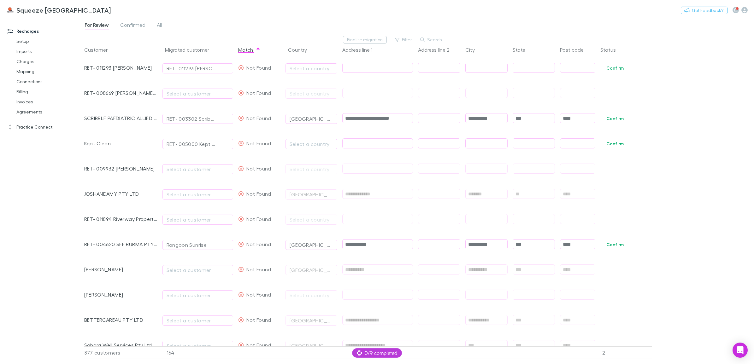
scroll to position [4060, 0]
click at [191, 97] on div "Select a customer" at bounding box center [198, 96] width 62 height 8
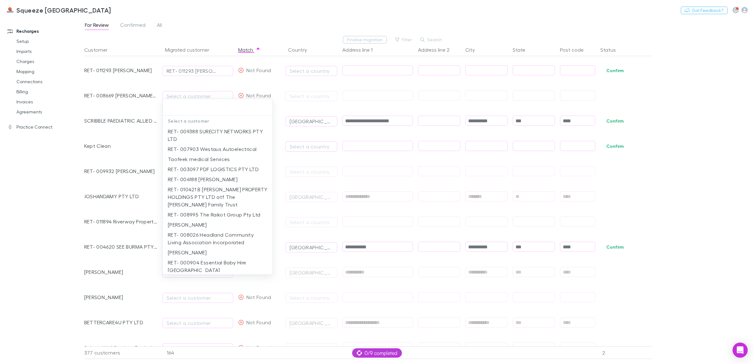
click at [174, 110] on input "text" at bounding box center [217, 108] width 105 height 12
click at [197, 110] on input "text" at bounding box center [217, 108] width 105 height 12
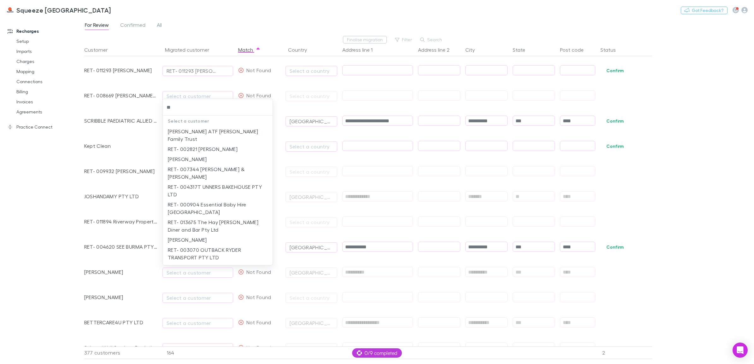
type input "*"
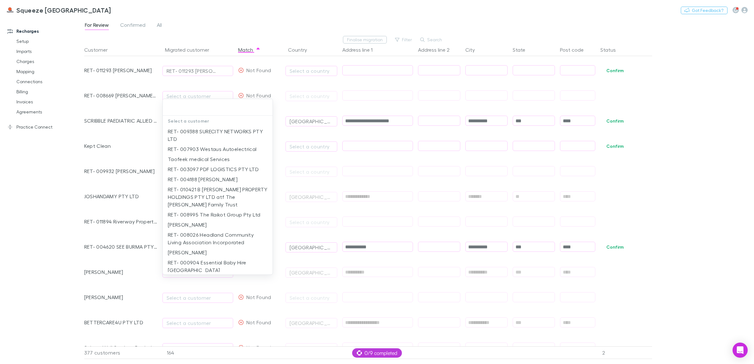
click at [95, 136] on div at bounding box center [377, 182] width 754 height 364
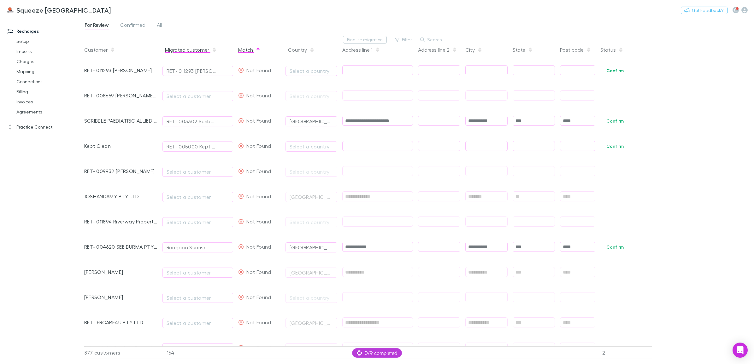
click at [195, 47] on button "Migrated customer" at bounding box center [191, 50] width 52 height 13
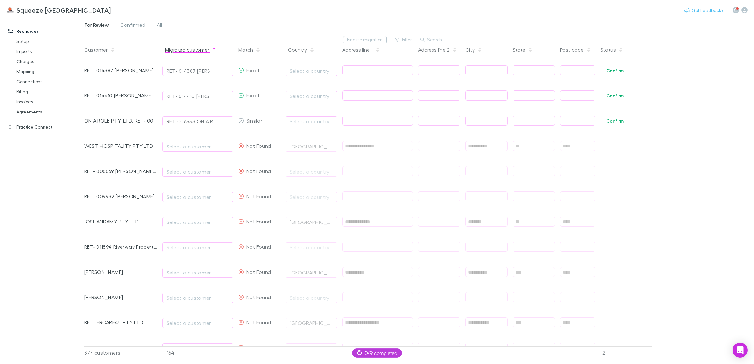
scroll to position [0, 0]
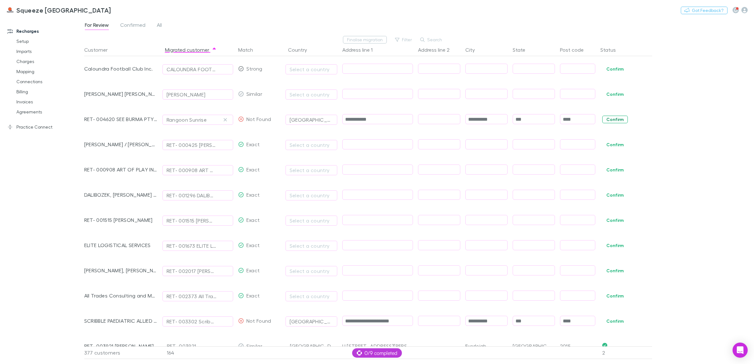
click at [621, 121] on button "Confirm" at bounding box center [615, 120] width 26 height 8
click at [36, 29] on link "Recharges" at bounding box center [45, 31] width 88 height 10
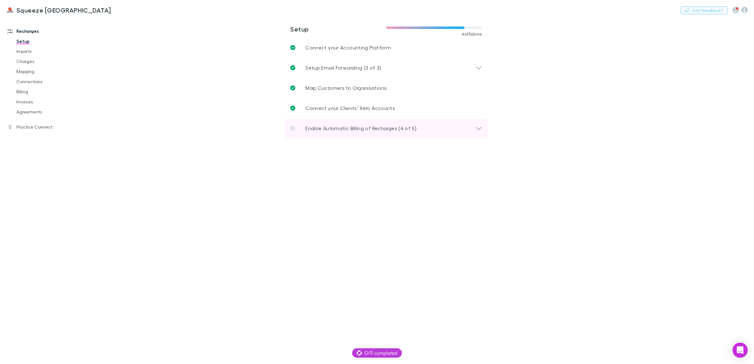
click at [395, 136] on div "Enable Automatic Billing of Recharges (4 of 5)" at bounding box center [386, 128] width 202 height 20
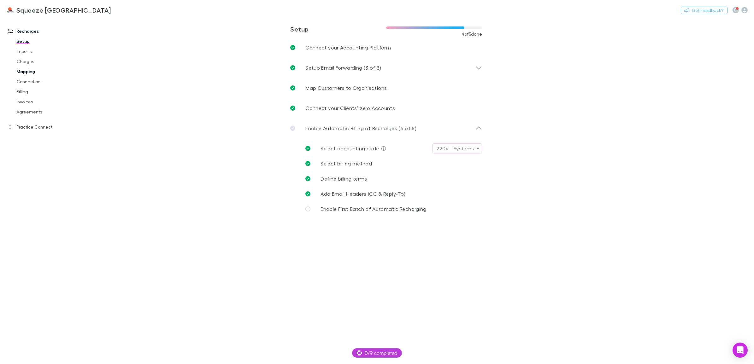
click at [27, 67] on link "Mapping" at bounding box center [49, 72] width 79 height 10
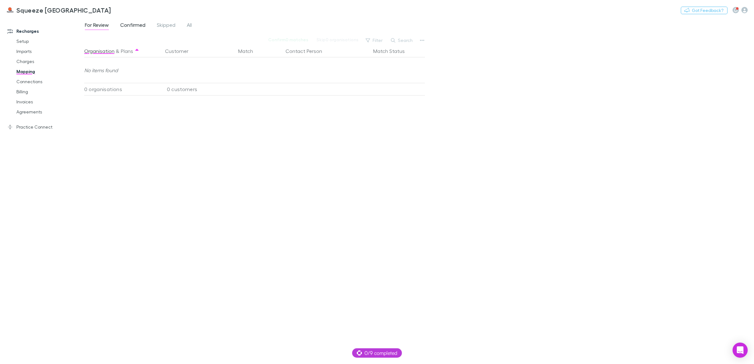
click at [121, 25] on span "Confirmed" at bounding box center [132, 26] width 25 height 8
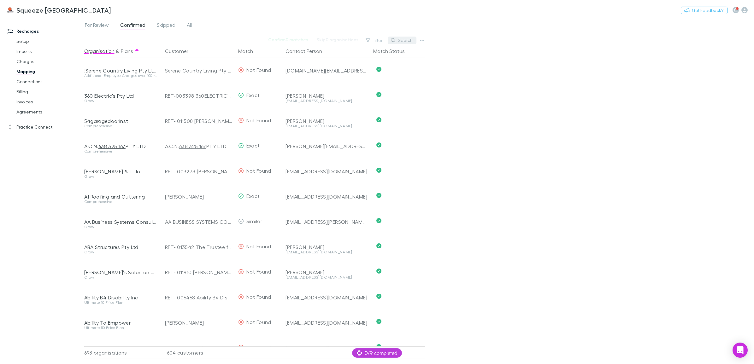
click at [399, 38] on button "Search" at bounding box center [402, 41] width 29 height 8
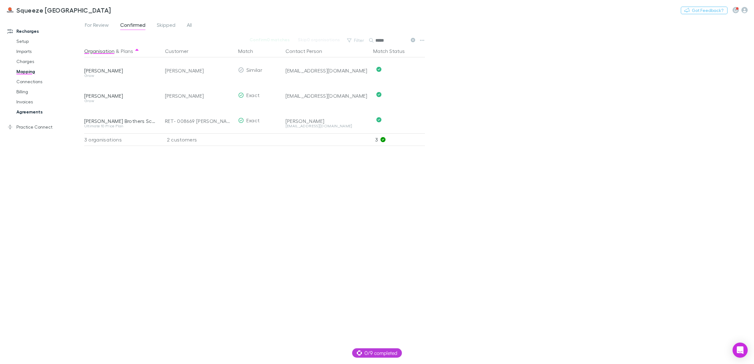
type input "*****"
click at [31, 115] on link "Agreements" at bounding box center [49, 112] width 79 height 10
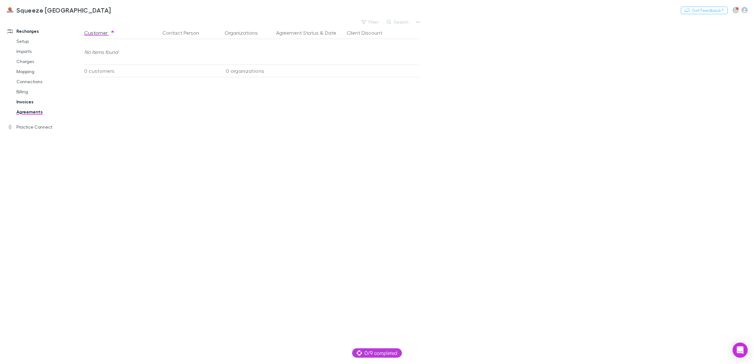
click at [36, 105] on link "Invoices" at bounding box center [49, 102] width 79 height 10
click at [27, 94] on link "Billing" at bounding box center [49, 92] width 79 height 10
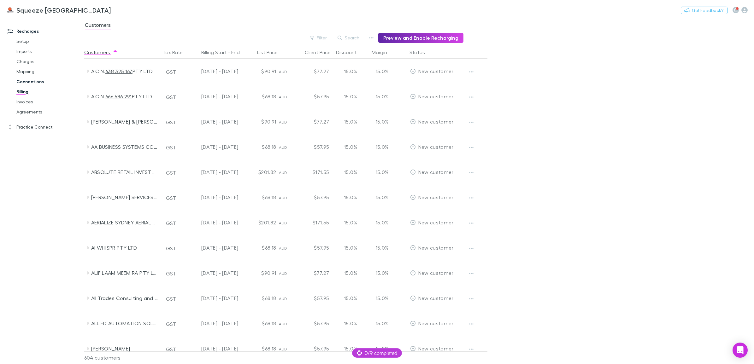
click at [37, 81] on link "Connections" at bounding box center [49, 82] width 79 height 10
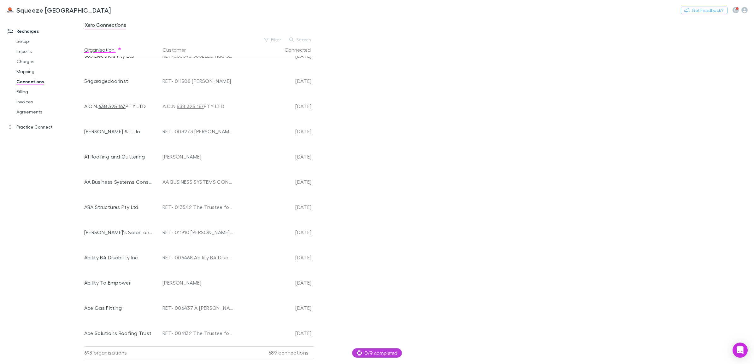
scroll to position [39, 0]
click at [27, 68] on link "Mapping" at bounding box center [49, 72] width 79 height 10
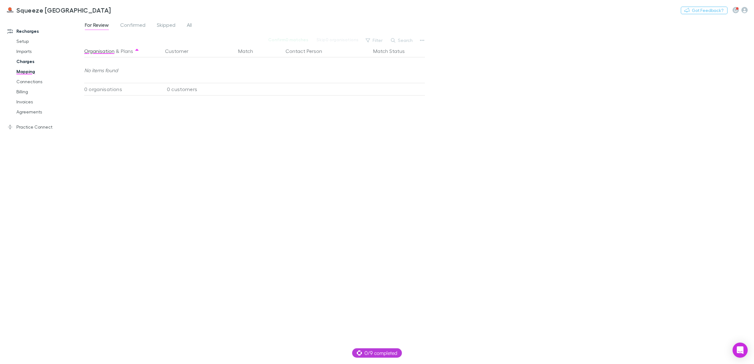
click at [21, 62] on link "Charges" at bounding box center [49, 61] width 79 height 10
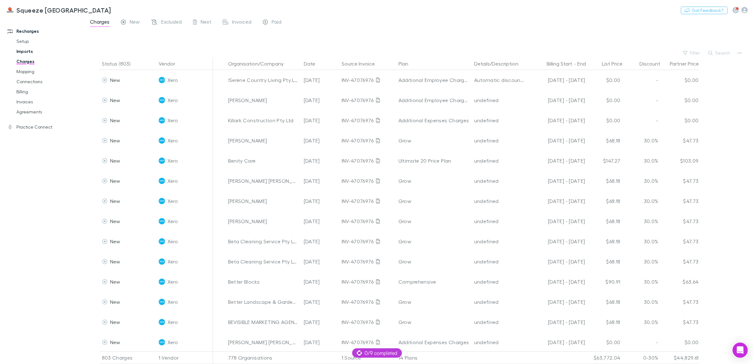
click at [30, 54] on link "Imports" at bounding box center [49, 51] width 79 height 10
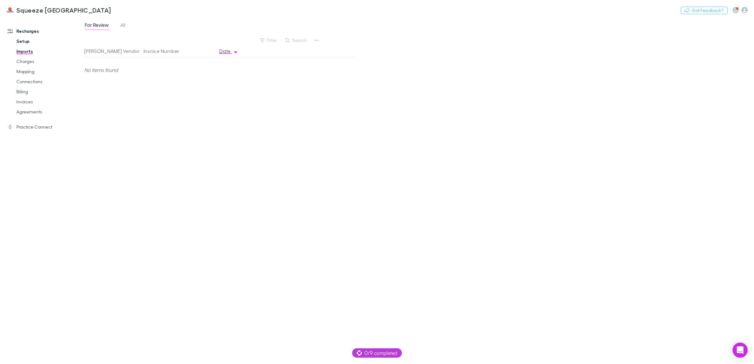
click at [26, 36] on link "Setup" at bounding box center [49, 41] width 79 height 10
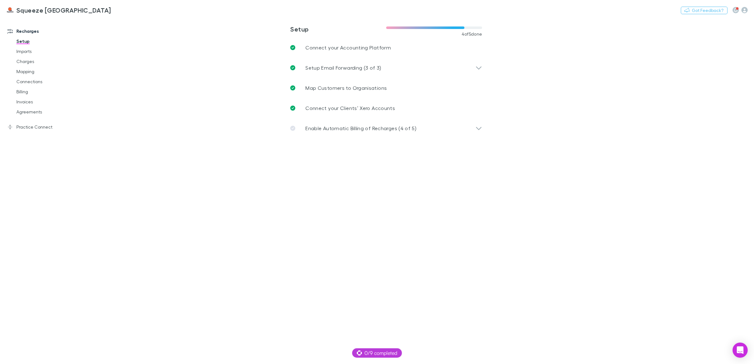
click at [30, 31] on link "Recharges" at bounding box center [45, 31] width 88 height 10
click at [469, 67] on div "Setup Email Forwarding (3 of 3)" at bounding box center [382, 68] width 185 height 8
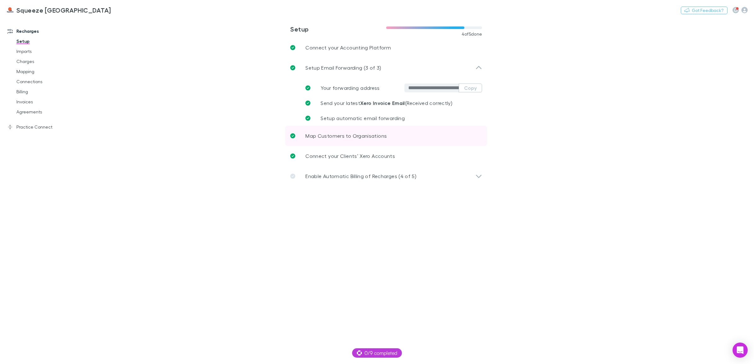
click at [370, 139] on p "Map Customers to Organisations" at bounding box center [345, 136] width 81 height 8
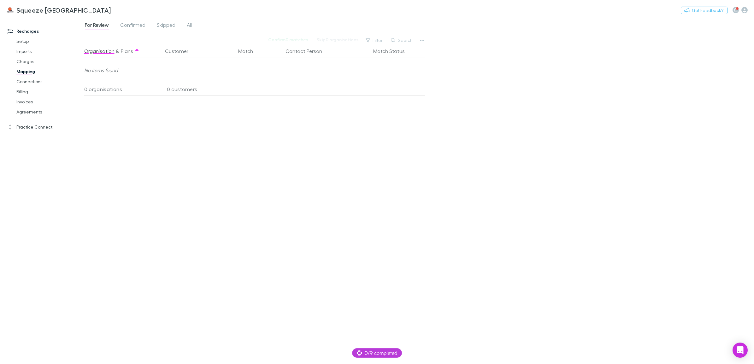
click at [28, 70] on link "Mapping" at bounding box center [49, 72] width 79 height 10
click at [43, 32] on link "Recharges" at bounding box center [45, 31] width 88 height 10
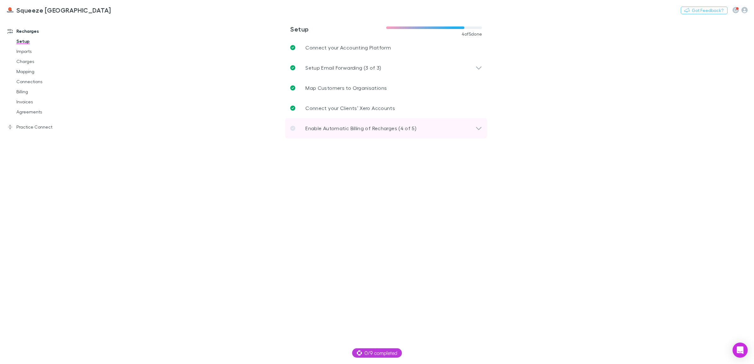
click at [398, 133] on div "Enable Automatic Billing of Recharges (4 of 5)" at bounding box center [386, 128] width 202 height 20
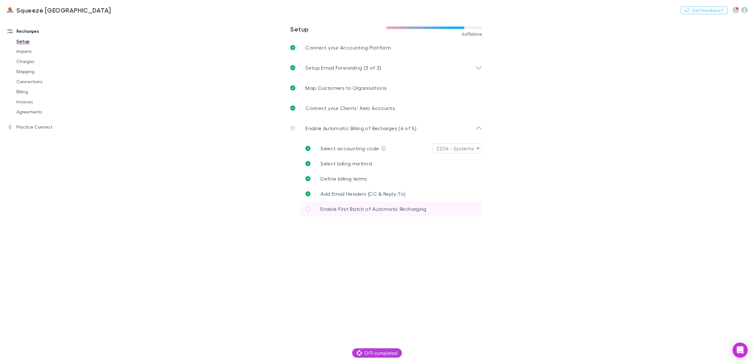
click at [359, 207] on span "Enable First Batch of Automatic Recharging" at bounding box center [373, 209] width 106 height 6
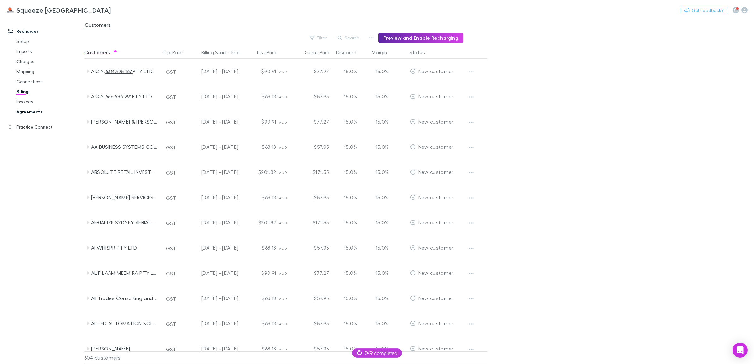
click at [29, 112] on link "Agreements" at bounding box center [49, 112] width 79 height 10
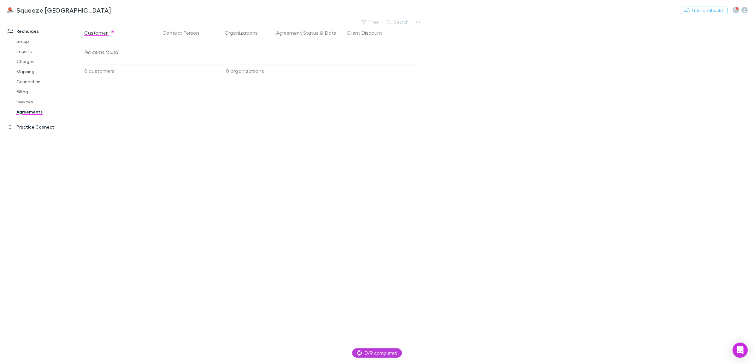
click at [32, 129] on link "Practice Connect" at bounding box center [45, 127] width 88 height 10
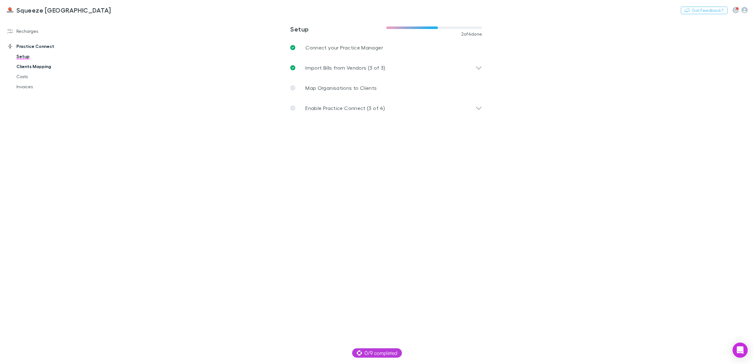
click at [36, 69] on link "Clients Mapping" at bounding box center [49, 66] width 79 height 10
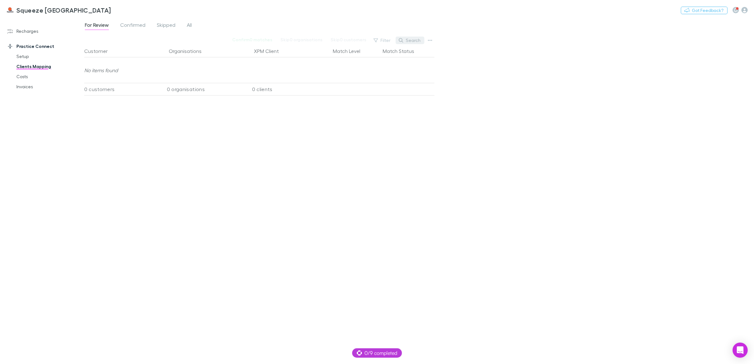
click at [410, 42] on button "Search" at bounding box center [409, 41] width 29 height 8
type input "*****"
click at [142, 29] on span "Confirmed" at bounding box center [132, 26] width 25 height 8
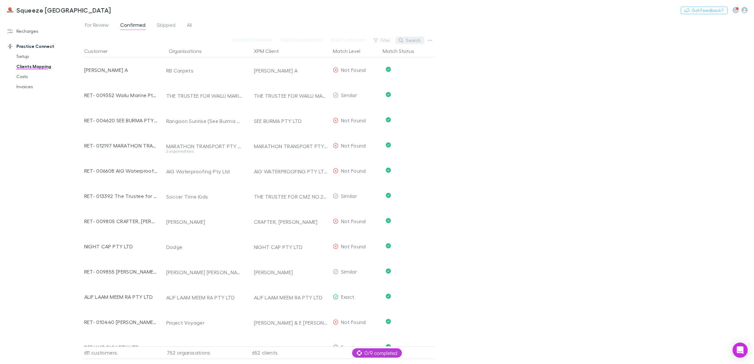
click at [418, 42] on button "Search" at bounding box center [409, 41] width 29 height 8
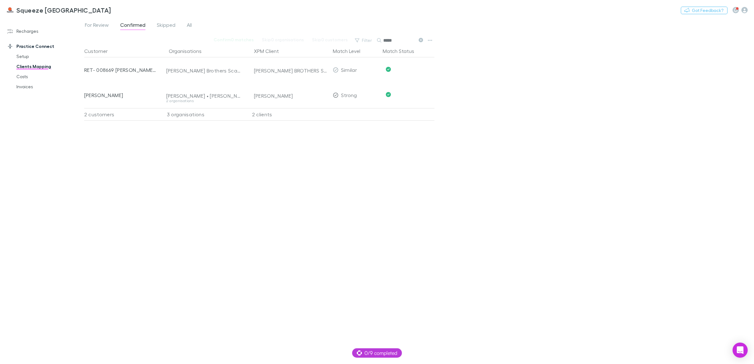
type input "*****"
click at [737, 10] on icon "button" at bounding box center [736, 10] width 4 height 4
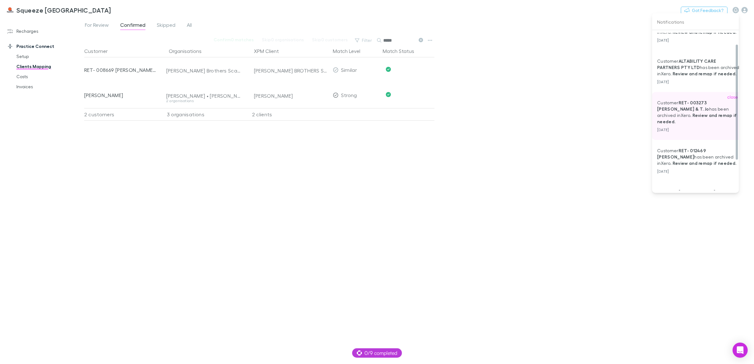
scroll to position [56, 0]
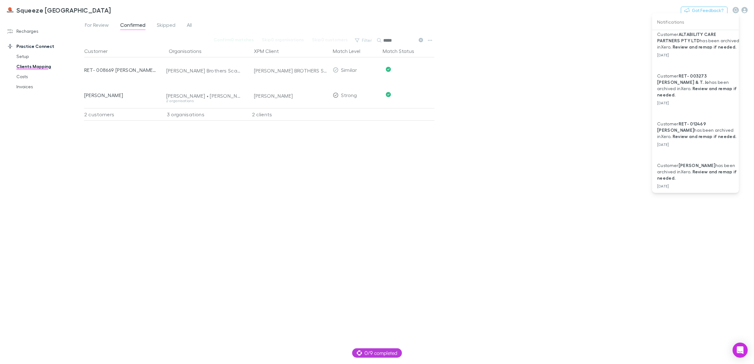
click at [532, 51] on div at bounding box center [377, 182] width 754 height 364
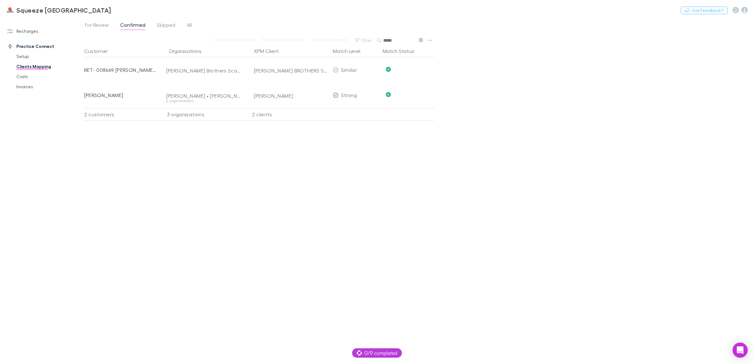
click at [745, 15] on div "Squeeze [GEOGRAPHIC_DATA] Nothing Got Feedback?" at bounding box center [377, 10] width 754 height 20
click at [747, 10] on icon "button" at bounding box center [744, 10] width 6 height 6
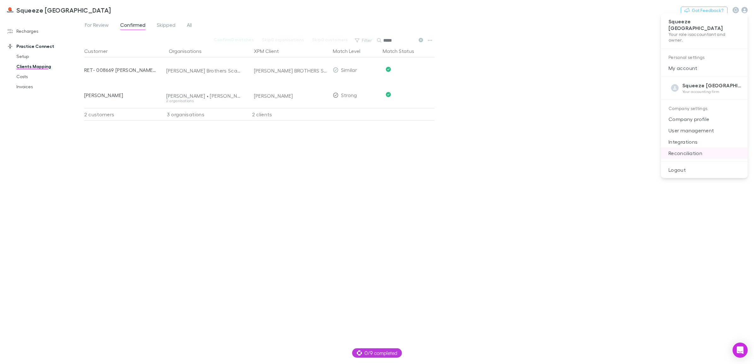
click at [693, 148] on p "Reconciliation" at bounding box center [704, 153] width 87 height 11
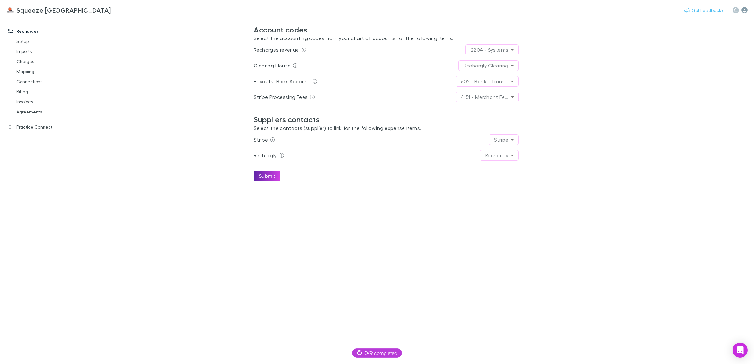
click at [743, 10] on icon "button" at bounding box center [744, 10] width 6 height 6
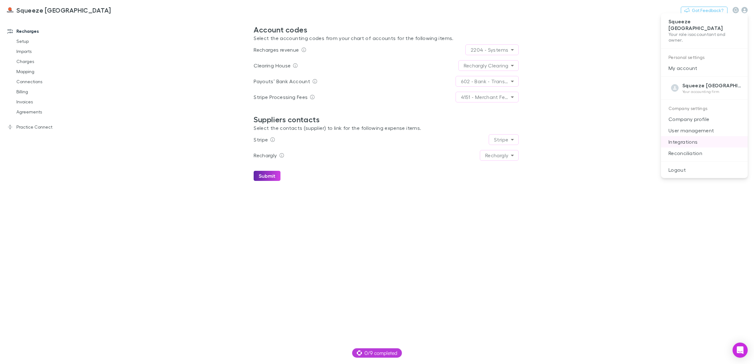
click at [689, 136] on p "Integrations" at bounding box center [704, 141] width 87 height 11
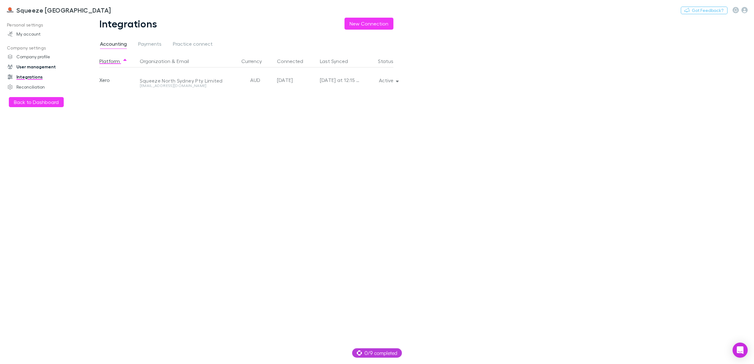
click at [45, 66] on link "User management" at bounding box center [45, 67] width 88 height 10
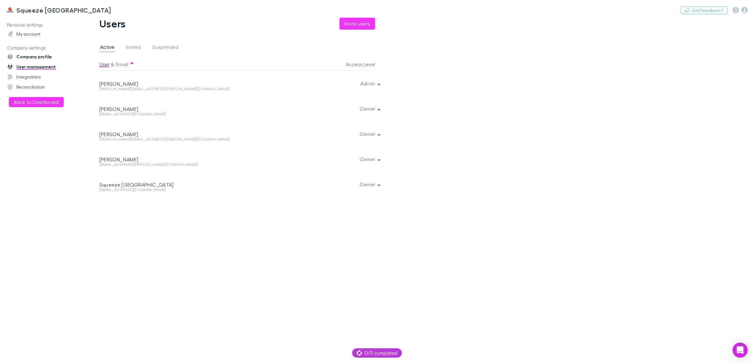
click at [45, 59] on link "Company profile" at bounding box center [45, 57] width 88 height 10
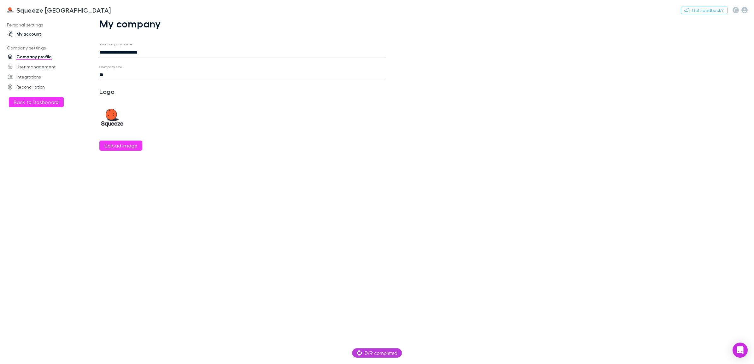
click at [32, 32] on link "My account" at bounding box center [45, 34] width 88 height 10
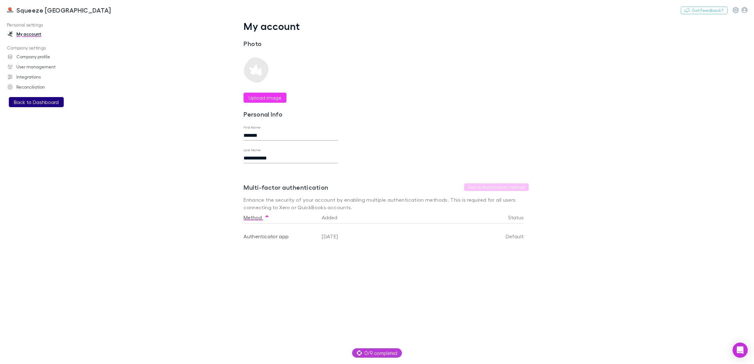
click at [46, 100] on button "Back to Dashboard" at bounding box center [36, 102] width 55 height 10
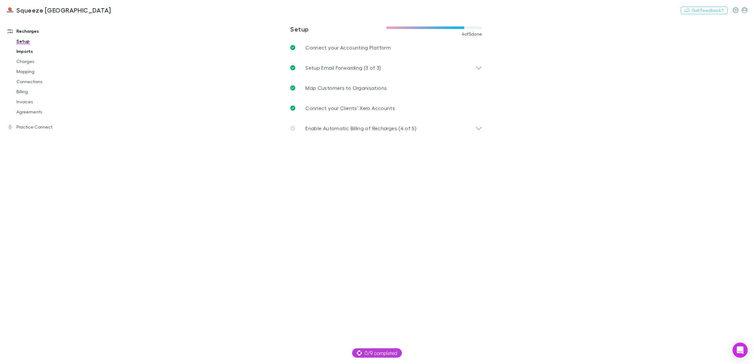
click at [35, 50] on link "Imports" at bounding box center [49, 51] width 79 height 10
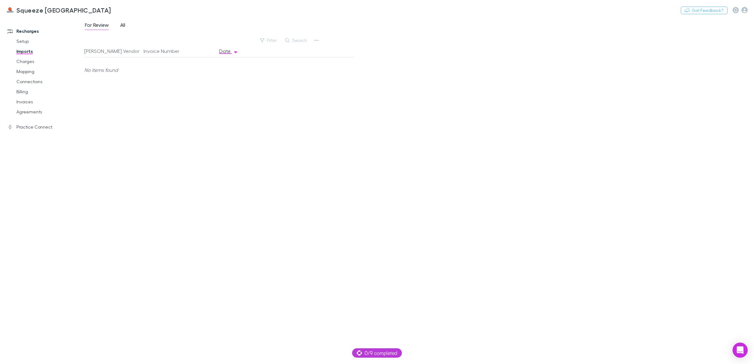
click at [122, 27] on span "All" at bounding box center [122, 26] width 5 height 8
click at [24, 41] on link "Setup" at bounding box center [49, 41] width 79 height 10
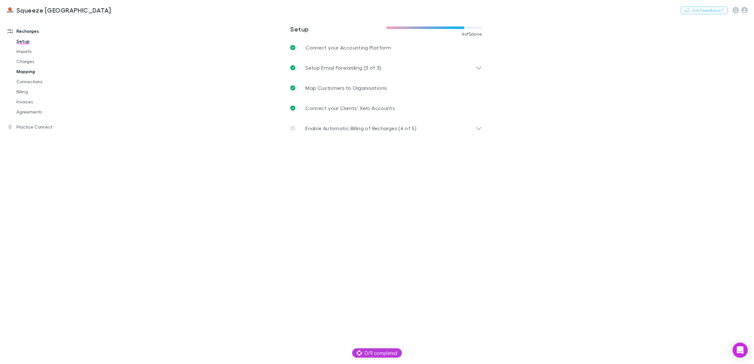
click at [20, 68] on link "Mapping" at bounding box center [49, 72] width 79 height 10
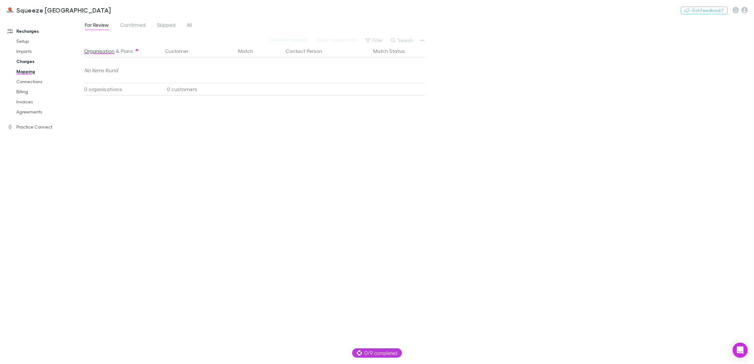
click at [24, 62] on link "Charges" at bounding box center [49, 61] width 79 height 10
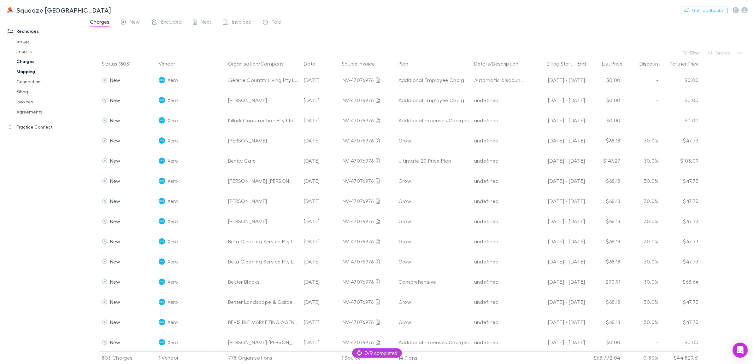
click at [30, 70] on link "Mapping" at bounding box center [49, 72] width 79 height 10
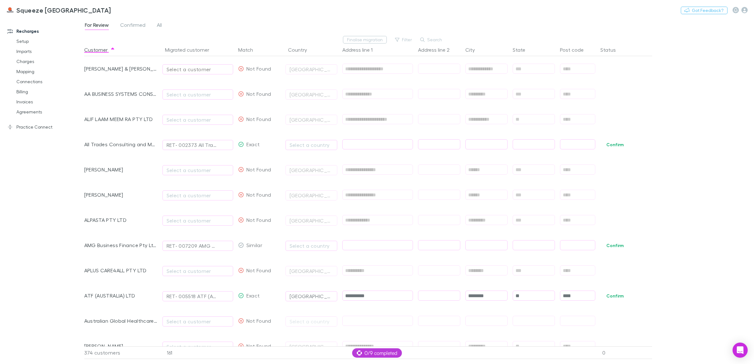
click at [192, 67] on div "Select a customer" at bounding box center [198, 70] width 62 height 8
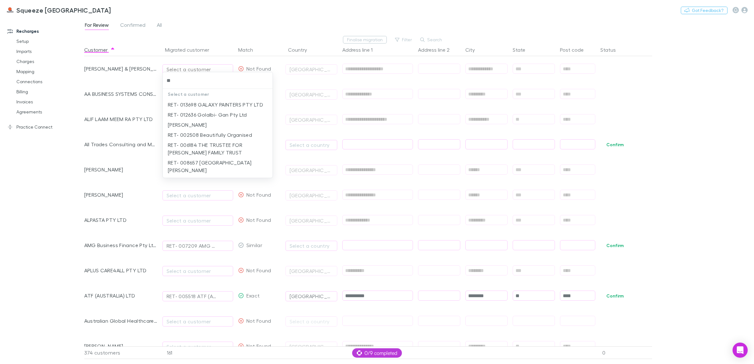
type input "*"
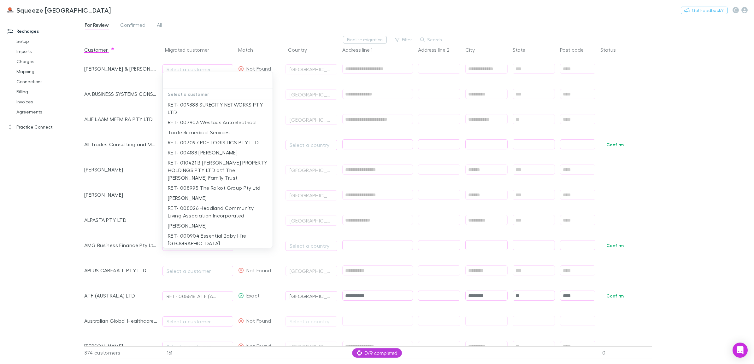
click at [193, 270] on div at bounding box center [377, 182] width 754 height 364
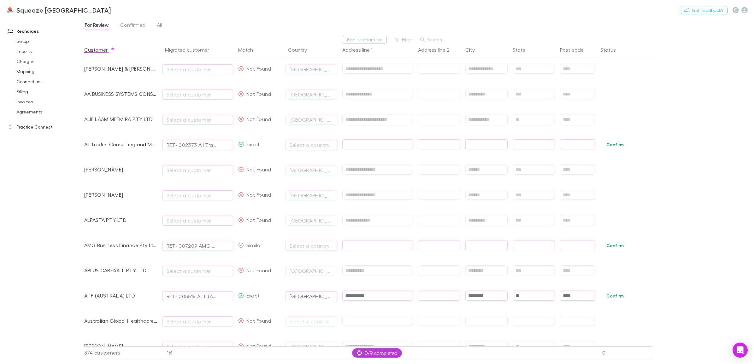
click at [193, 270] on div "Select a customer" at bounding box center [198, 271] width 62 height 8
type input "*****"
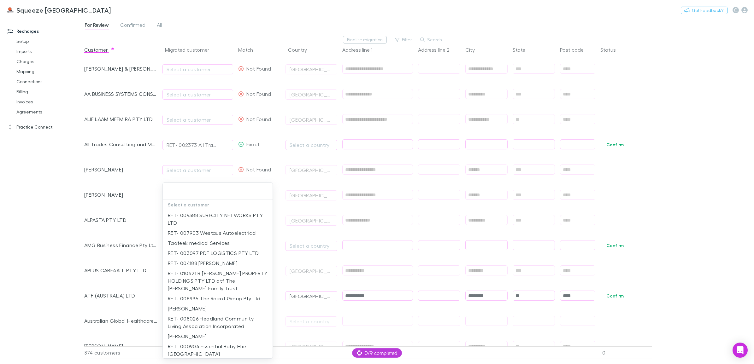
click at [615, 296] on div at bounding box center [377, 182] width 754 height 364
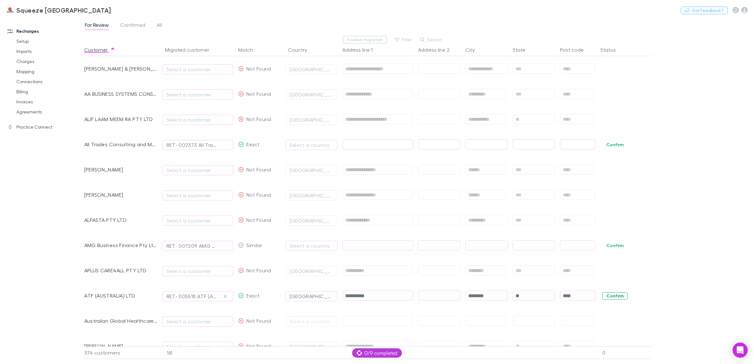
click at [617, 295] on button "Confirm" at bounding box center [615, 296] width 26 height 8
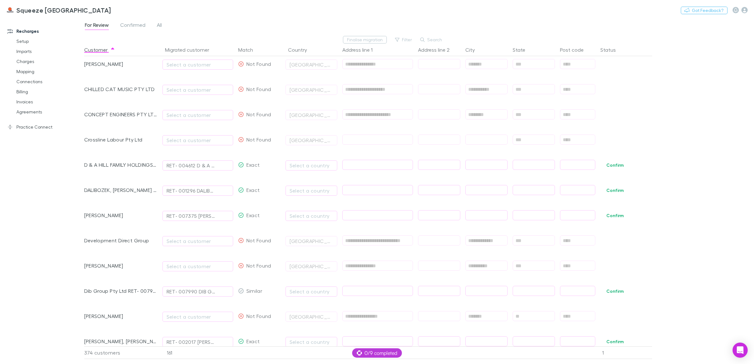
scroll to position [591, 0]
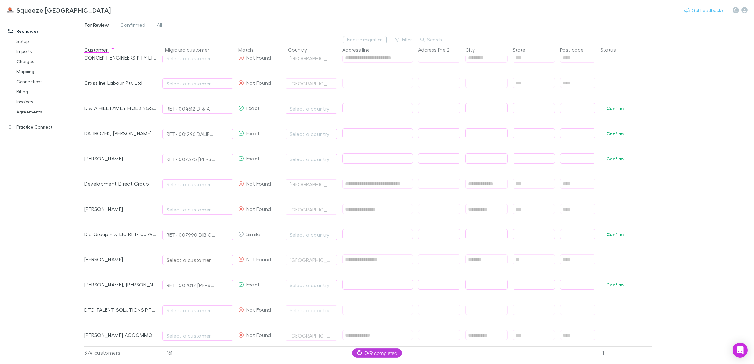
click at [199, 261] on div "Select a customer" at bounding box center [198, 260] width 62 height 8
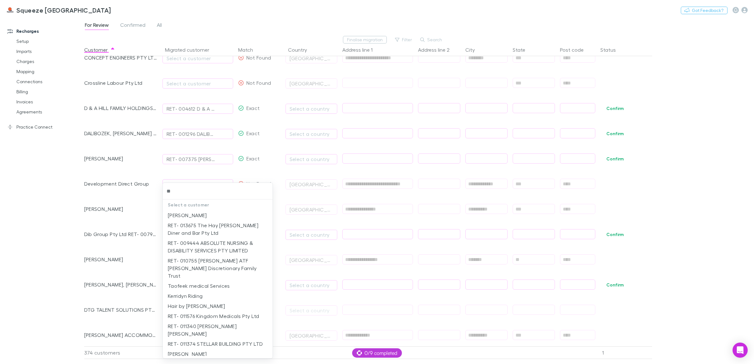
type input "*"
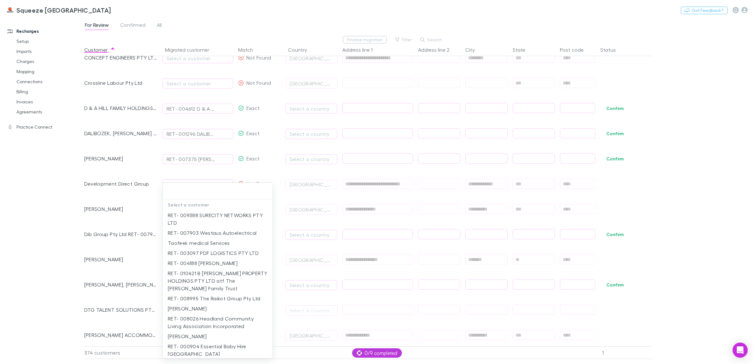
click at [58, 201] on div at bounding box center [377, 182] width 754 height 364
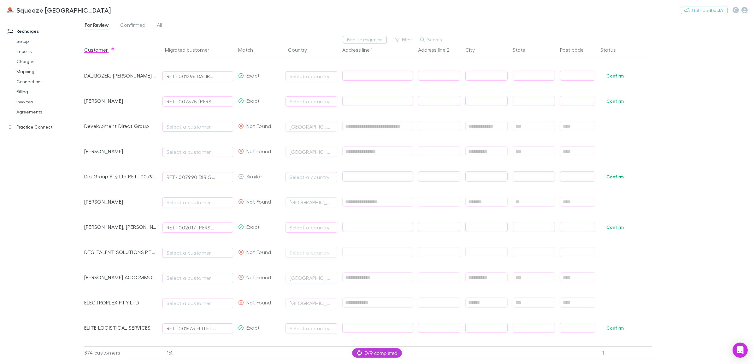
scroll to position [670, 0]
